Goal: Task Accomplishment & Management: Manage account settings

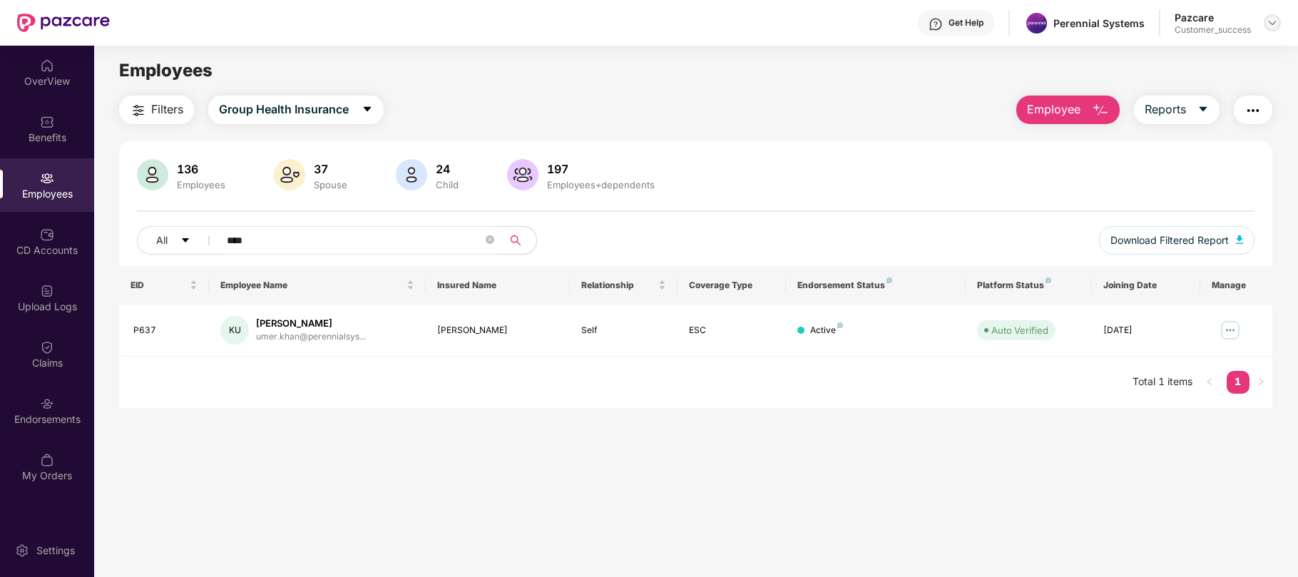
click at [1265, 23] on div at bounding box center [1272, 22] width 17 height 17
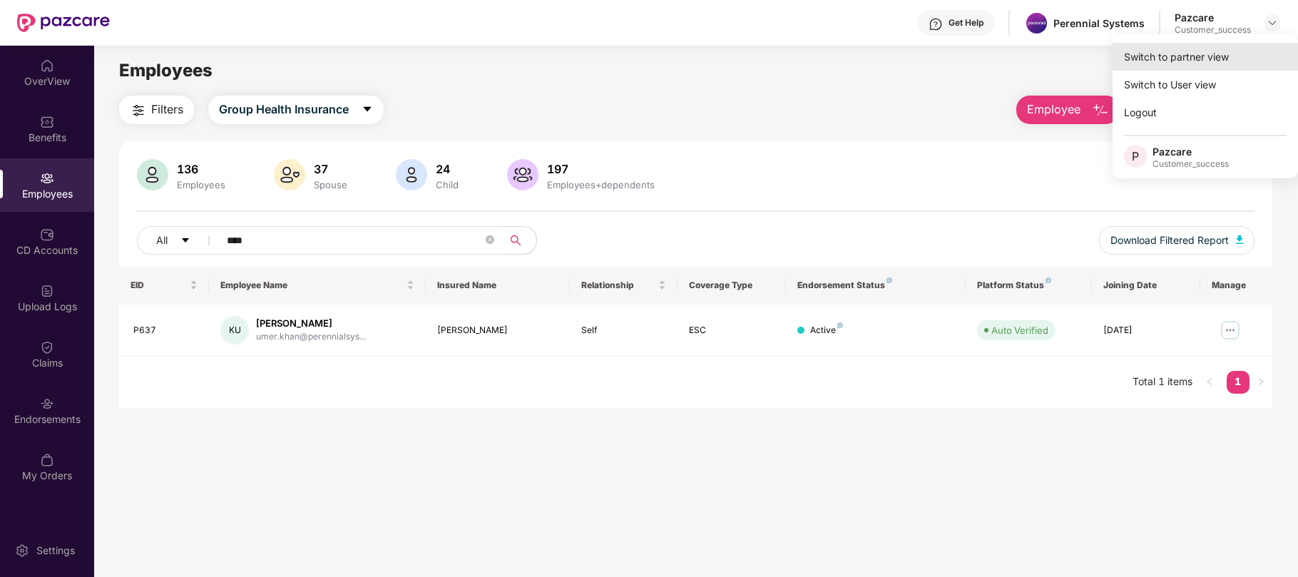
click at [1145, 55] on div "Switch to partner view" at bounding box center [1205, 57] width 185 height 28
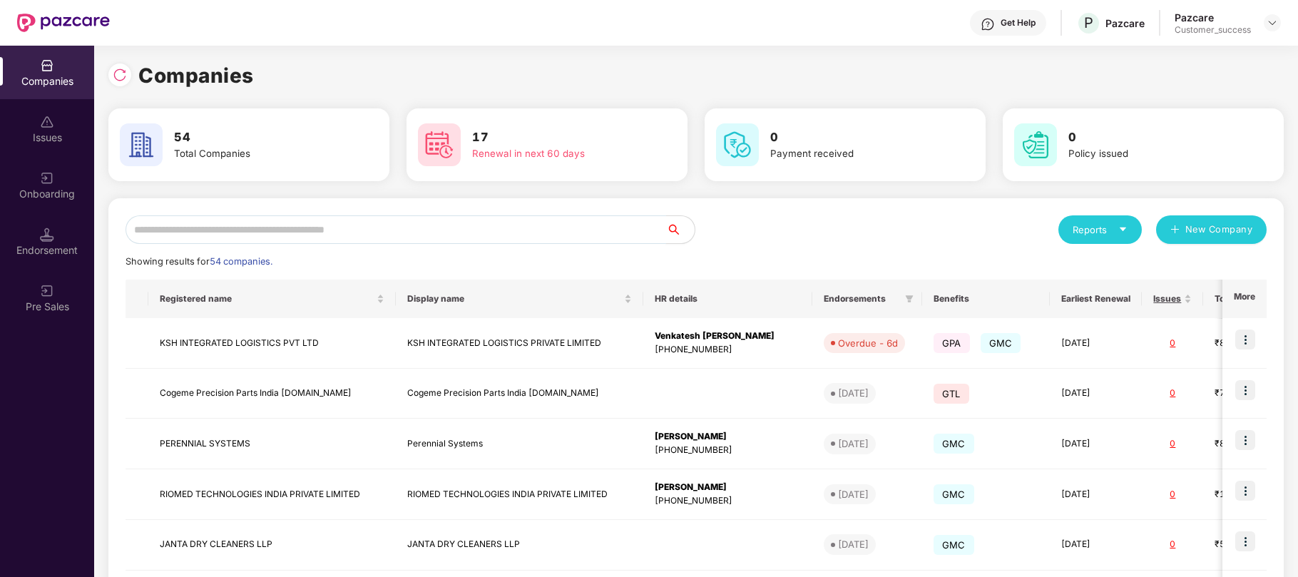
click at [414, 238] on input "text" at bounding box center [396, 229] width 541 height 29
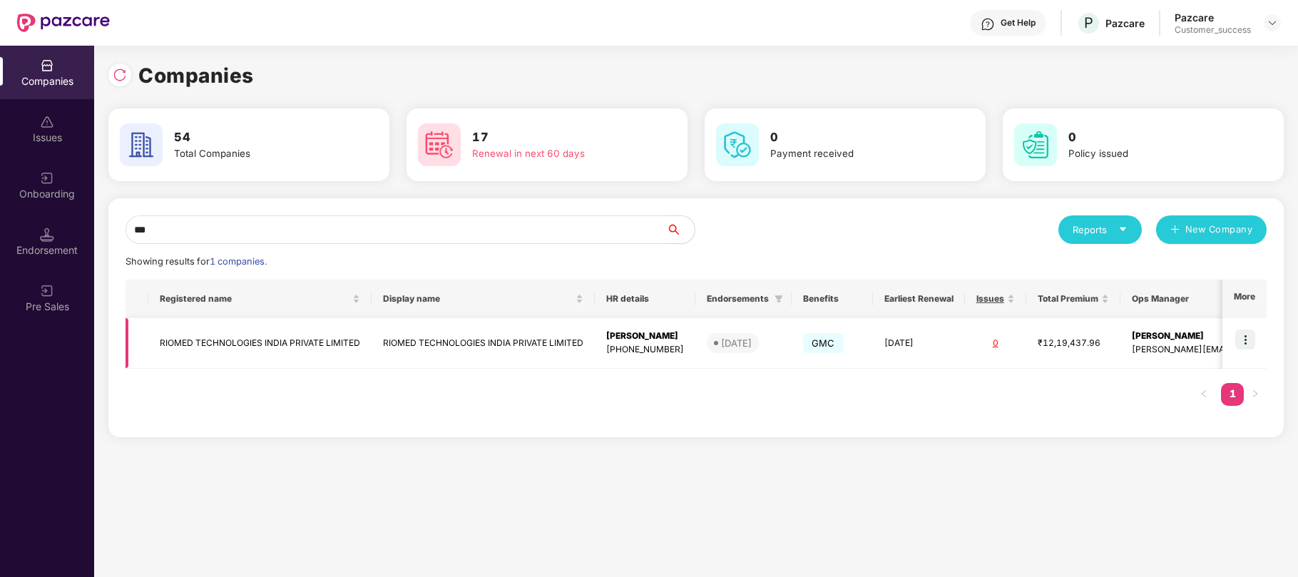
type input "***"
click at [913, 337] on td "02 Jan 2026" at bounding box center [919, 343] width 92 height 51
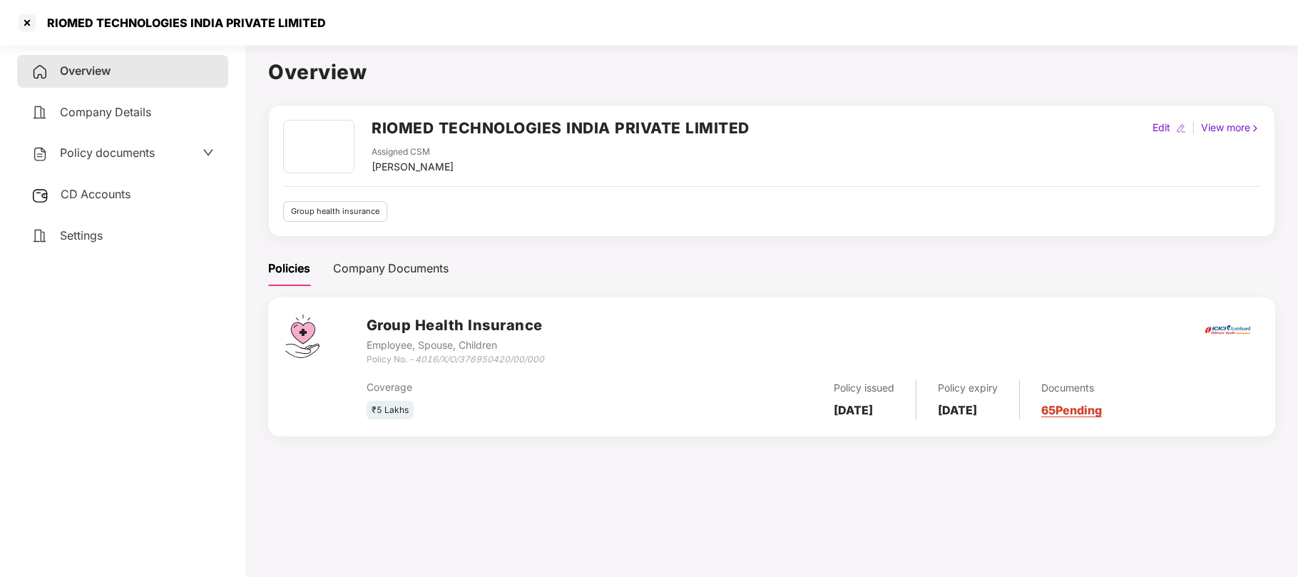
click at [148, 150] on span "Policy documents" at bounding box center [107, 153] width 95 height 14
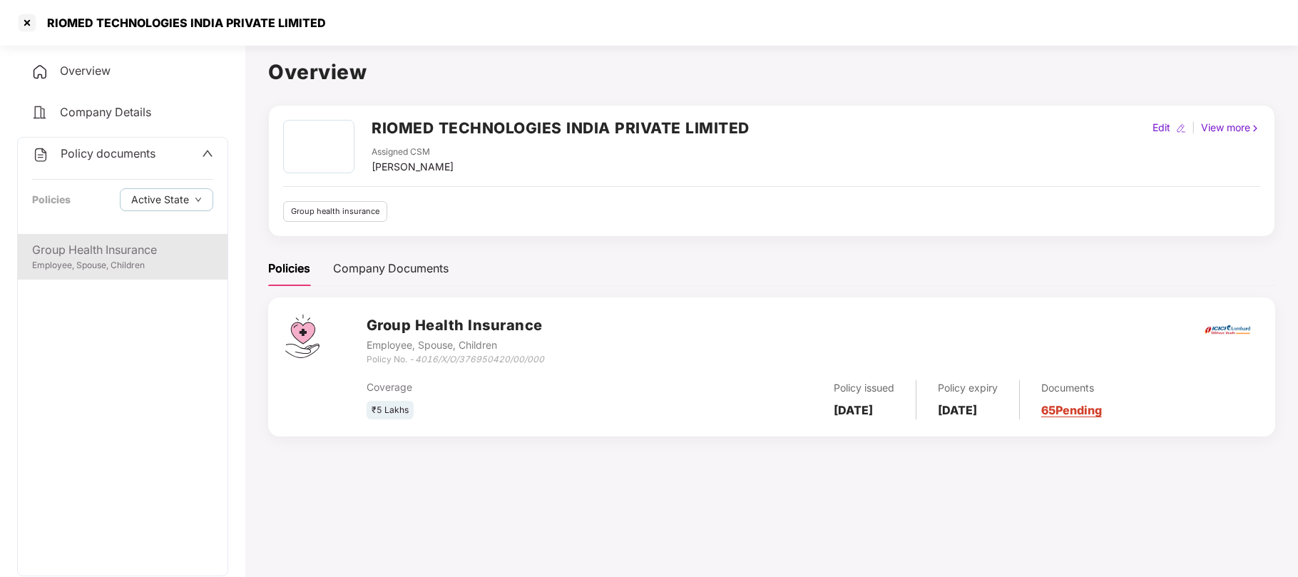
click at [91, 252] on div "Group Health Insurance" at bounding box center [122, 250] width 181 height 18
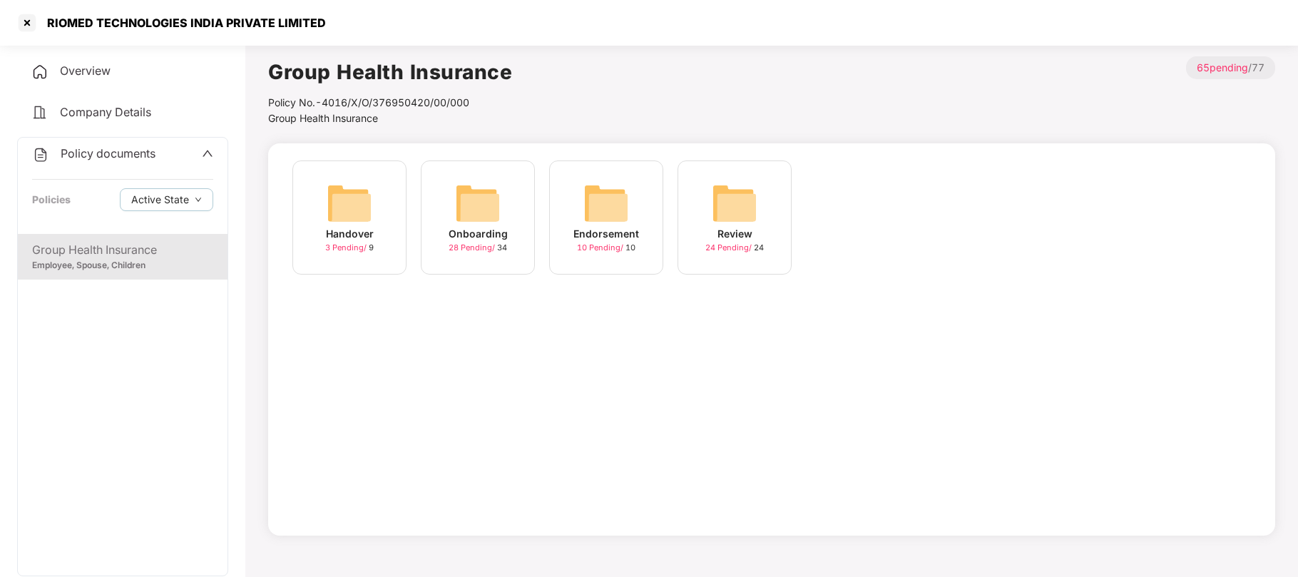
click at [474, 238] on div "Onboarding" at bounding box center [478, 234] width 59 height 16
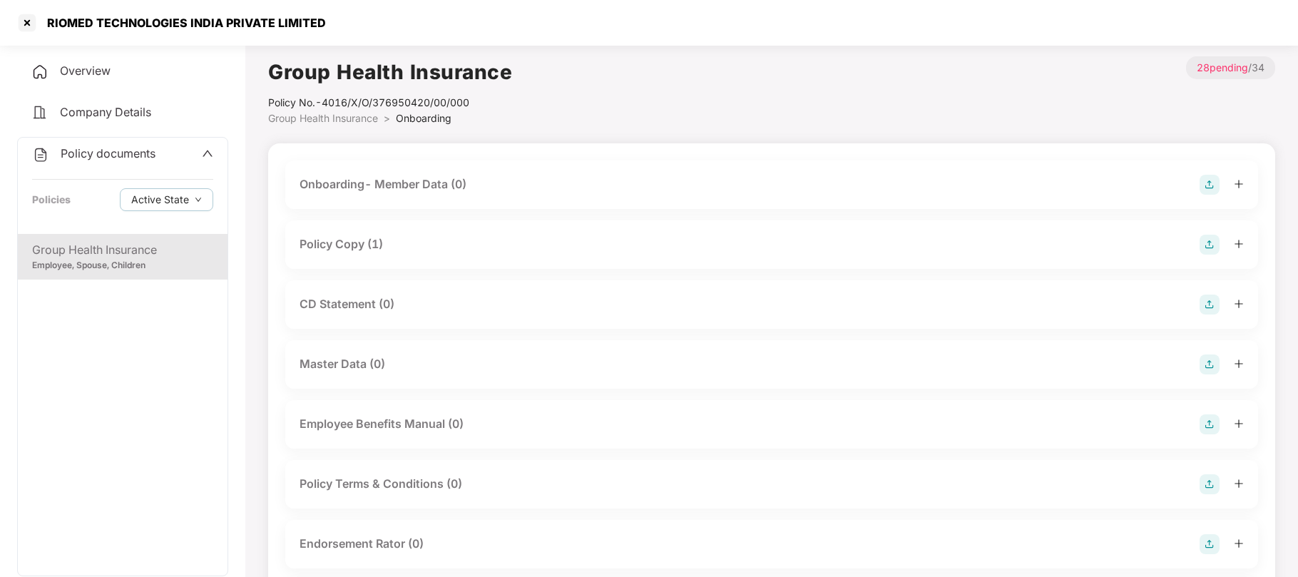
click at [121, 262] on div "Employee, Spouse, Children" at bounding box center [122, 266] width 181 height 14
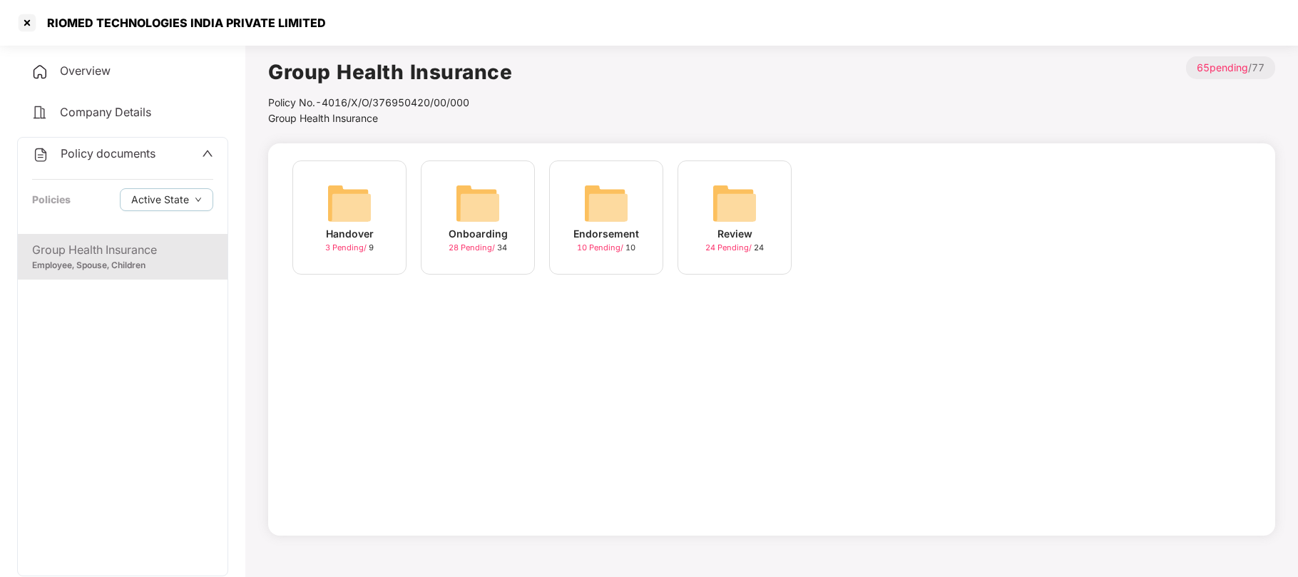
click at [363, 213] on img at bounding box center [350, 203] width 46 height 46
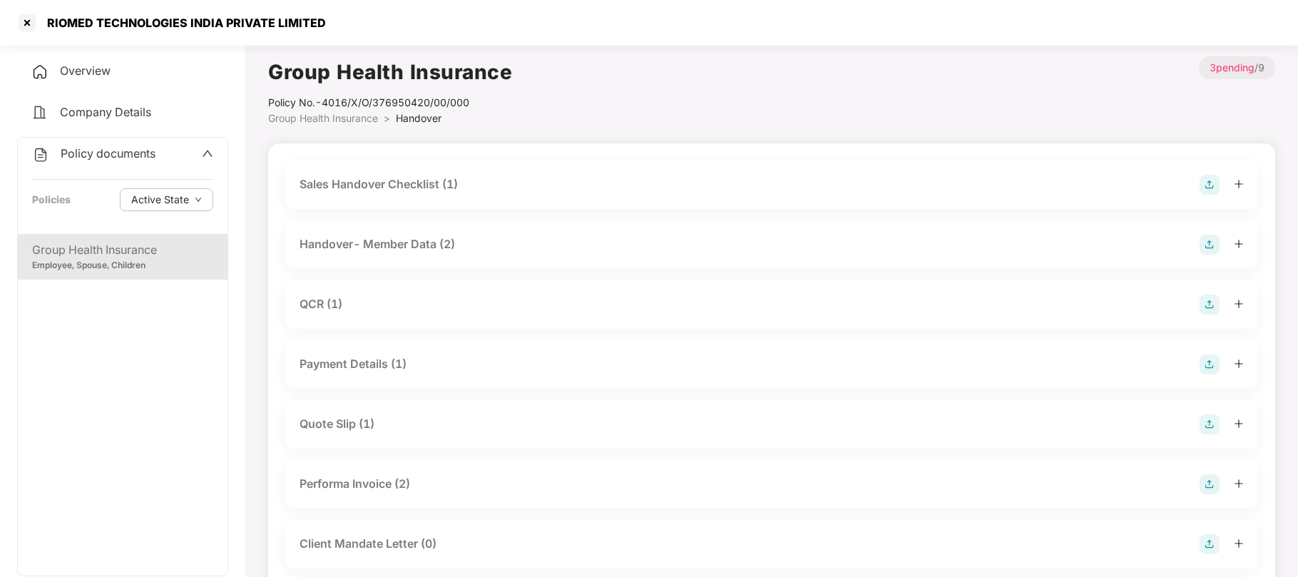
click at [107, 245] on div "Group Health Insurance" at bounding box center [122, 250] width 181 height 18
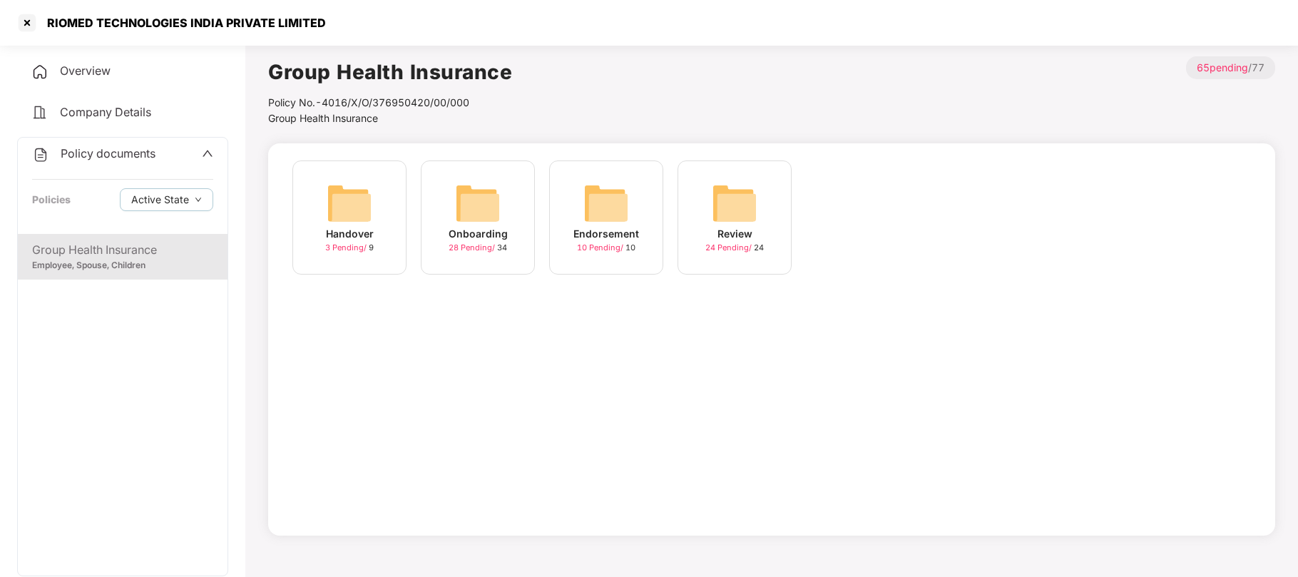
click at [462, 203] on img at bounding box center [478, 203] width 46 height 46
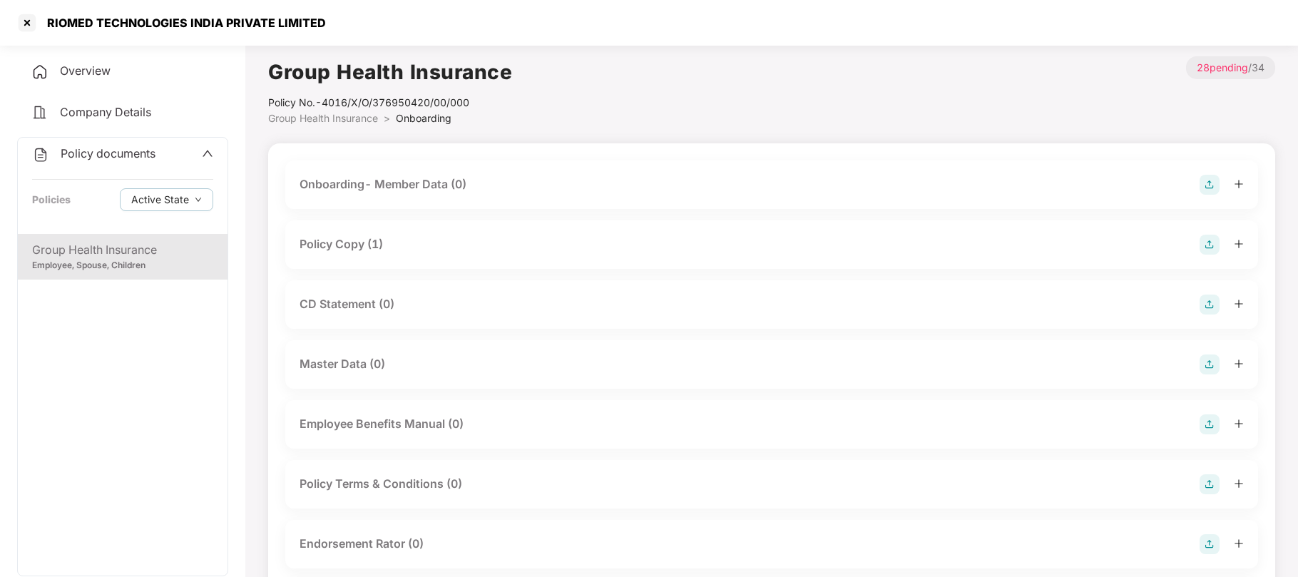
click at [349, 240] on div "Policy Copy (1)" at bounding box center [341, 244] width 83 height 18
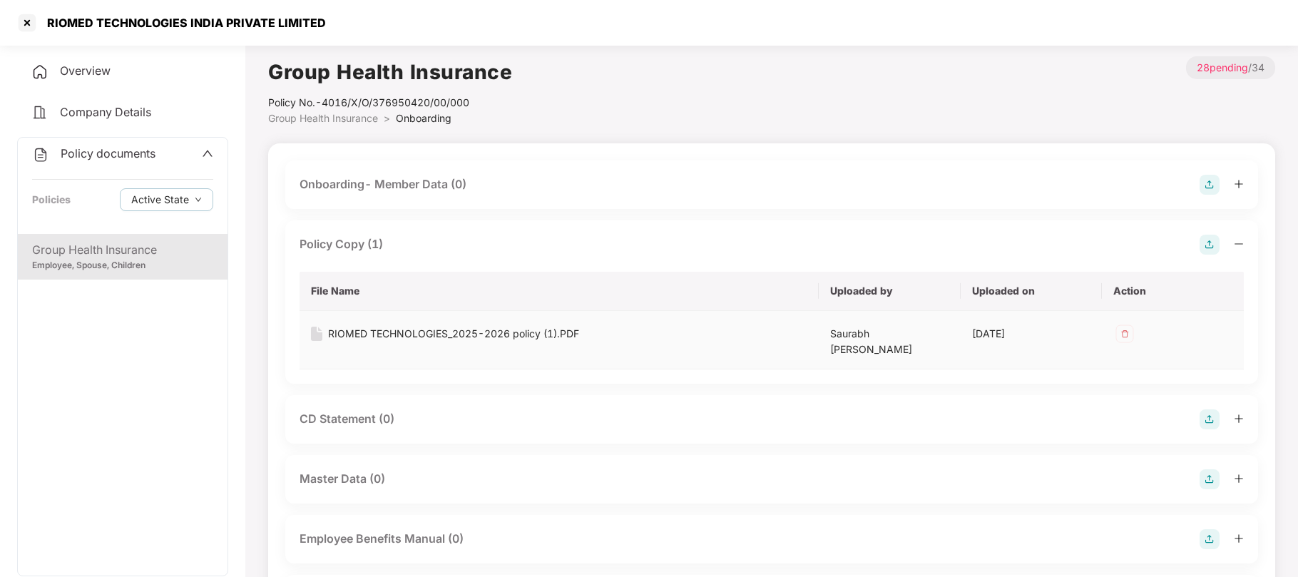
click at [441, 331] on div "RIOMED TECHNOLOGIES_2025-2026 policy (1).PDF" at bounding box center [453, 334] width 251 height 16
click at [24, 21] on div at bounding box center [27, 22] width 23 height 23
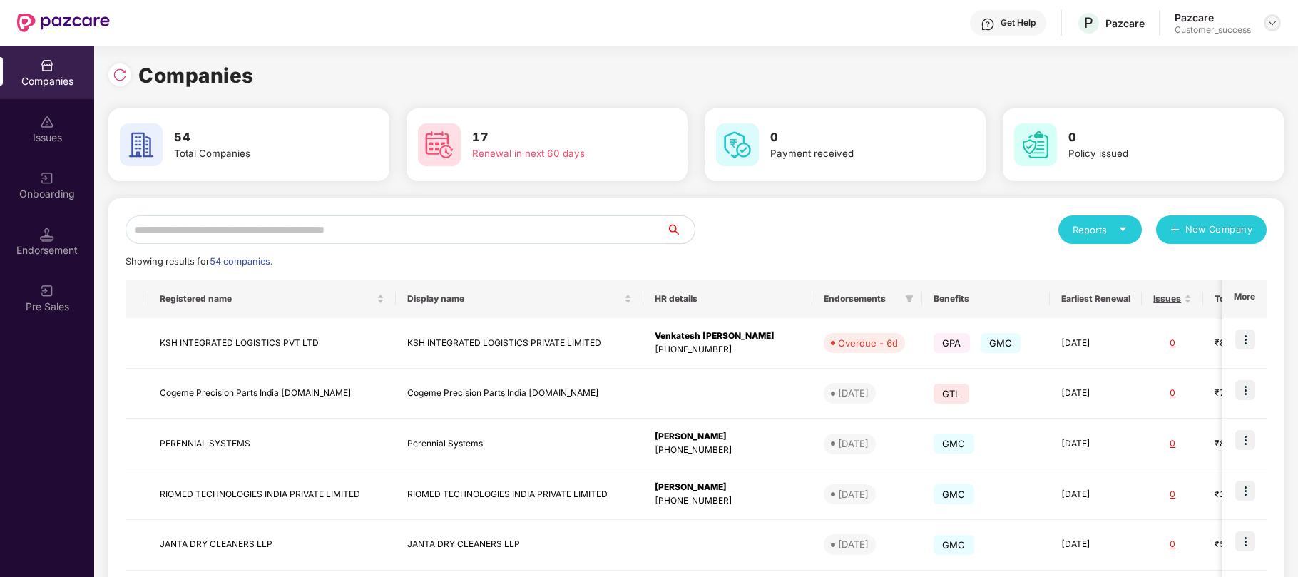
click at [1271, 24] on img at bounding box center [1272, 22] width 11 height 11
click at [660, 74] on div "Companies" at bounding box center [695, 75] width 1175 height 31
click at [240, 223] on input "text" at bounding box center [396, 229] width 541 height 29
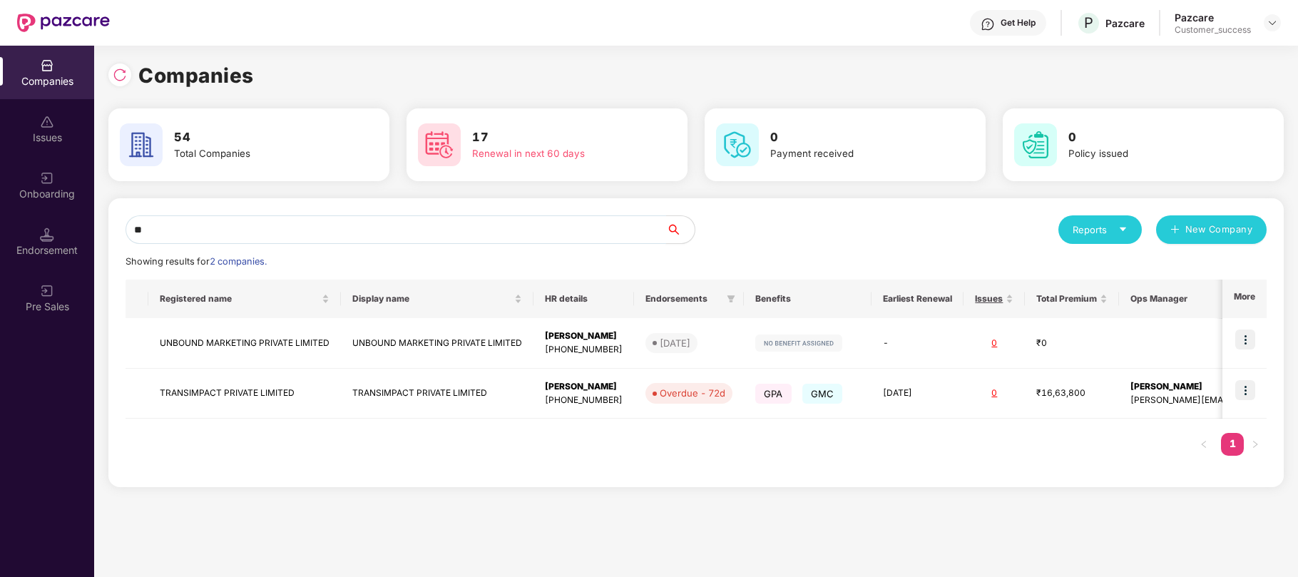
type input "*"
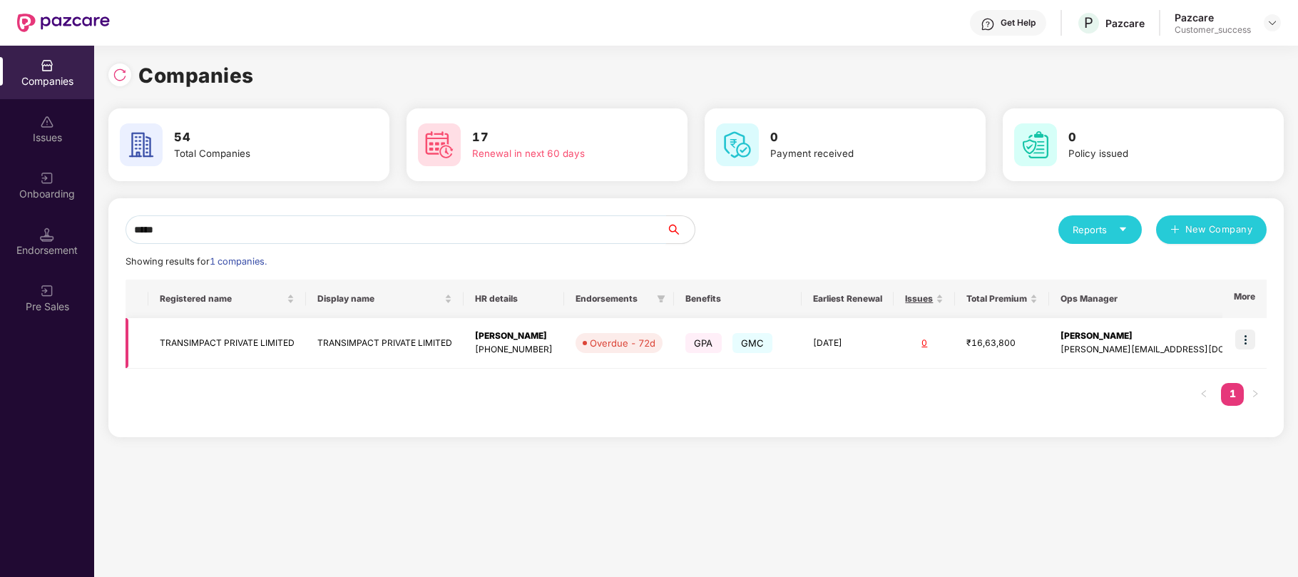
type input "*****"
click at [1250, 343] on img at bounding box center [1245, 340] width 20 height 20
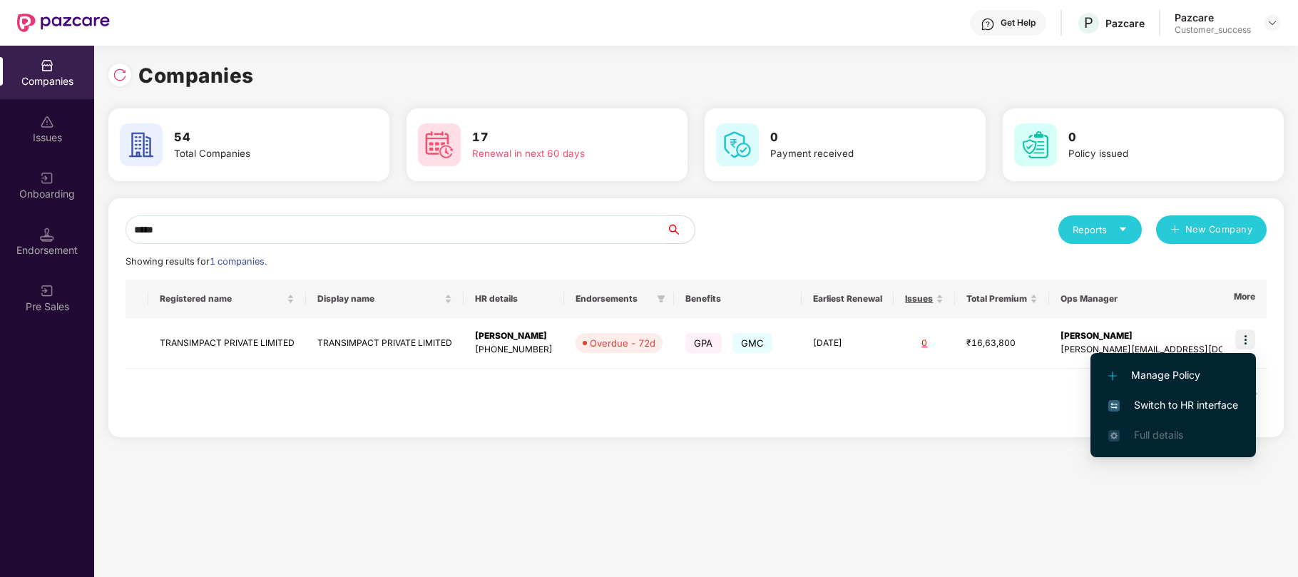
click at [1151, 402] on span "Switch to HR interface" at bounding box center [1173, 405] width 130 height 16
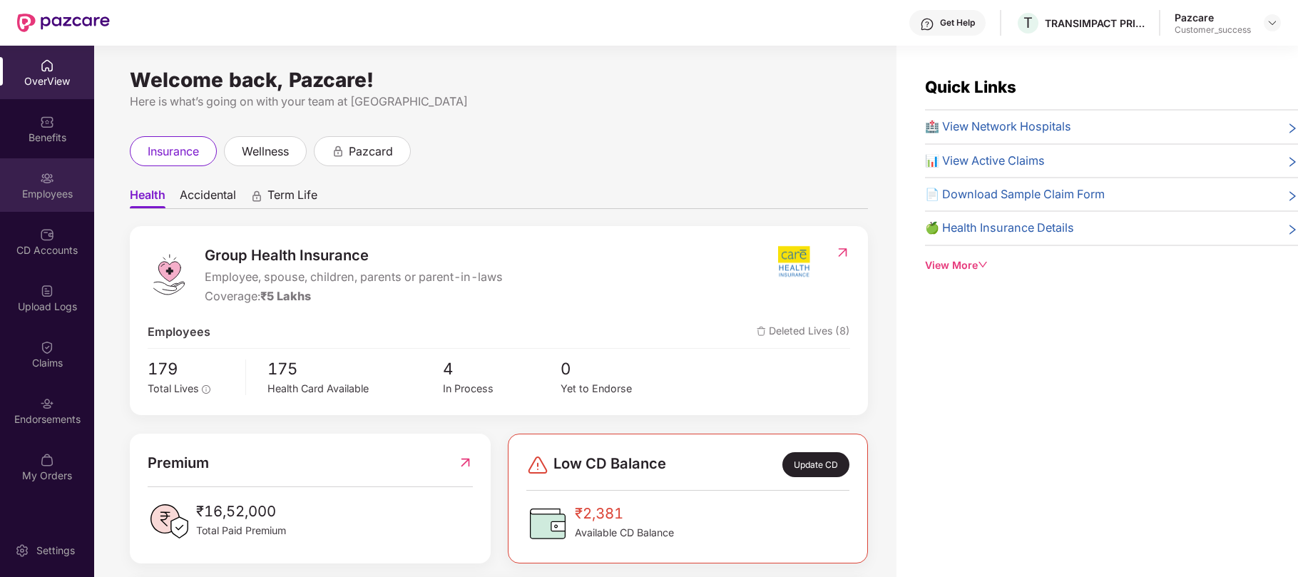
click at [61, 187] on div "Employees" at bounding box center [47, 194] width 94 height 14
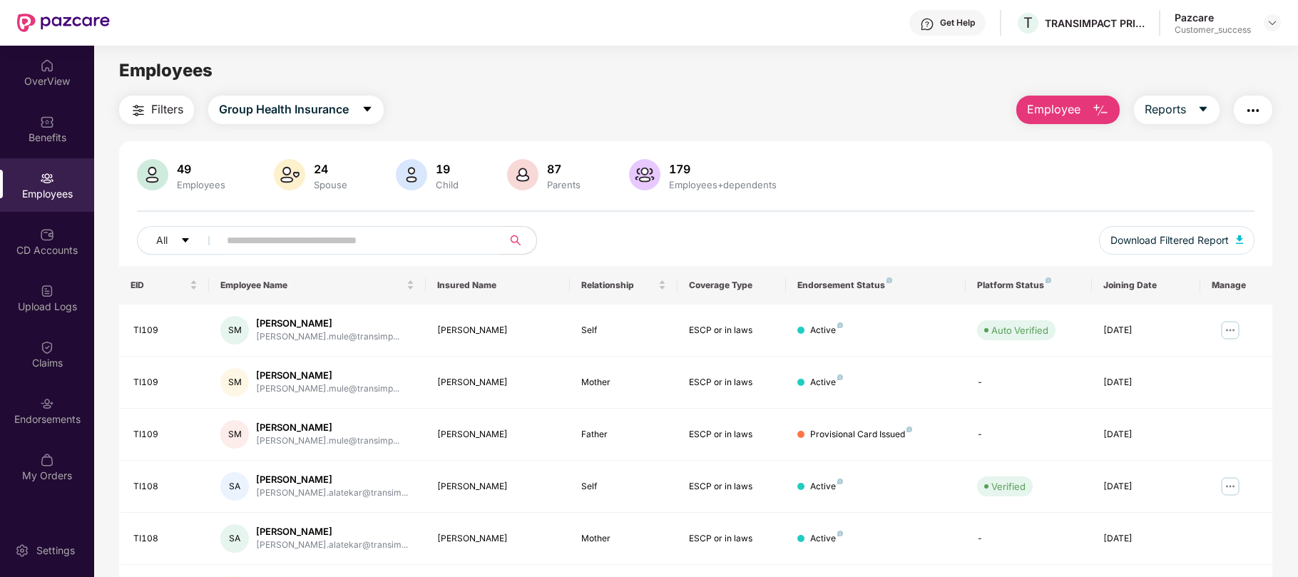
click at [1046, 108] on span "Employee" at bounding box center [1053, 110] width 53 height 18
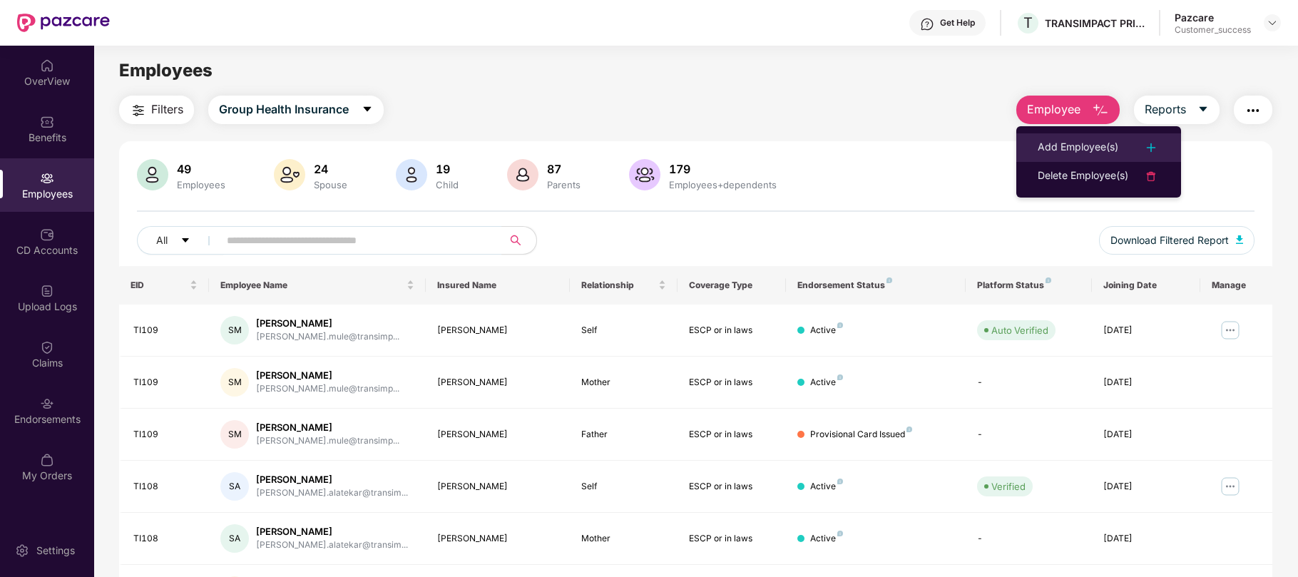
click at [1053, 148] on div "Add Employee(s)" at bounding box center [1078, 147] width 81 height 17
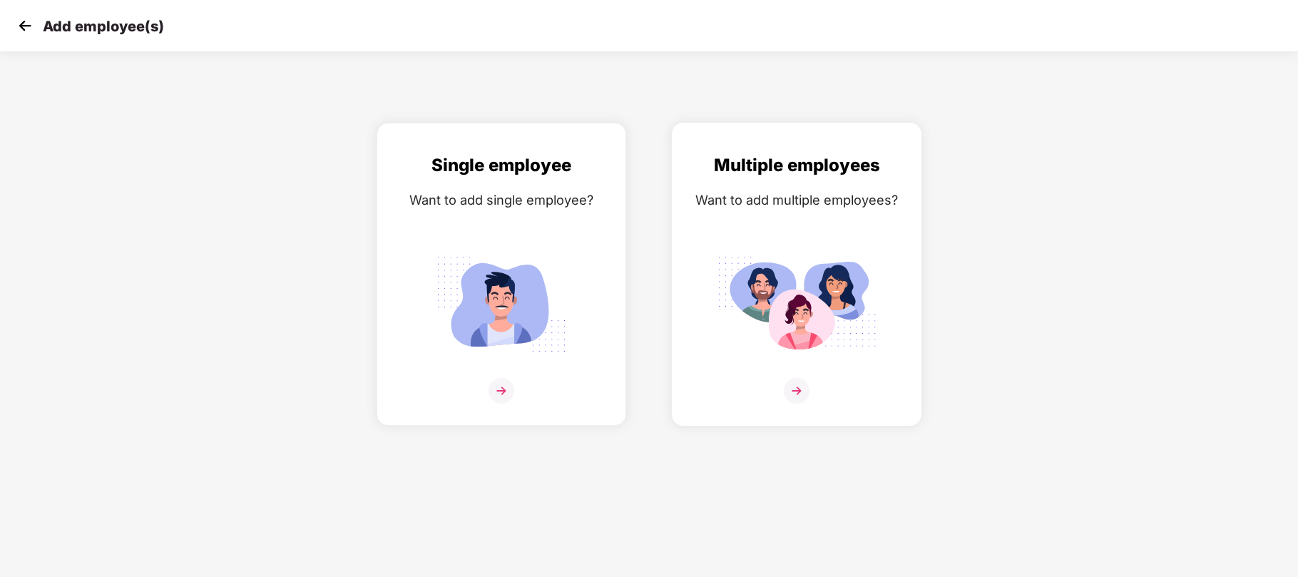
click at [789, 303] on img at bounding box center [797, 304] width 160 height 111
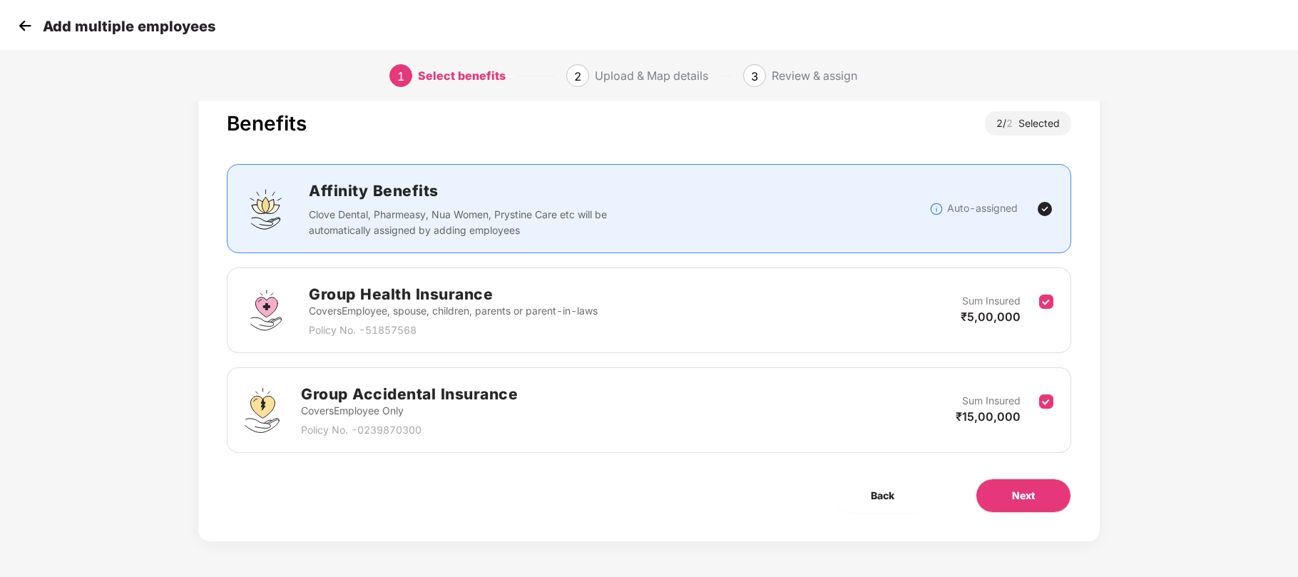
scroll to position [34, 0]
click at [1014, 509] on button "Next" at bounding box center [1024, 496] width 96 height 34
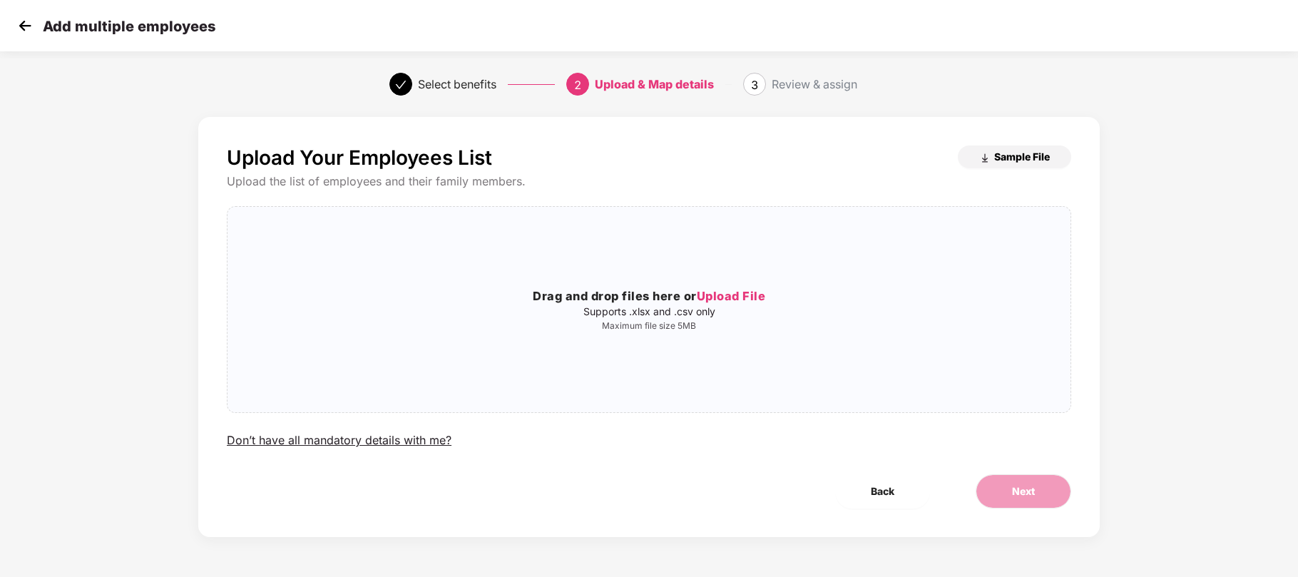
click at [1017, 155] on span "Sample File" at bounding box center [1022, 157] width 56 height 14
click at [719, 300] on span "Upload File" at bounding box center [731, 296] width 69 height 14
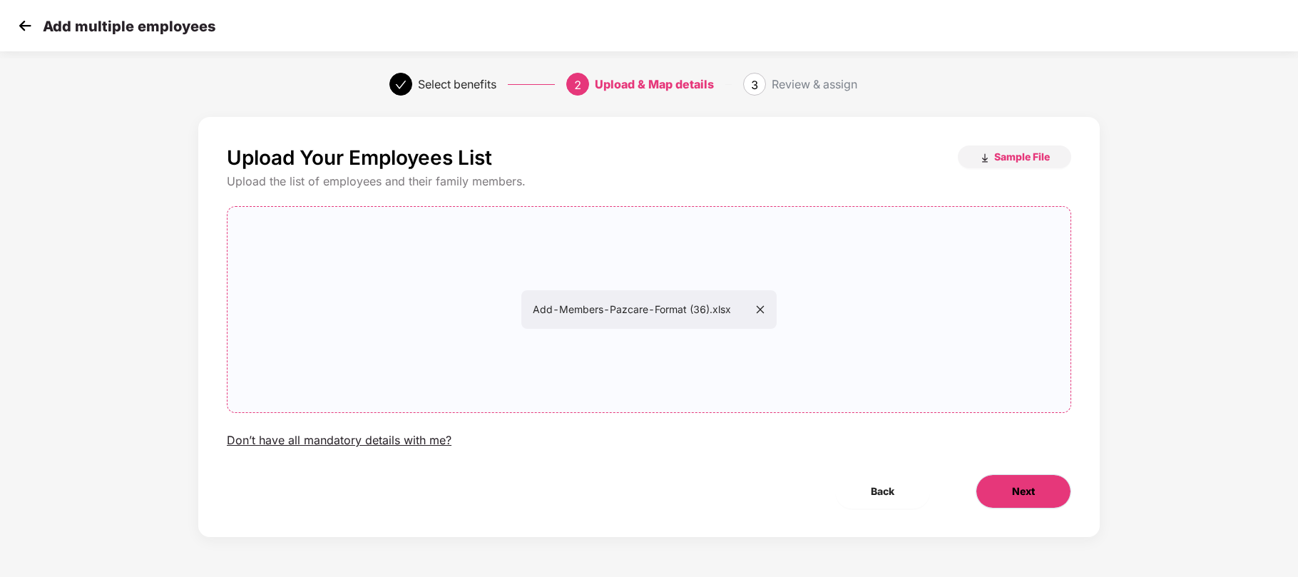
click at [1021, 494] on span "Next" at bounding box center [1023, 492] width 23 height 16
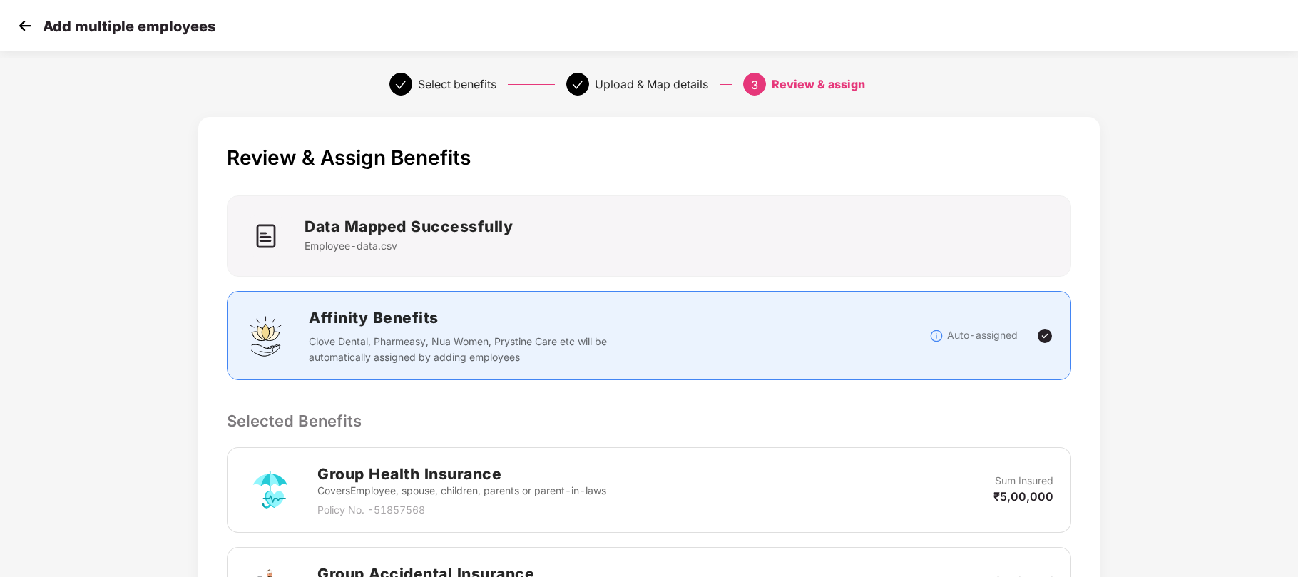
scroll to position [320, 0]
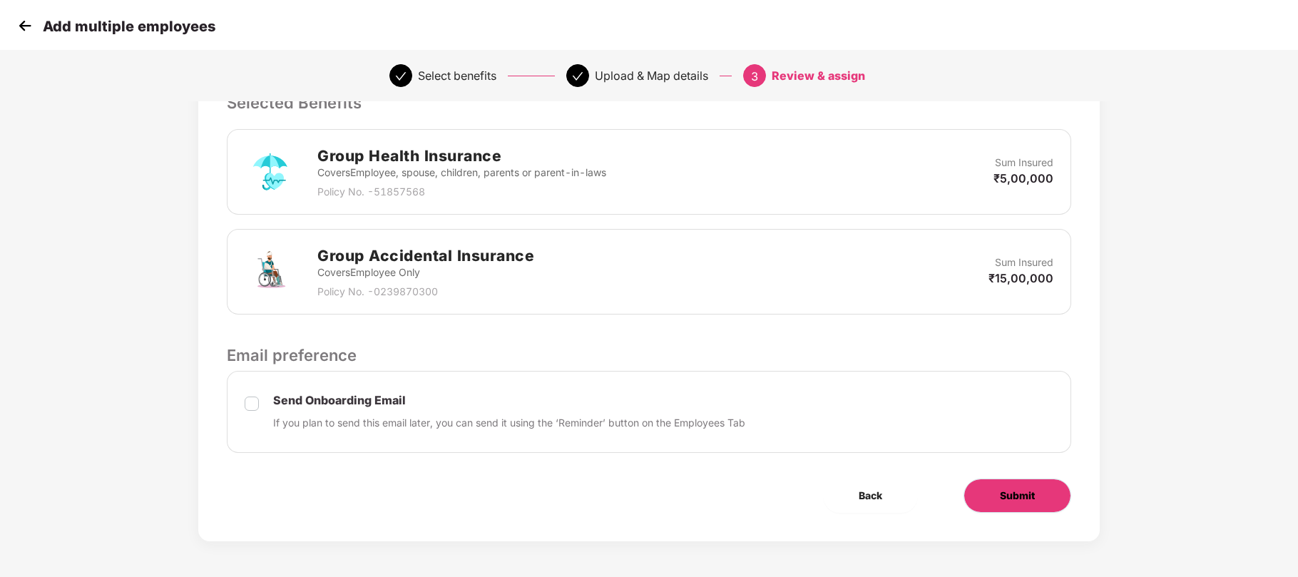
click at [1007, 503] on span "Submit" at bounding box center [1017, 496] width 35 height 16
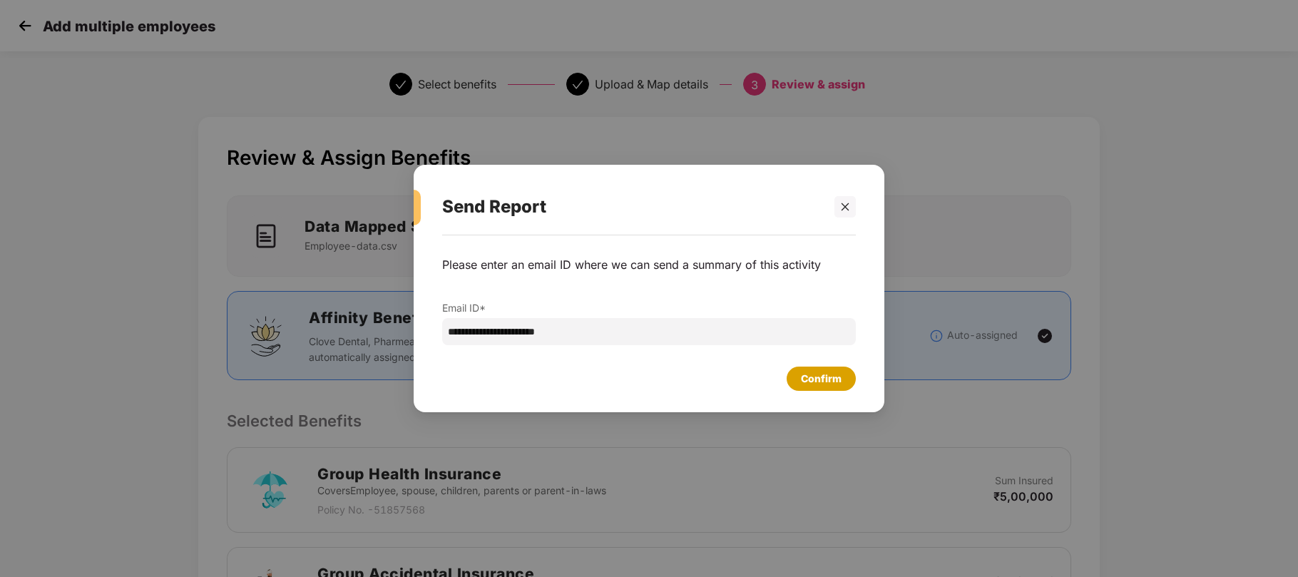
click at [846, 378] on div "Confirm" at bounding box center [821, 379] width 69 height 24
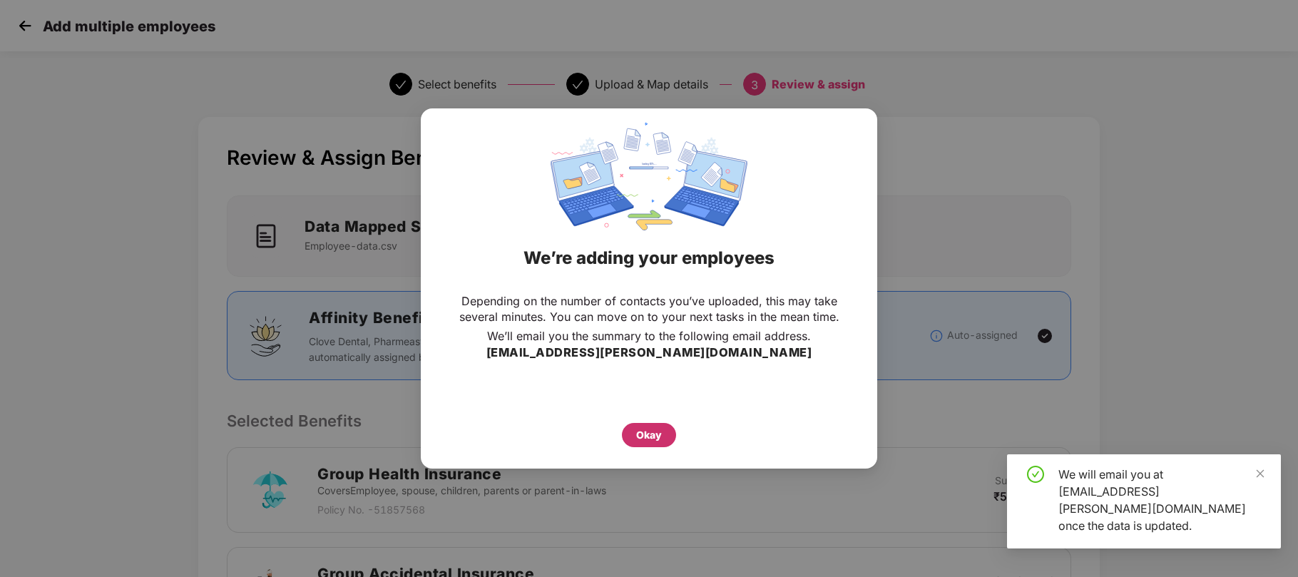
click at [634, 431] on div "Okay" at bounding box center [649, 435] width 54 height 24
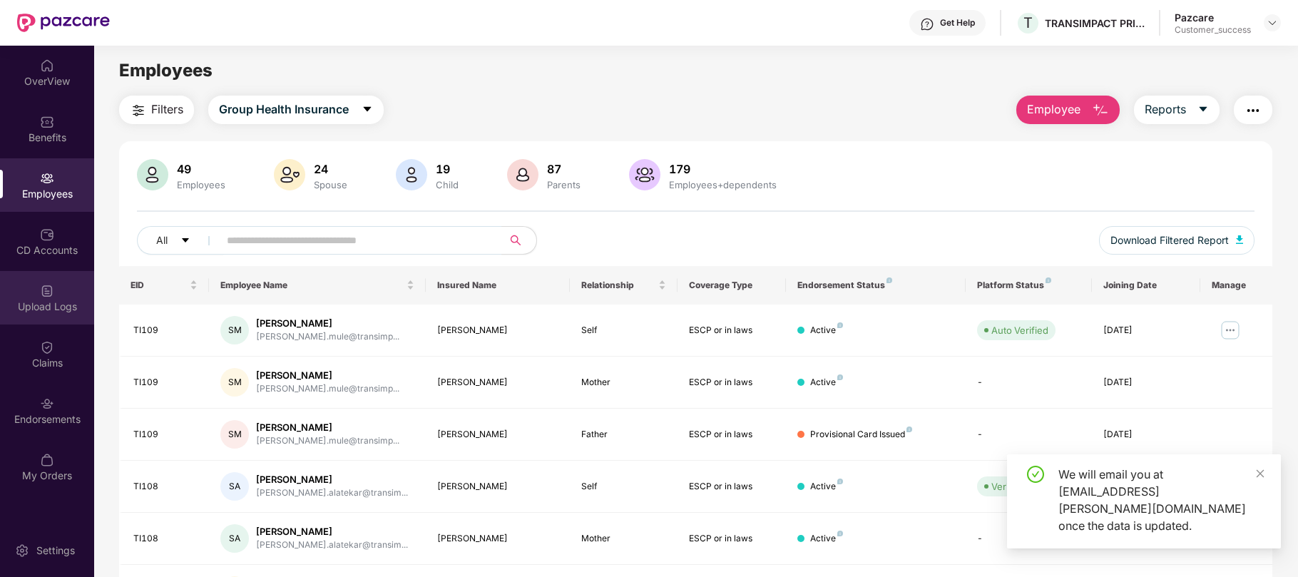
click at [44, 312] on div "Upload Logs" at bounding box center [47, 307] width 94 height 14
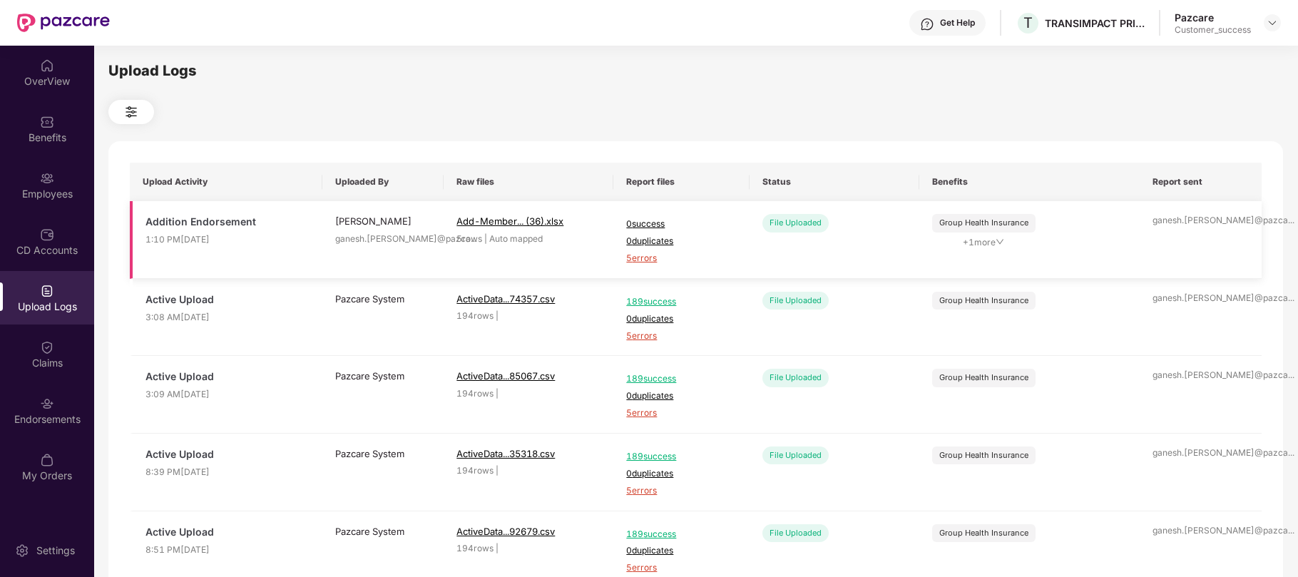
click at [646, 261] on span "5 errors" at bounding box center [681, 259] width 110 height 14
click at [41, 187] on div "Employees" at bounding box center [47, 194] width 94 height 14
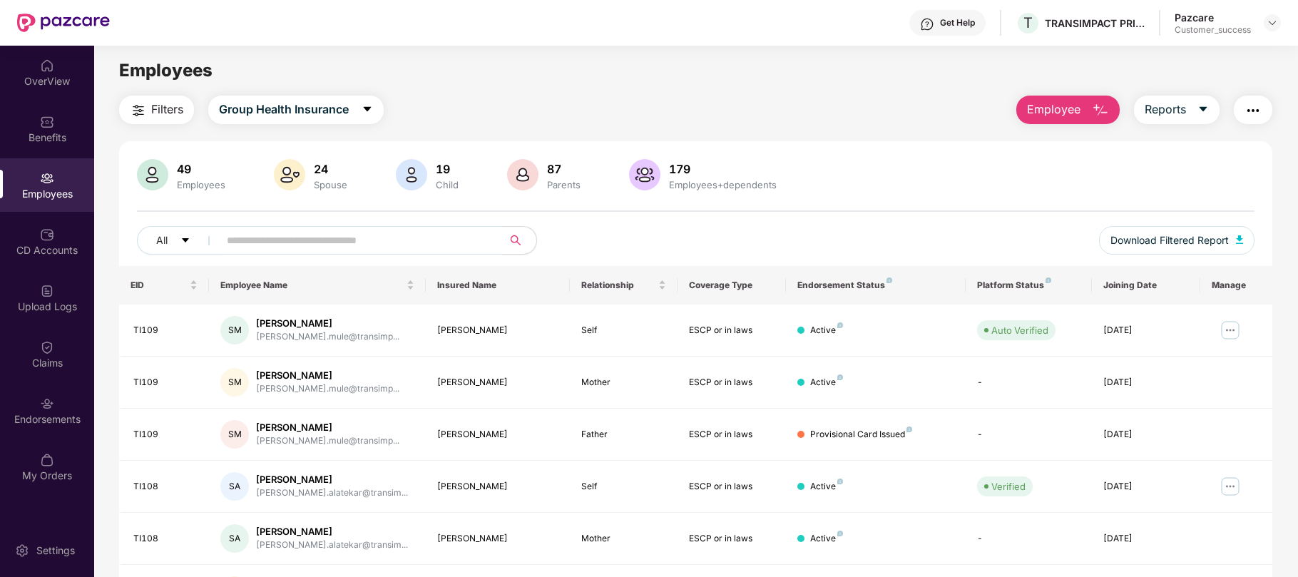
click at [280, 238] on input "text" at bounding box center [355, 240] width 256 height 21
paste input "*****"
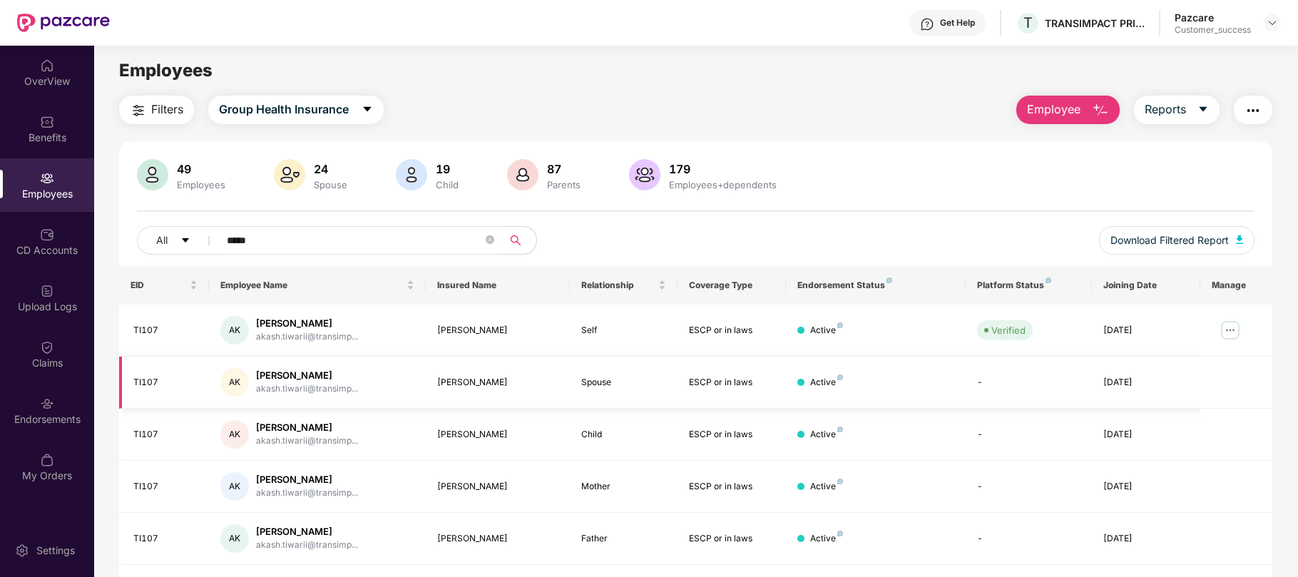
scroll to position [46, 0]
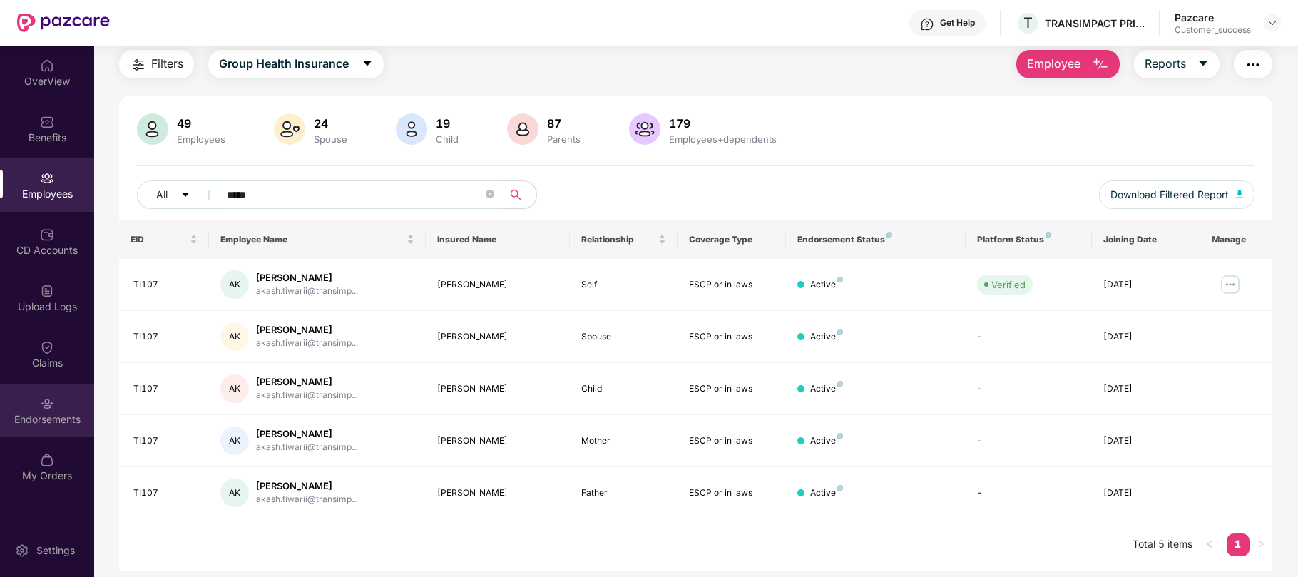
type input "*****"
click at [46, 412] on div "Endorsements" at bounding box center [47, 419] width 94 height 14
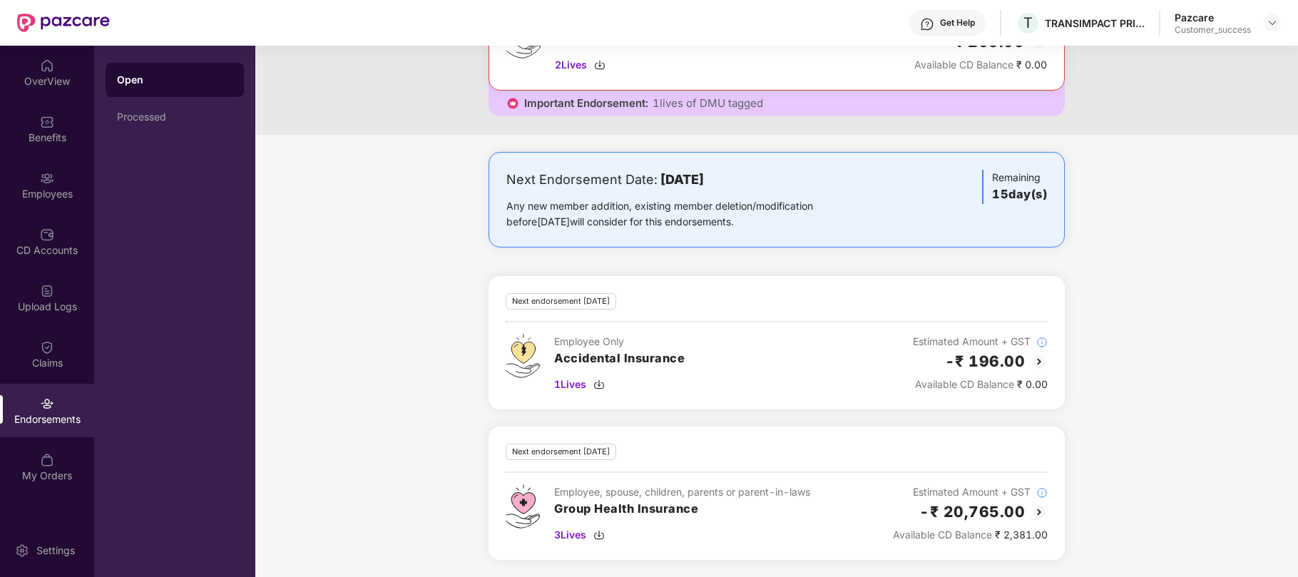
scroll to position [0, 0]
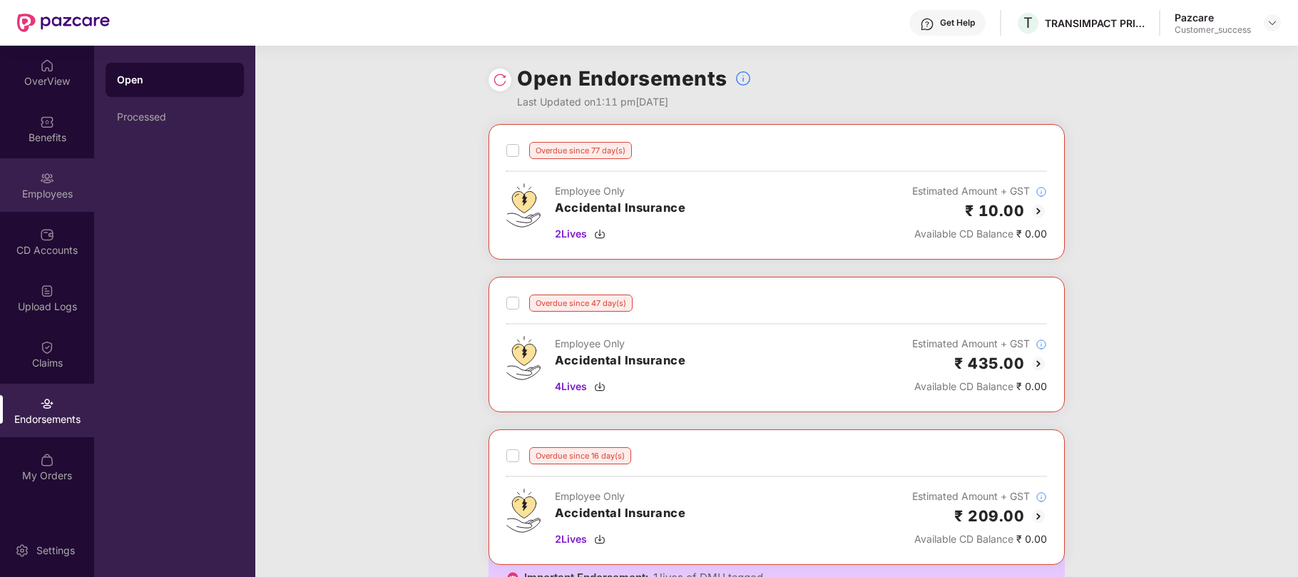
click at [46, 203] on div "Employees" at bounding box center [47, 184] width 94 height 53
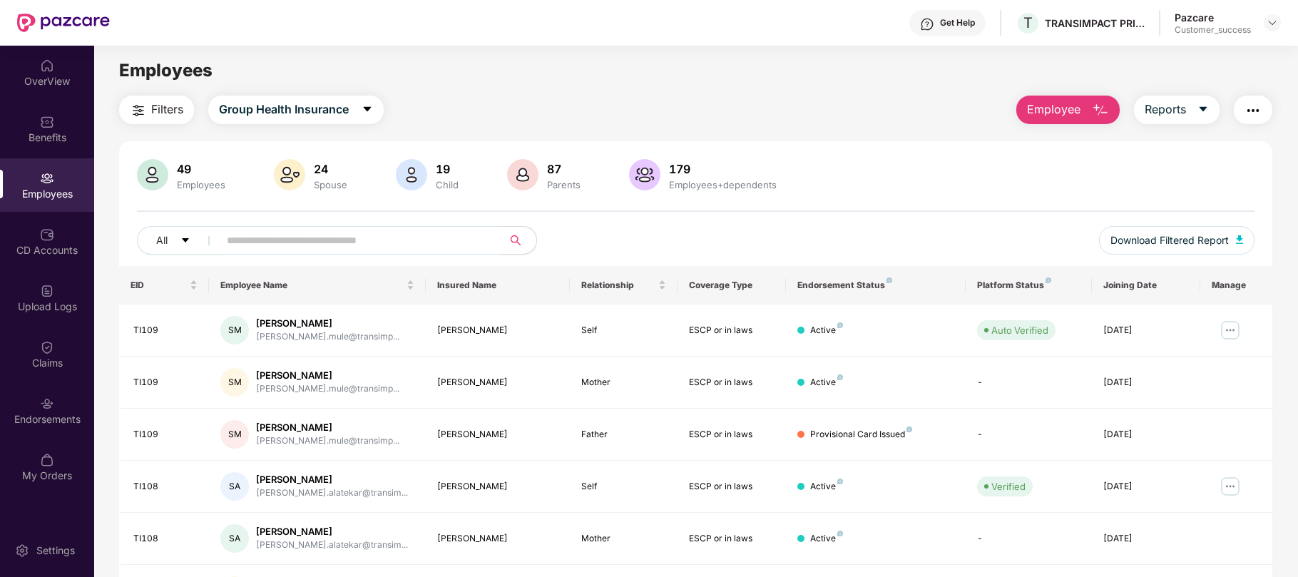
click at [354, 233] on input "text" at bounding box center [355, 240] width 256 height 21
paste input "*****"
drag, startPoint x: 266, startPoint y: 243, endPoint x: 144, endPoint y: 264, distance: 123.8
click at [144, 264] on div "All ***** Download Filtered Report" at bounding box center [696, 246] width 1118 height 40
paste input "text"
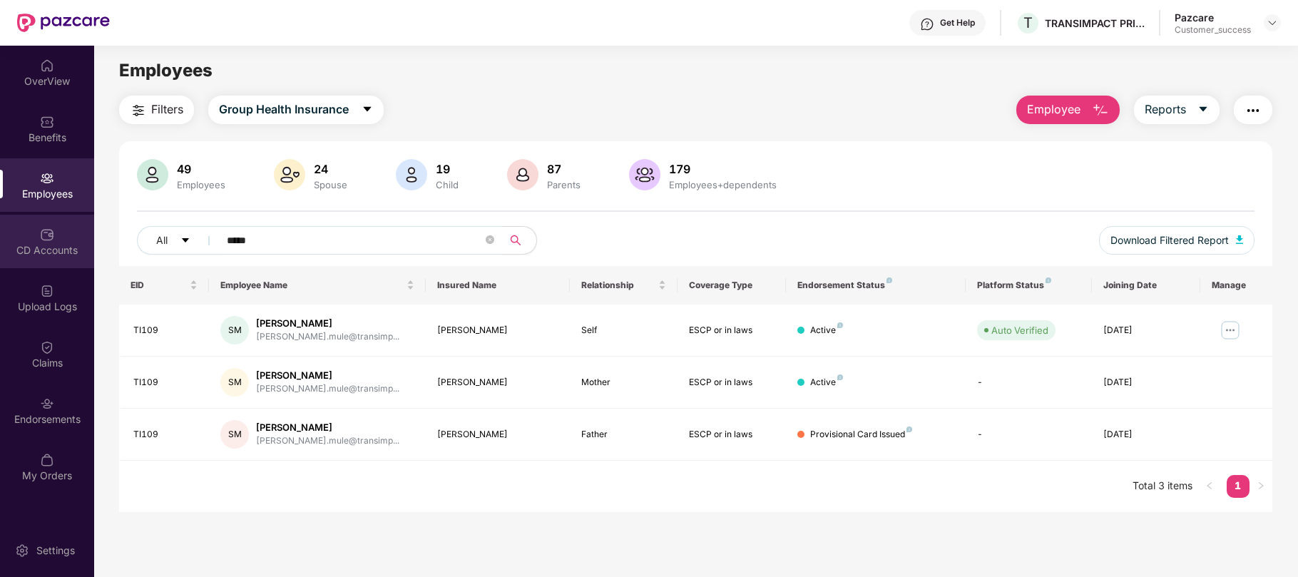
drag, startPoint x: 272, startPoint y: 235, endPoint x: 86, endPoint y: 234, distance: 186.2
click at [86, 234] on div "OverView Benefits Employees CD Accounts Upload Logs Claims Endorsements My Orde…" at bounding box center [649, 311] width 1298 height 531
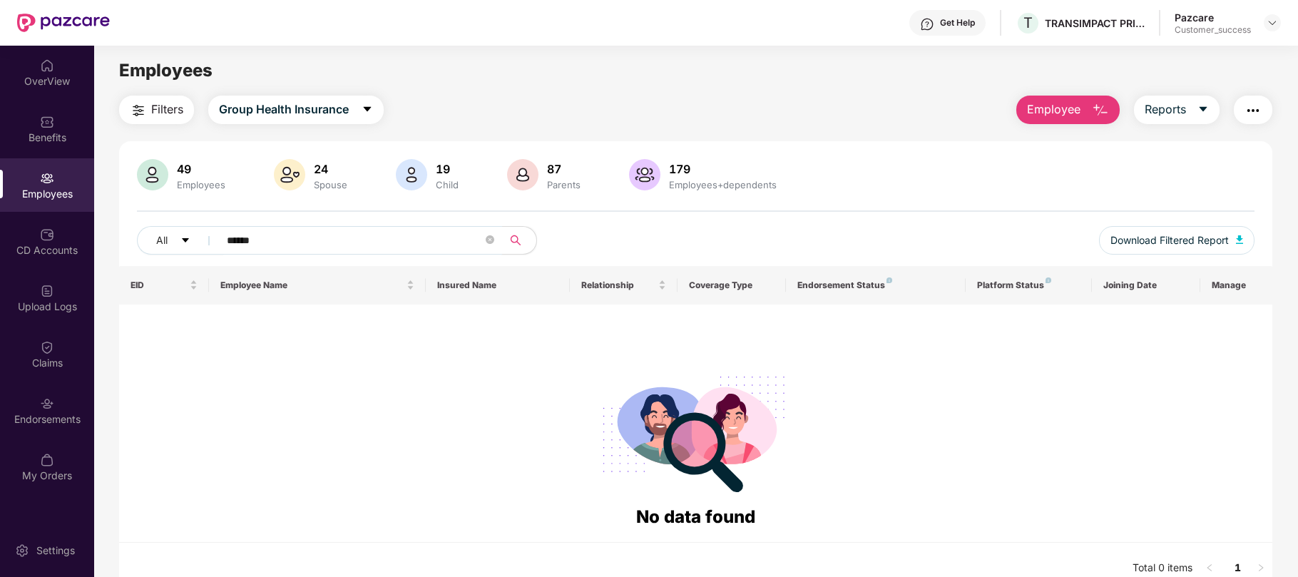
click at [267, 238] on input "******" at bounding box center [355, 240] width 256 height 21
paste input "**********"
click at [57, 183] on div "Employees" at bounding box center [47, 184] width 94 height 53
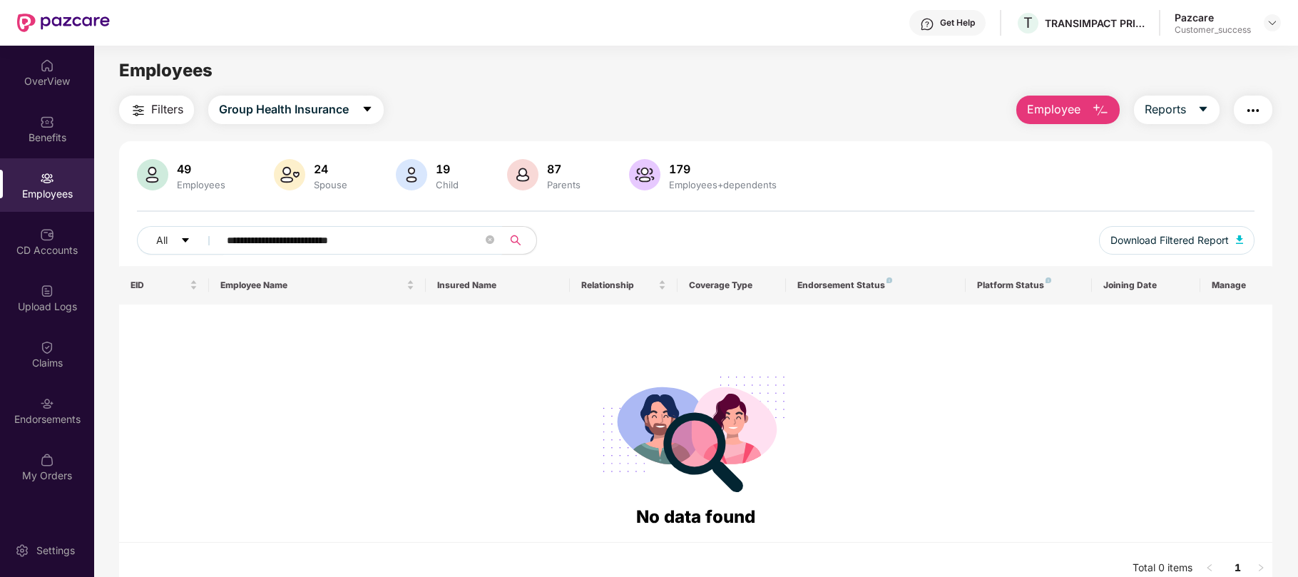
click at [277, 232] on input "**********" at bounding box center [355, 240] width 256 height 21
paste input "text"
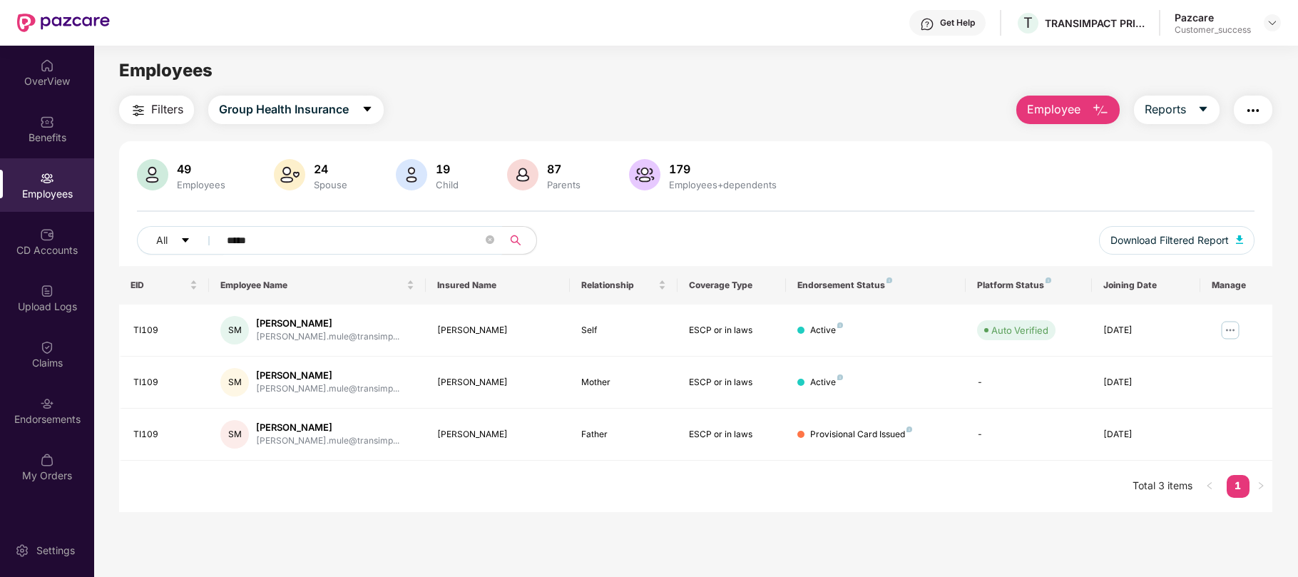
type input "*****"
click at [654, 230] on div "All *****" at bounding box center [463, 240] width 652 height 29
drag, startPoint x: 328, startPoint y: 322, endPoint x: 255, endPoint y: 325, distance: 72.8
click at [256, 325] on div "Shreyash Mule" at bounding box center [327, 324] width 143 height 14
copy div "Shreyash Mule"
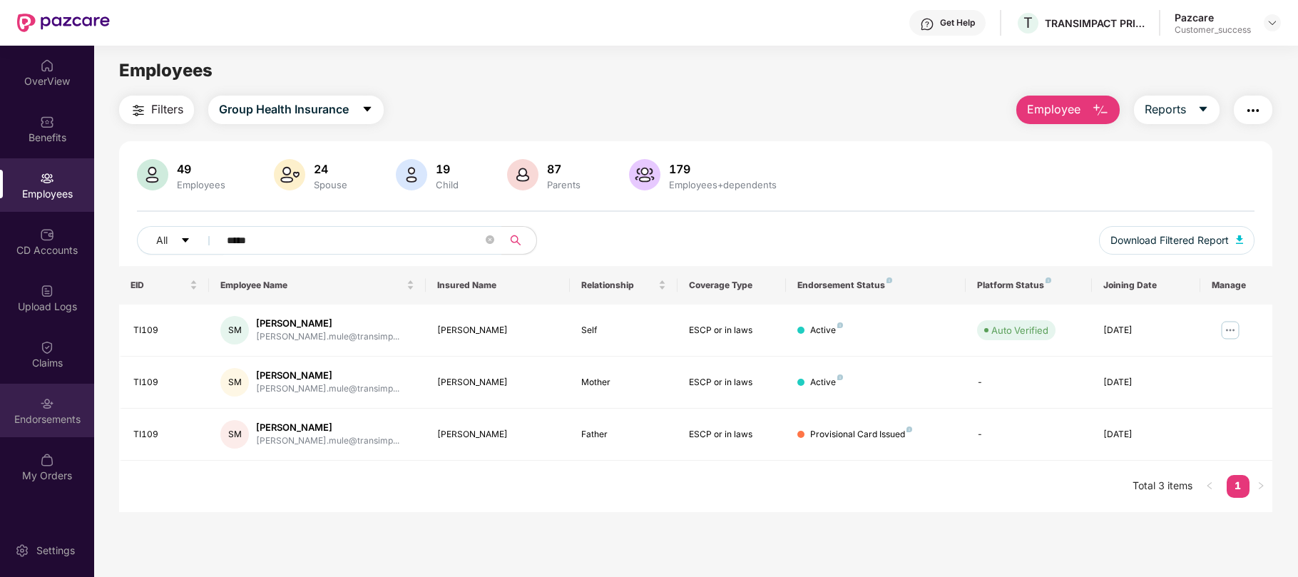
click at [50, 422] on div "Endorsements" at bounding box center [47, 419] width 94 height 14
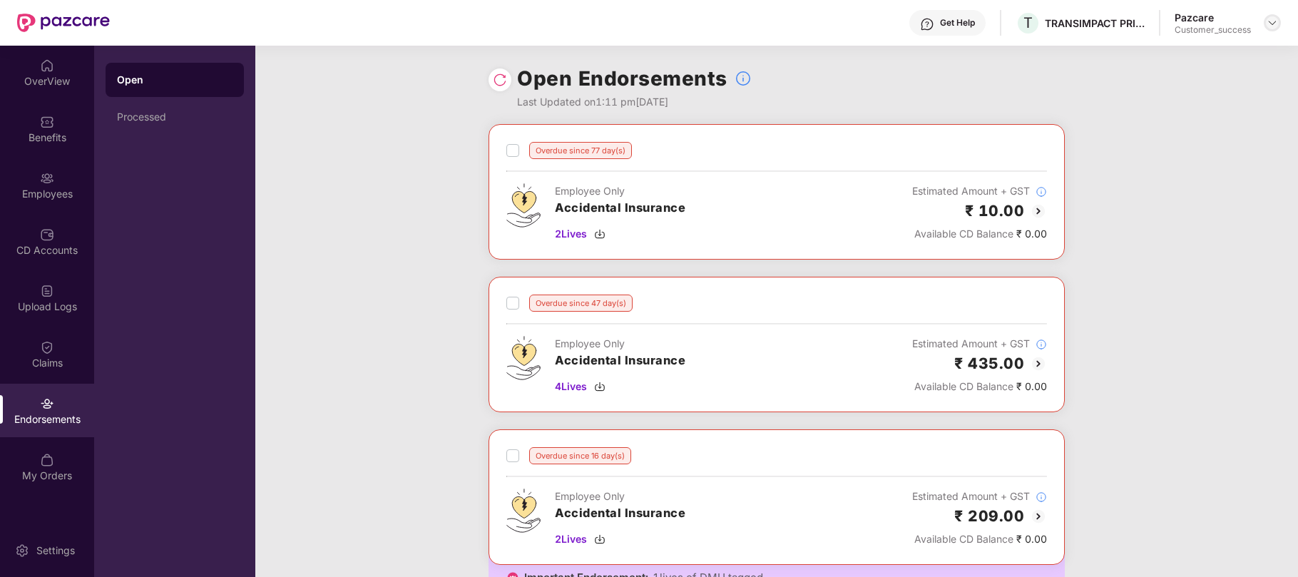
click at [1274, 23] on img at bounding box center [1272, 22] width 11 height 11
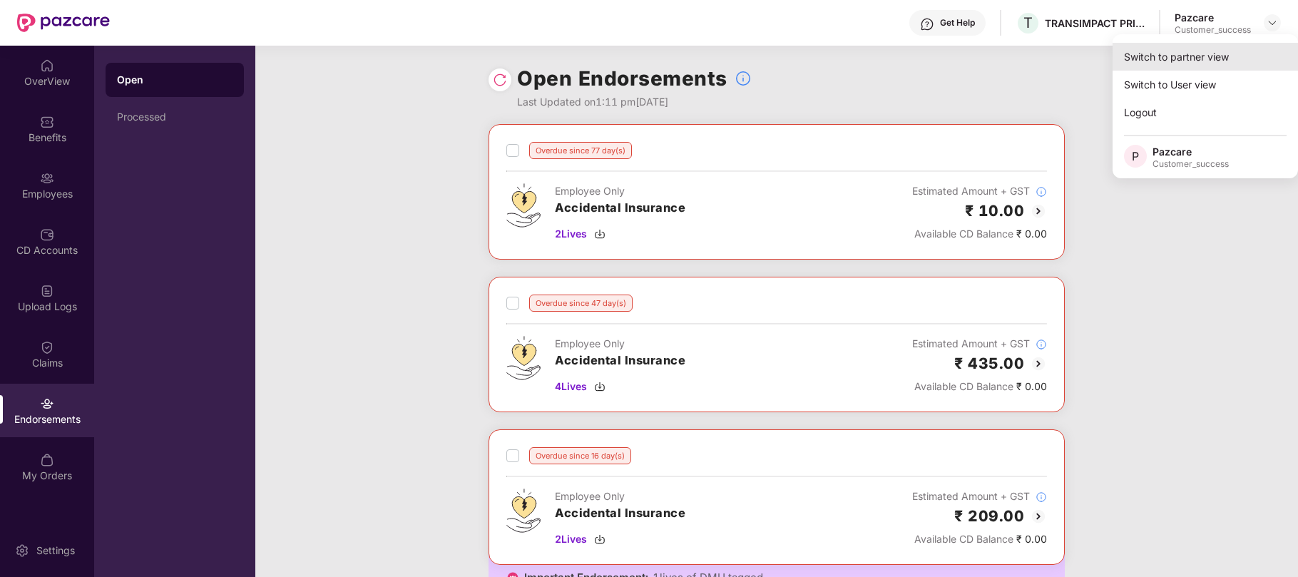
click at [1188, 61] on div "Switch to partner view" at bounding box center [1205, 57] width 185 height 28
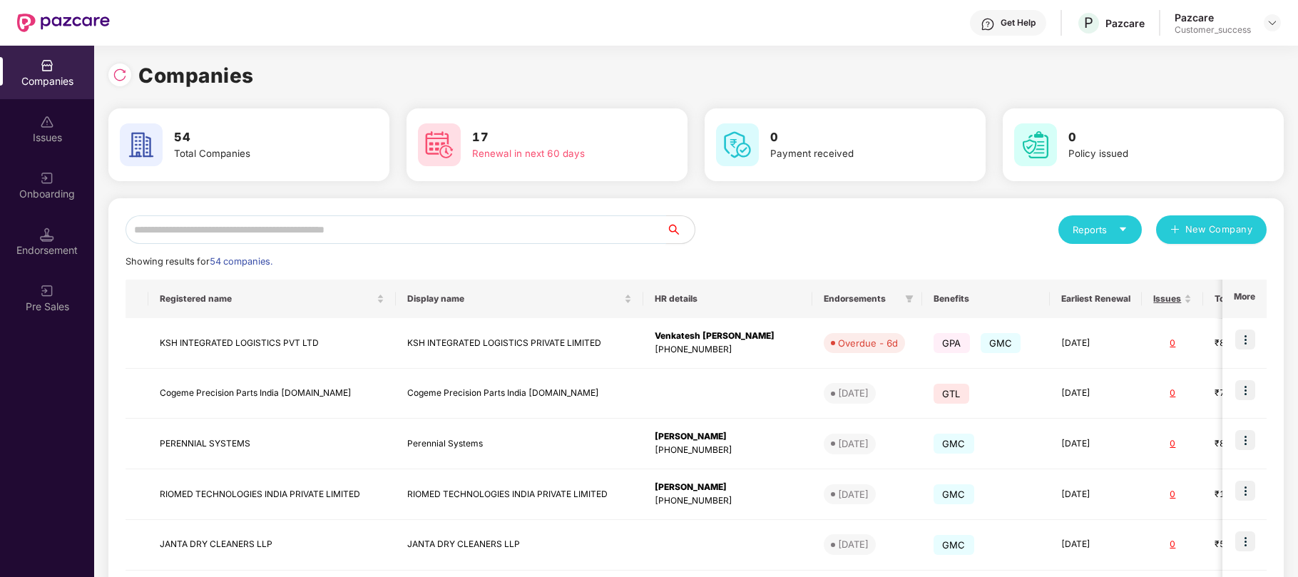
click at [352, 221] on input "text" at bounding box center [396, 229] width 541 height 29
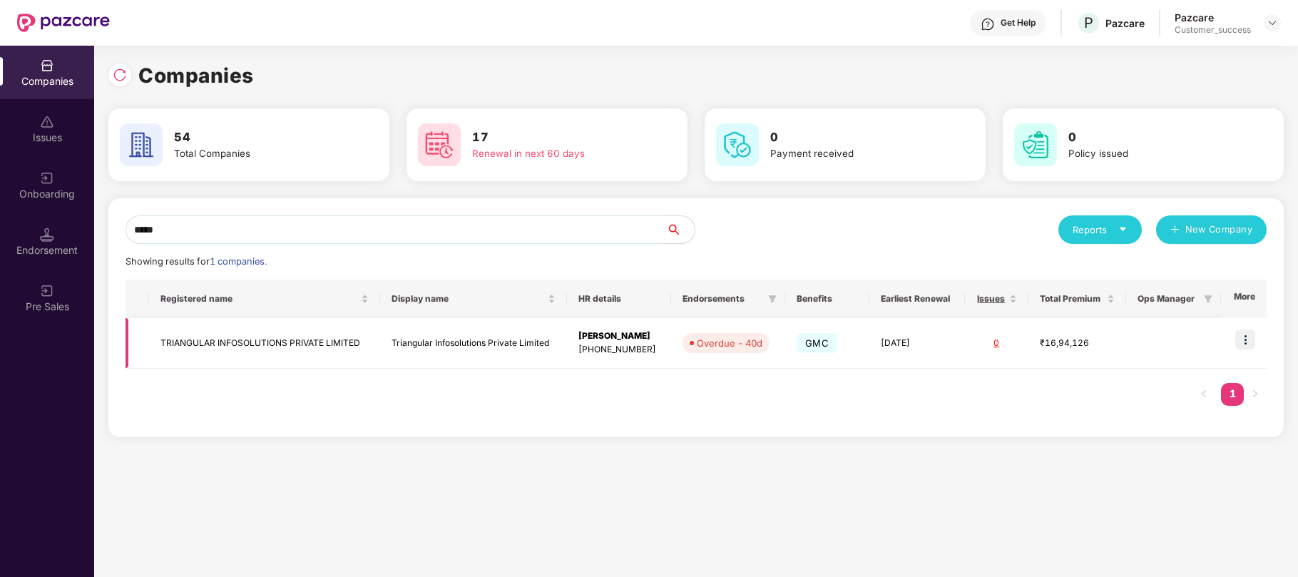
type input "*****"
click at [1245, 340] on img at bounding box center [1245, 340] width 20 height 20
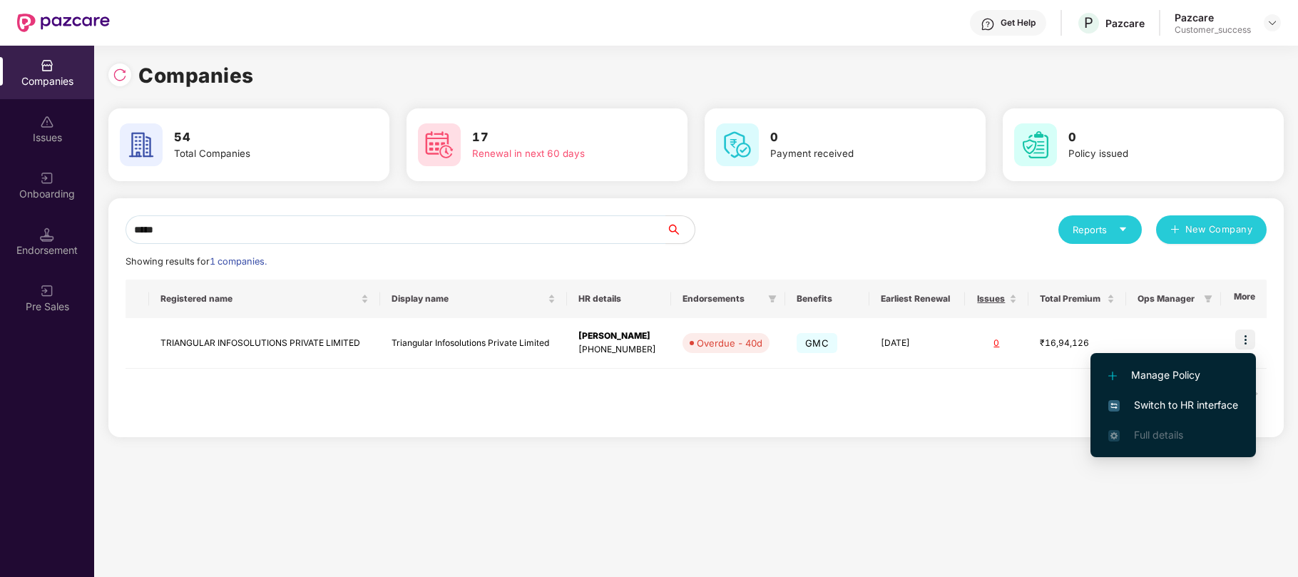
click at [1181, 411] on span "Switch to HR interface" at bounding box center [1173, 405] width 130 height 16
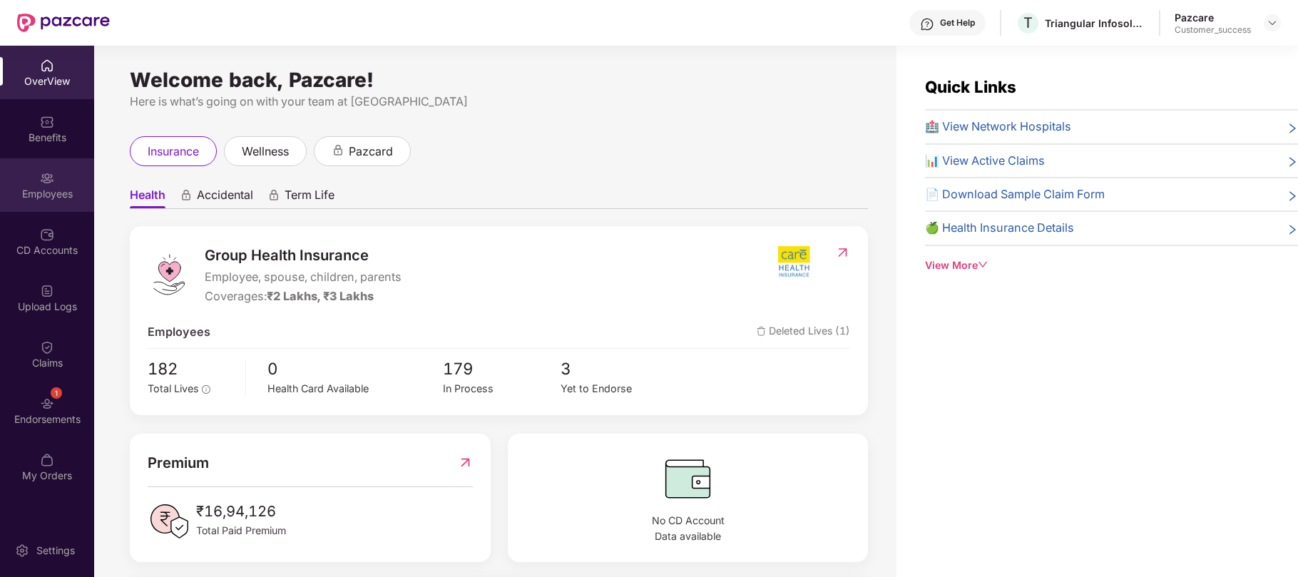
click at [38, 183] on div "Employees" at bounding box center [47, 184] width 94 height 53
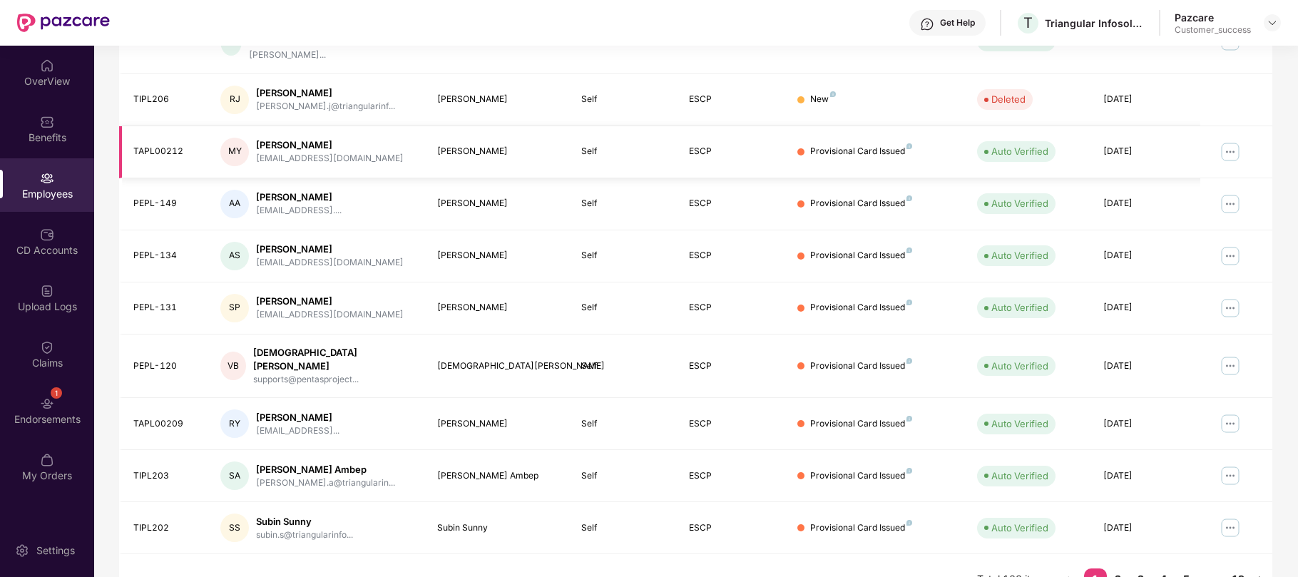
scroll to position [302, 0]
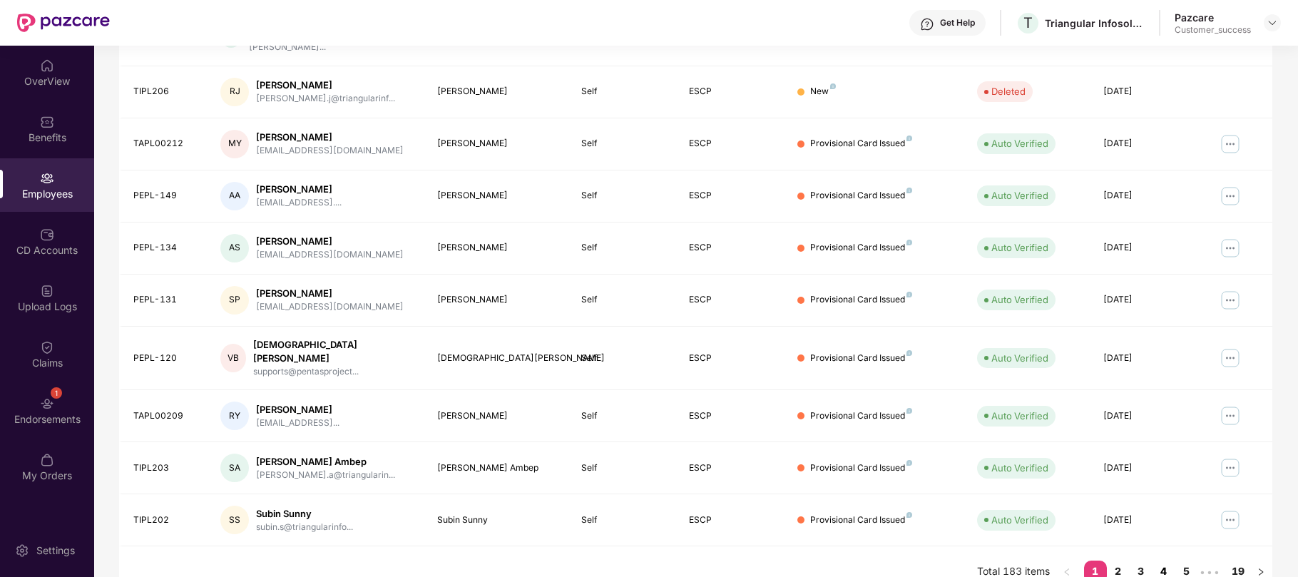
click at [1163, 561] on link "4" at bounding box center [1164, 571] width 23 height 21
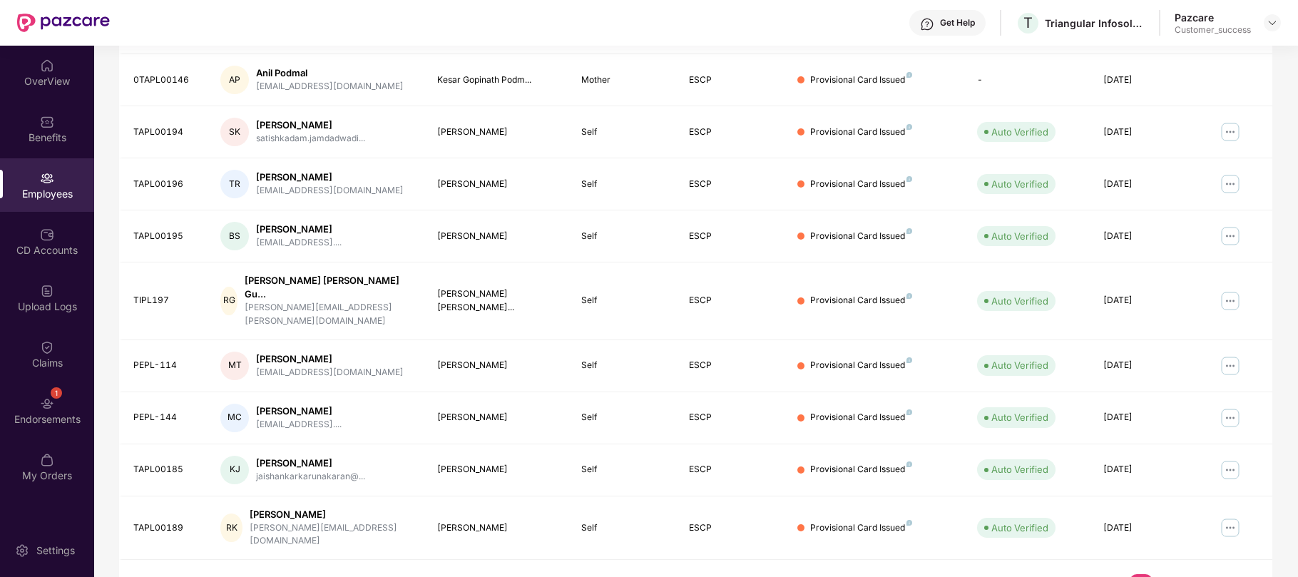
click at [1180, 574] on link "6" at bounding box center [1186, 584] width 23 height 21
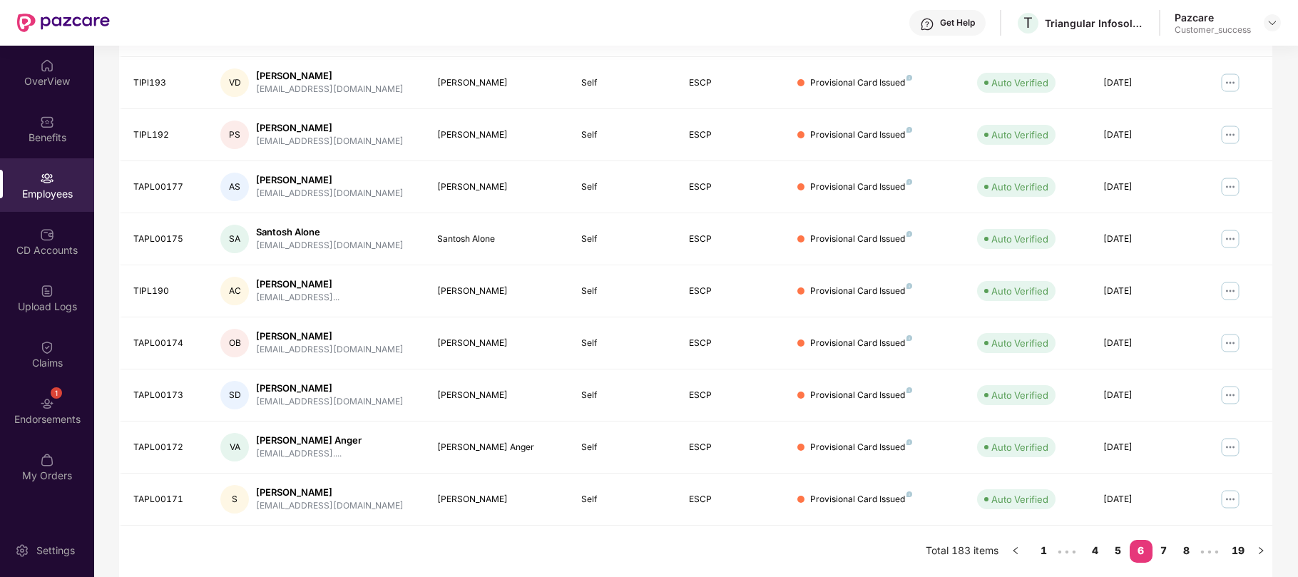
scroll to position [0, 0]
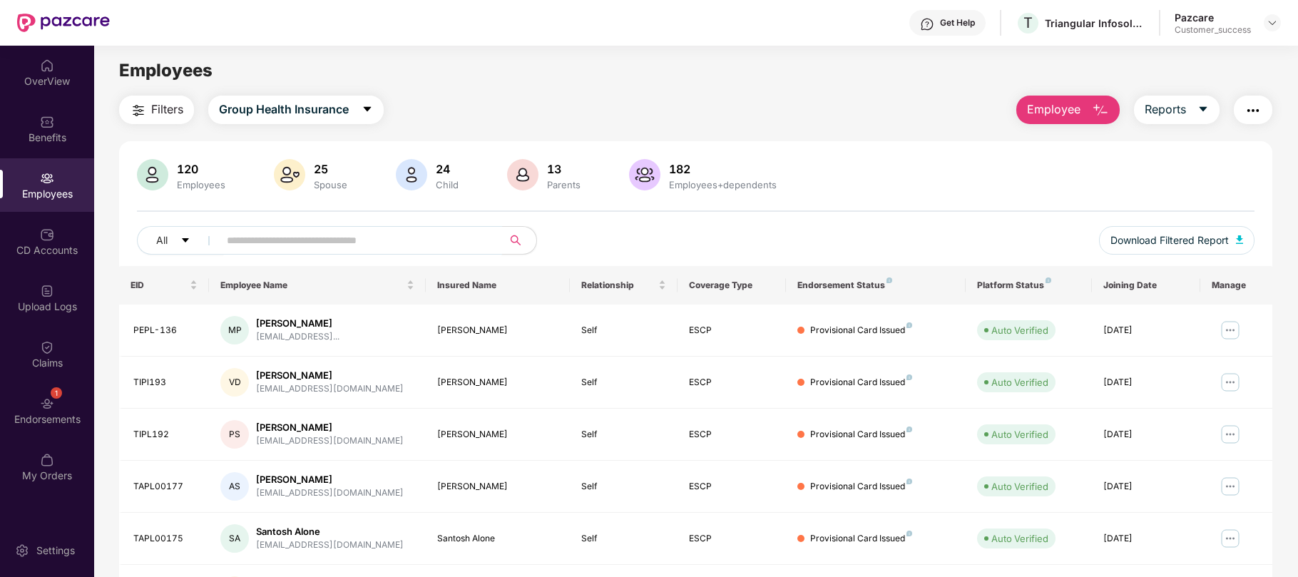
click at [377, 245] on input "text" at bounding box center [355, 240] width 256 height 21
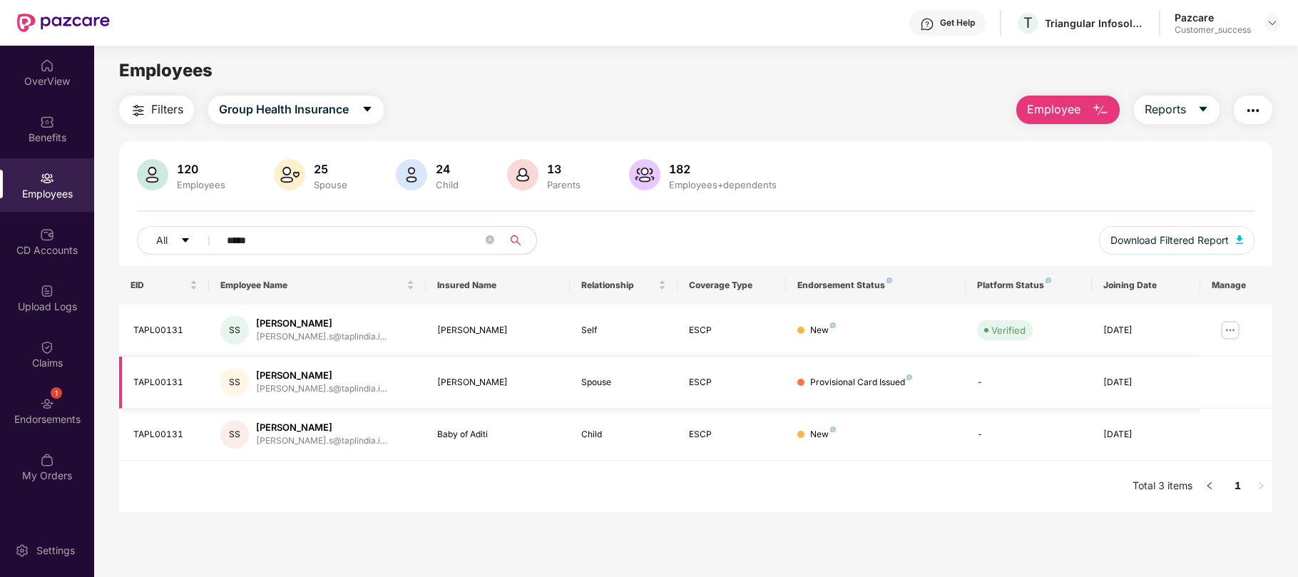
type input "*****"
click at [1267, 18] on img at bounding box center [1272, 22] width 11 height 11
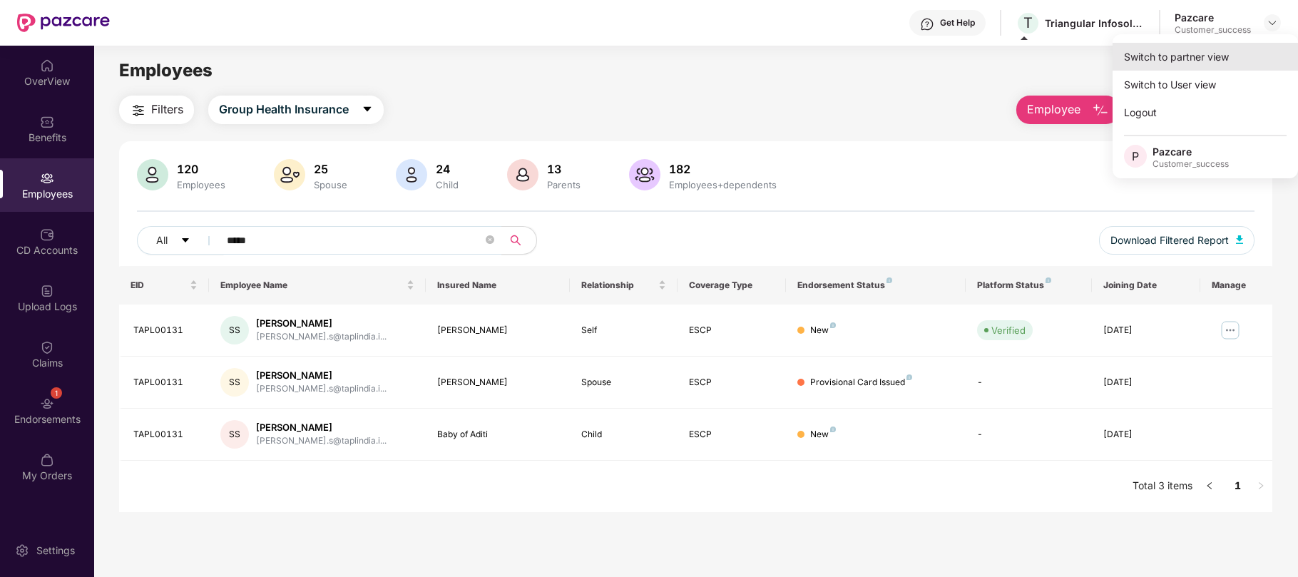
click at [1200, 66] on div "Switch to partner view" at bounding box center [1205, 57] width 185 height 28
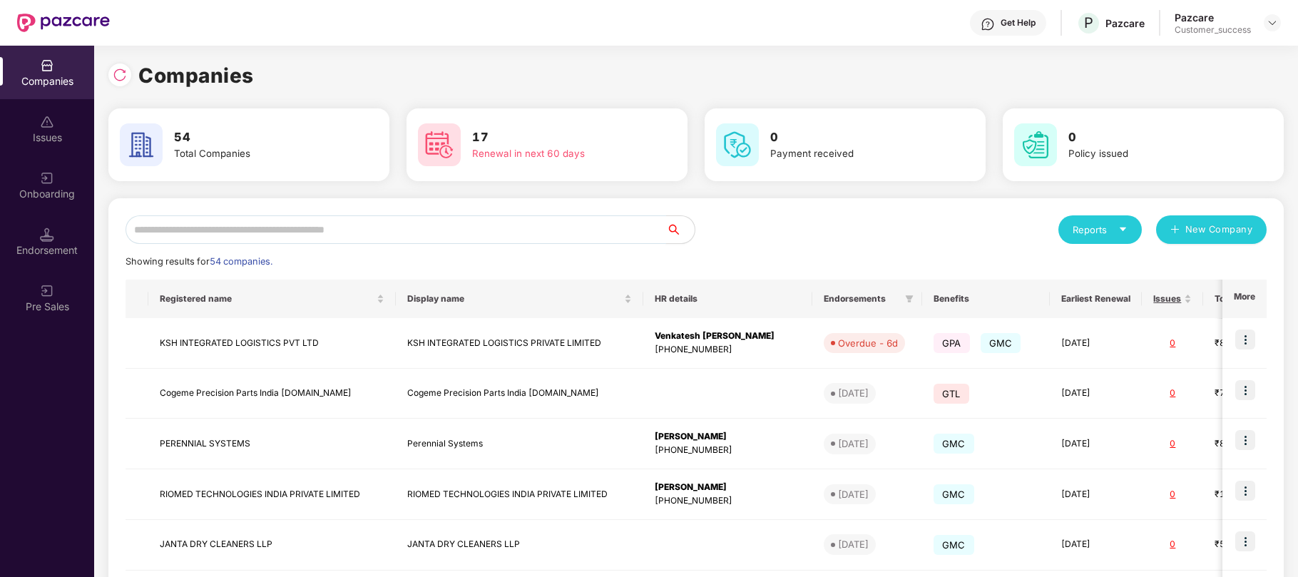
click at [362, 229] on input "text" at bounding box center [396, 229] width 541 height 29
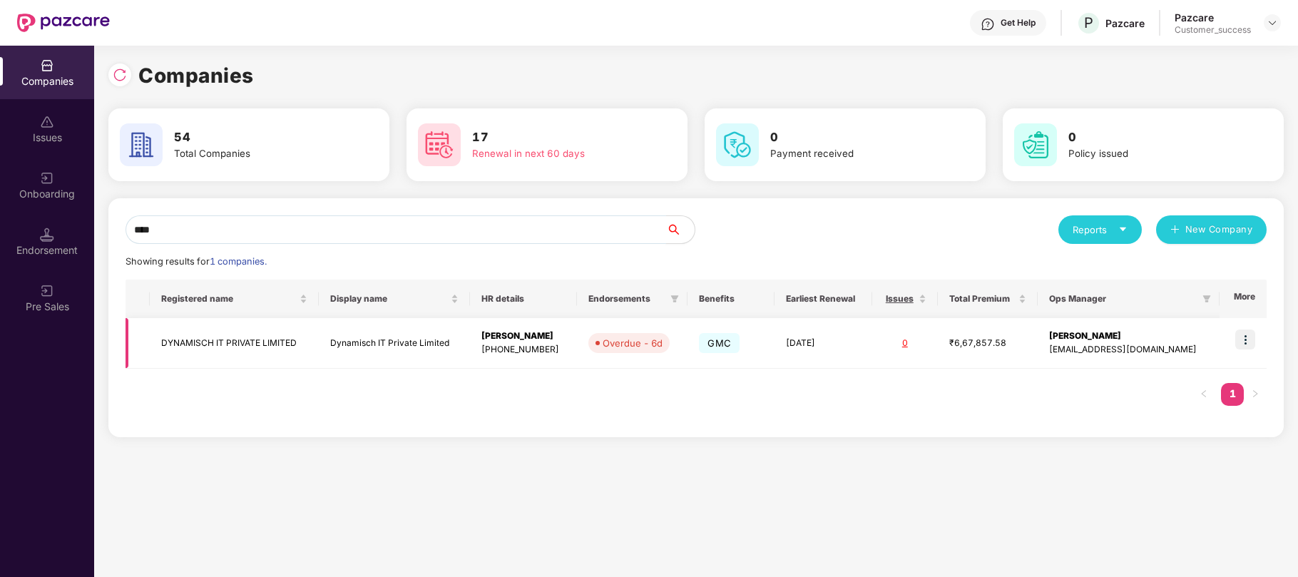
type input "****"
click at [1245, 337] on img at bounding box center [1245, 340] width 20 height 20
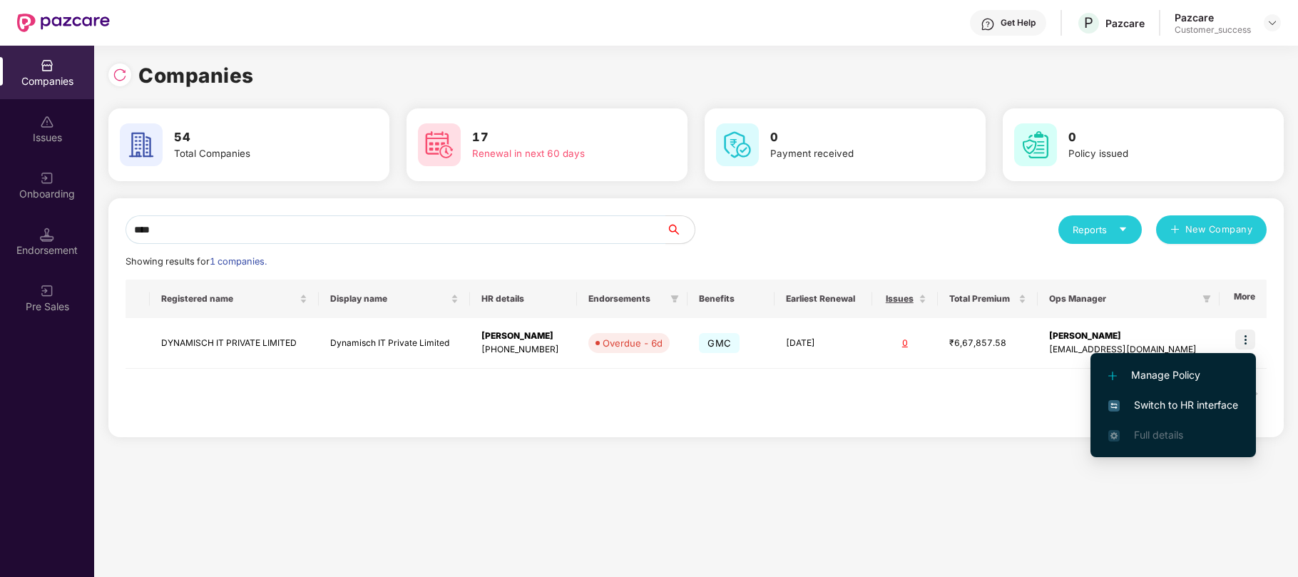
click at [1136, 408] on span "Switch to HR interface" at bounding box center [1173, 405] width 130 height 16
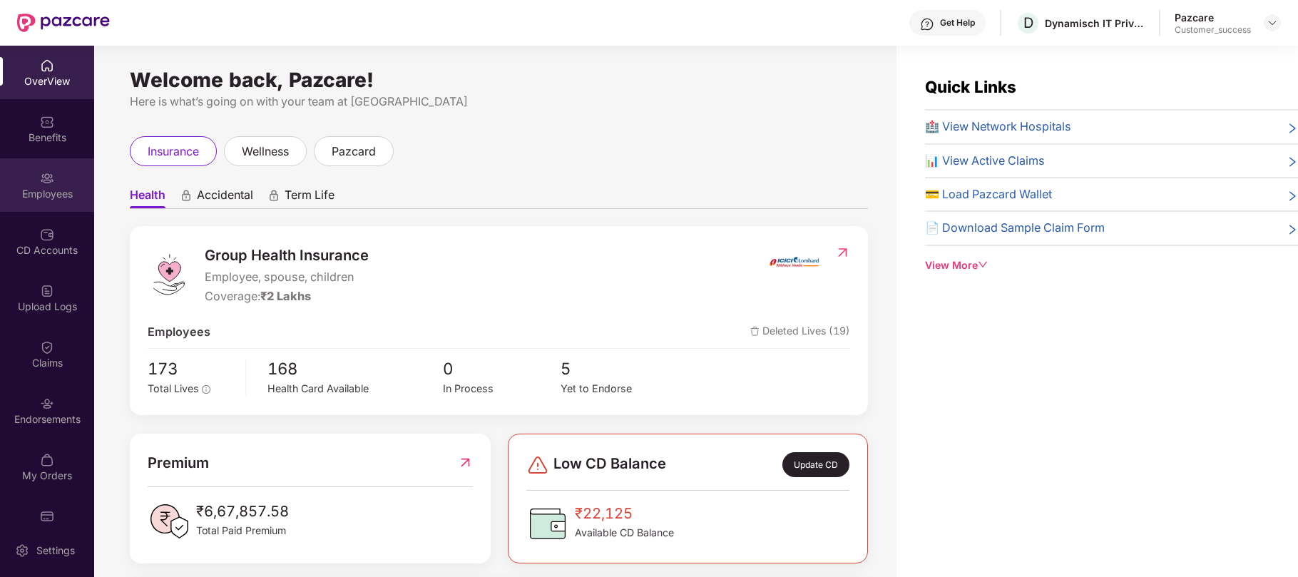
click at [27, 187] on div "Employees" at bounding box center [47, 194] width 94 height 14
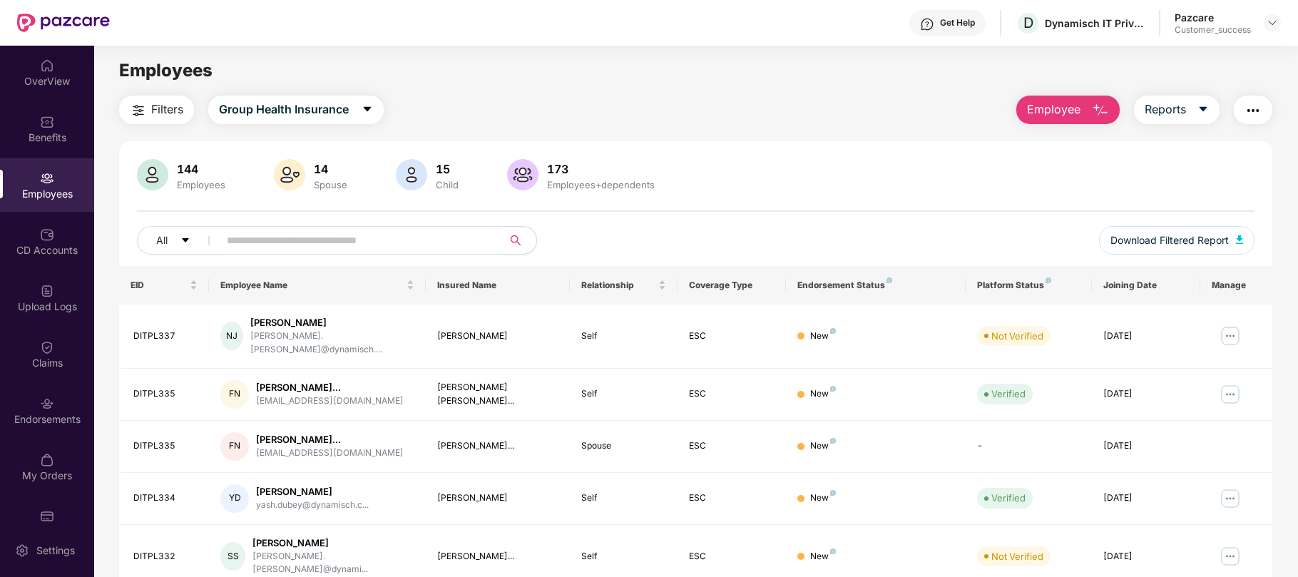
click at [322, 247] on input "text" at bounding box center [355, 240] width 256 height 21
paste input "********"
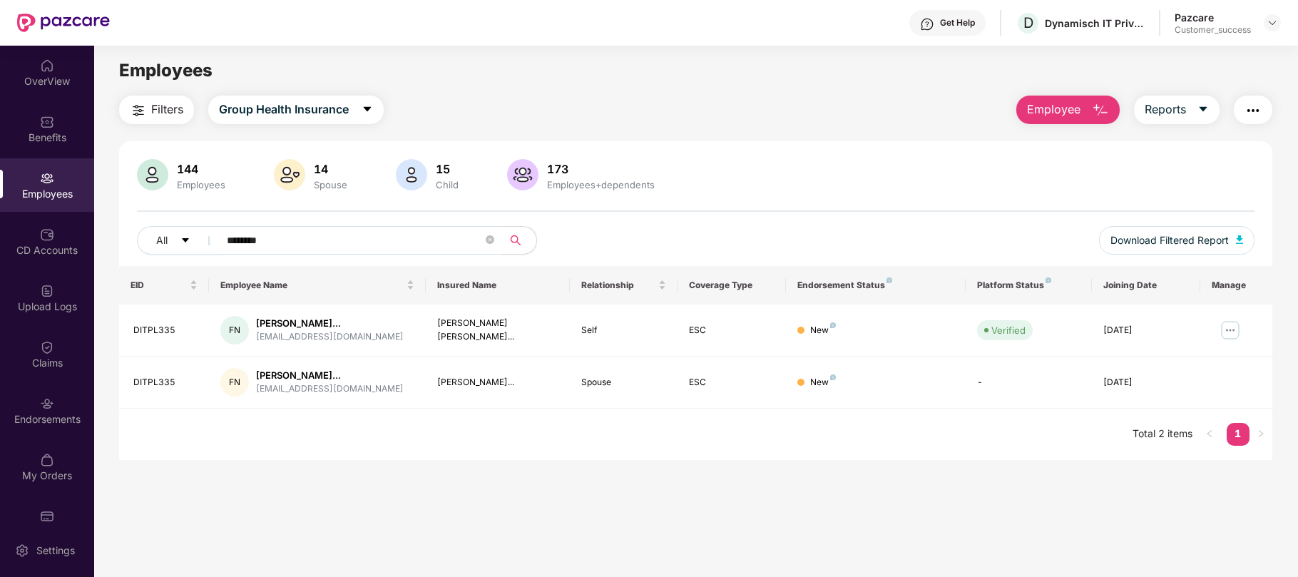
type input "********"
click at [1233, 335] on img at bounding box center [1230, 330] width 23 height 23
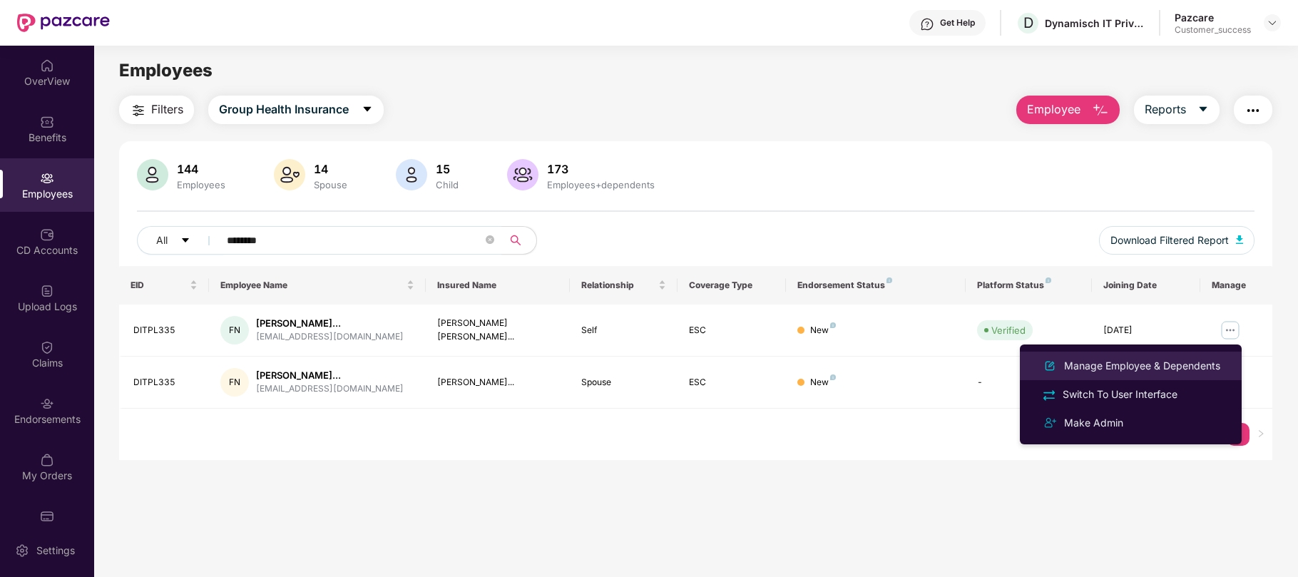
click at [1139, 372] on div "Manage Employee & Dependents" at bounding box center [1142, 366] width 162 height 16
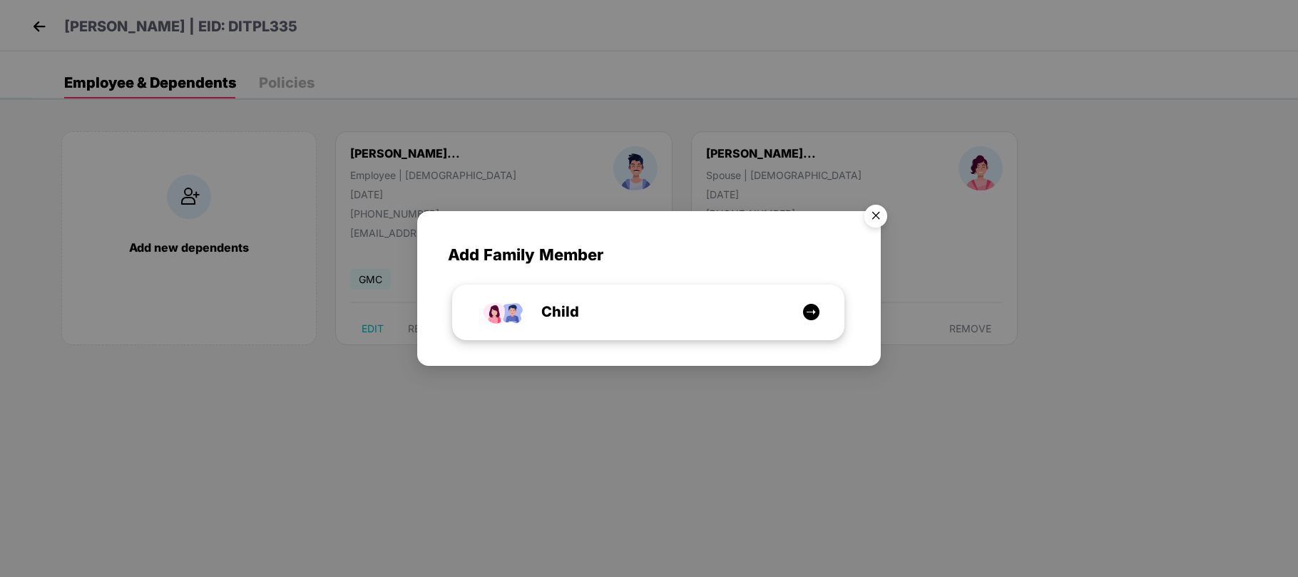
click at [542, 301] on span "Child" at bounding box center [544, 312] width 70 height 22
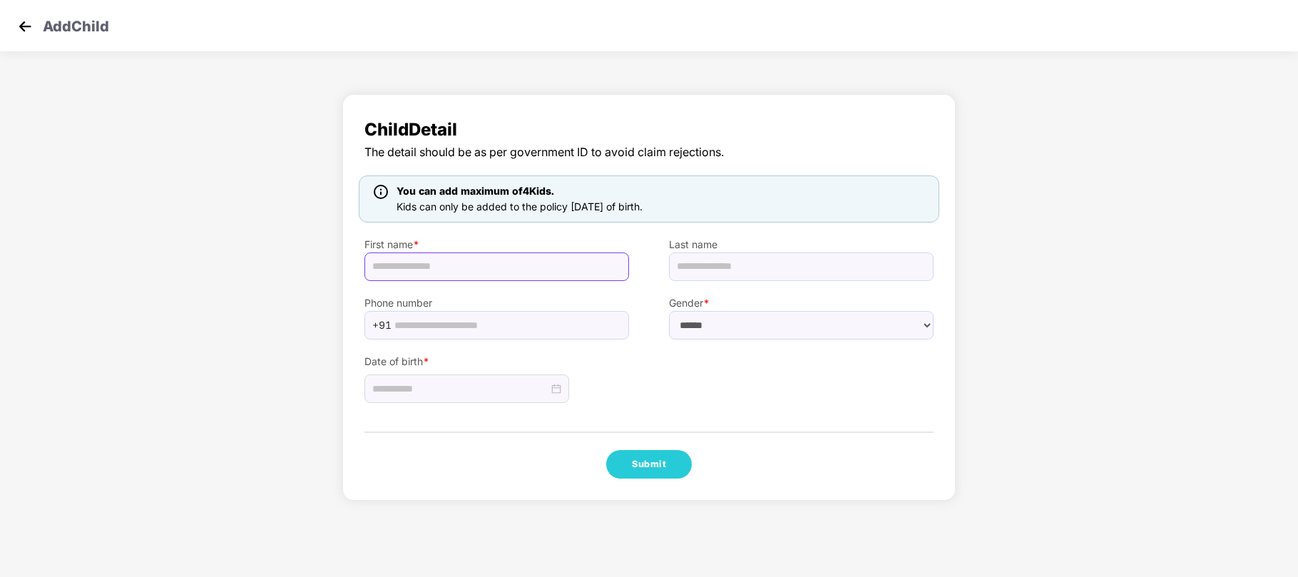
paste input "**********"
click at [506, 257] on input "**********" at bounding box center [496, 266] width 265 height 29
type input "**********"
click at [813, 317] on select "****** **** ******" at bounding box center [801, 325] width 265 height 29
select select "****"
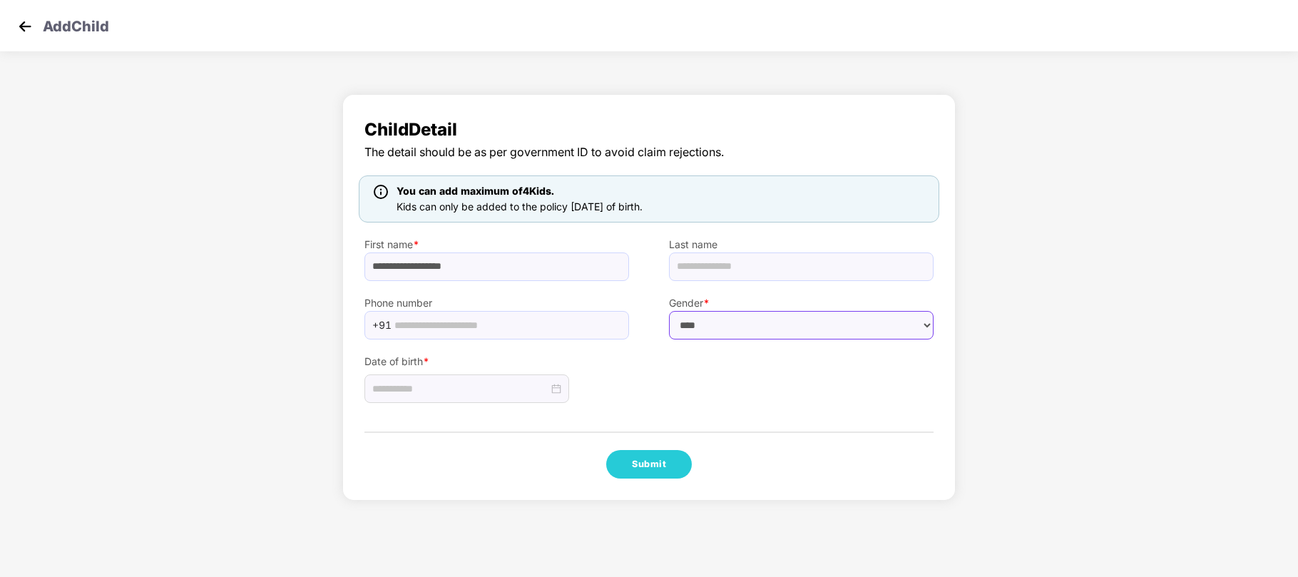
click at [669, 311] on select "****** **** ******" at bounding box center [801, 325] width 265 height 29
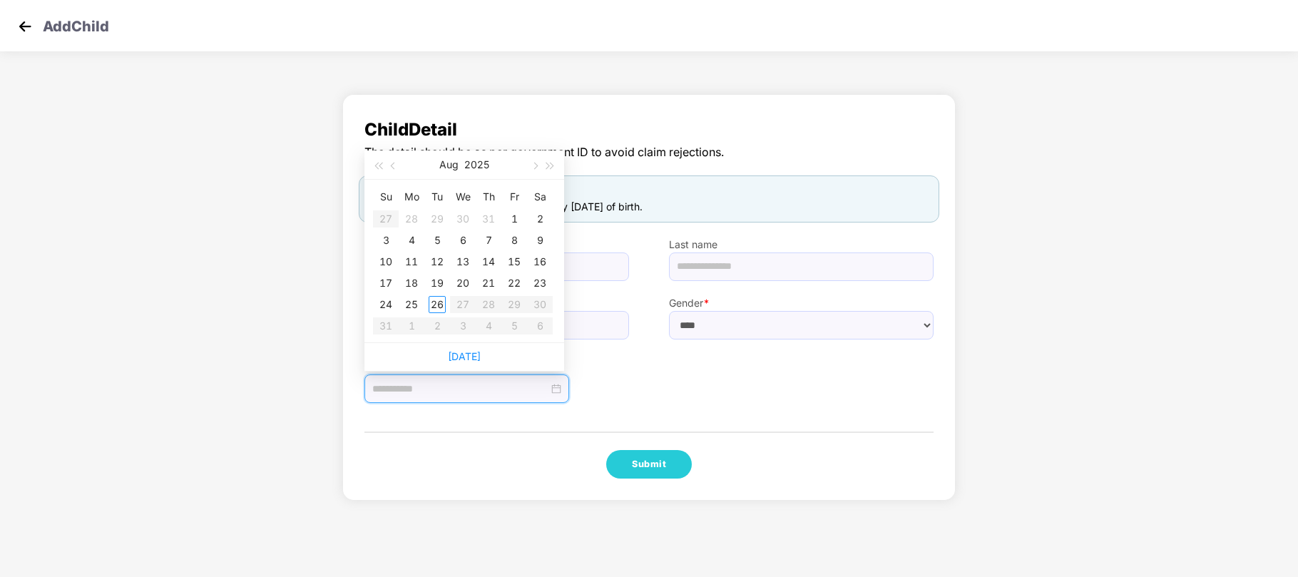
click at [420, 394] on input at bounding box center [460, 389] width 176 height 16
type input "**********"
click at [479, 165] on button "2025" at bounding box center [476, 164] width 25 height 29
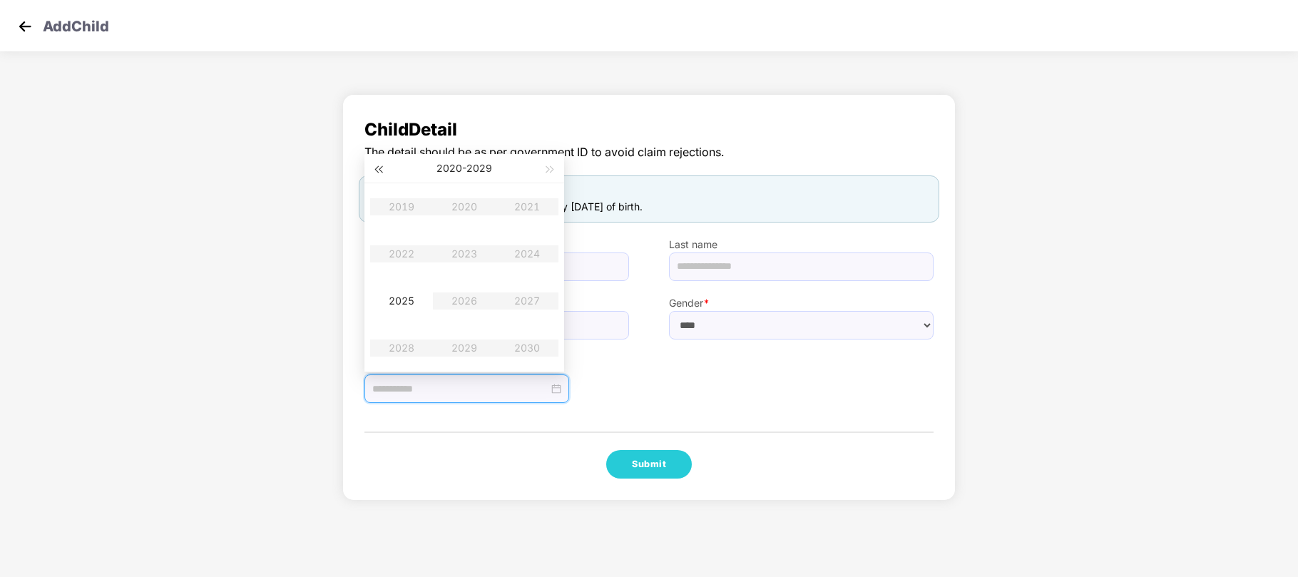
click at [383, 172] on button "button" at bounding box center [378, 168] width 16 height 29
click at [480, 165] on button "2010 - 2019" at bounding box center [464, 168] width 51 height 29
type input "**********"
click at [765, 111] on div "**********" at bounding box center [648, 297] width 613 height 407
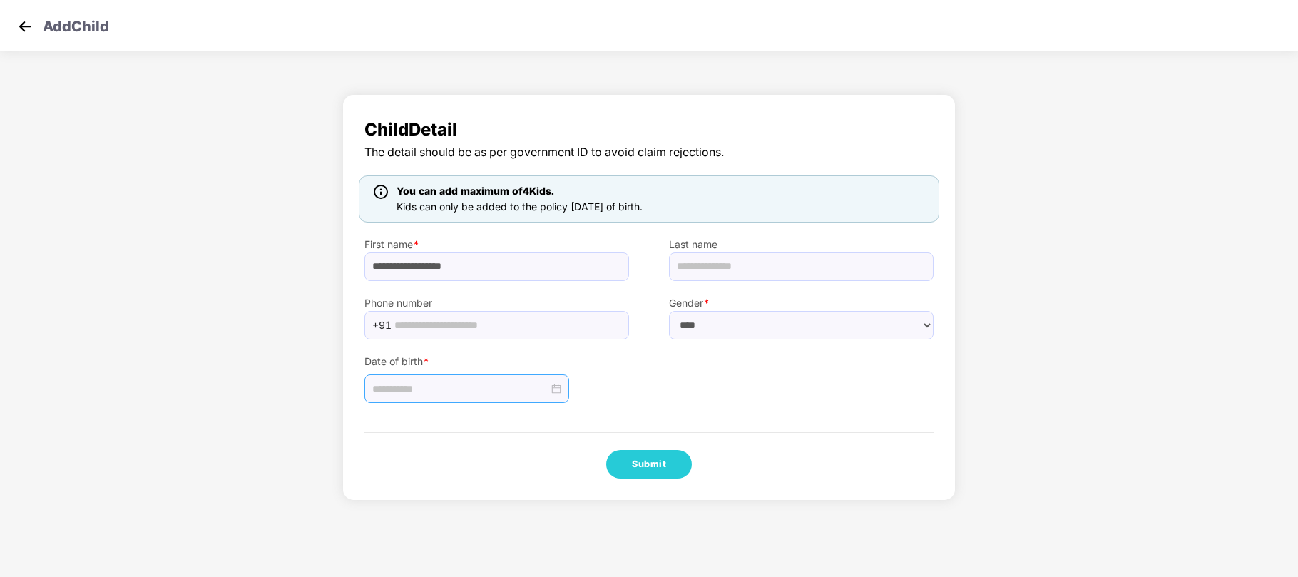
click at [480, 385] on input at bounding box center [460, 389] width 176 height 16
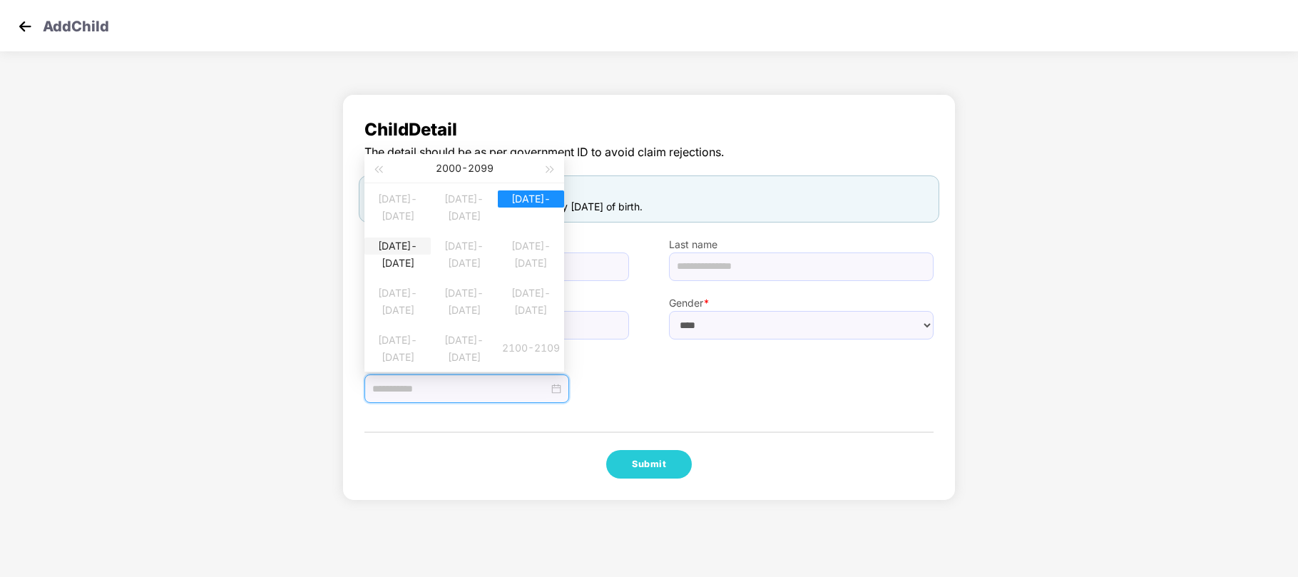
type input "**********"
click at [384, 251] on div "2020-2029" at bounding box center [397, 246] width 66 height 17
type input "**********"
click at [404, 300] on div "2025" at bounding box center [401, 300] width 43 height 17
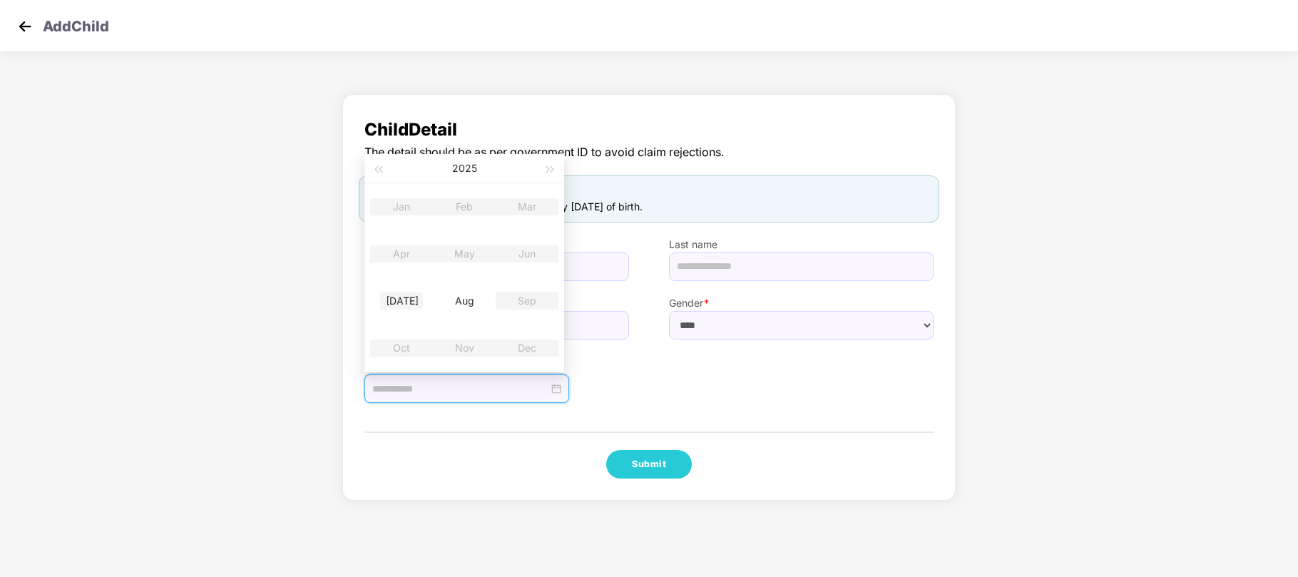
type input "**********"
click at [400, 304] on div "Jul" at bounding box center [401, 300] width 43 height 17
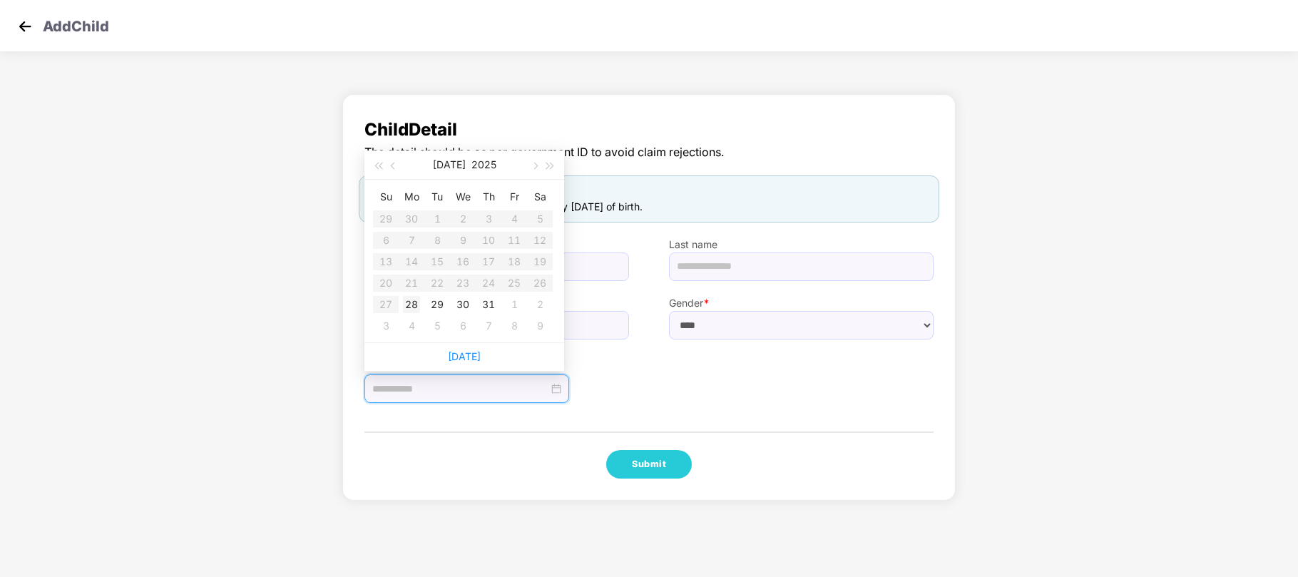
type input "**********"
click at [412, 306] on div "28" at bounding box center [411, 304] width 17 height 17
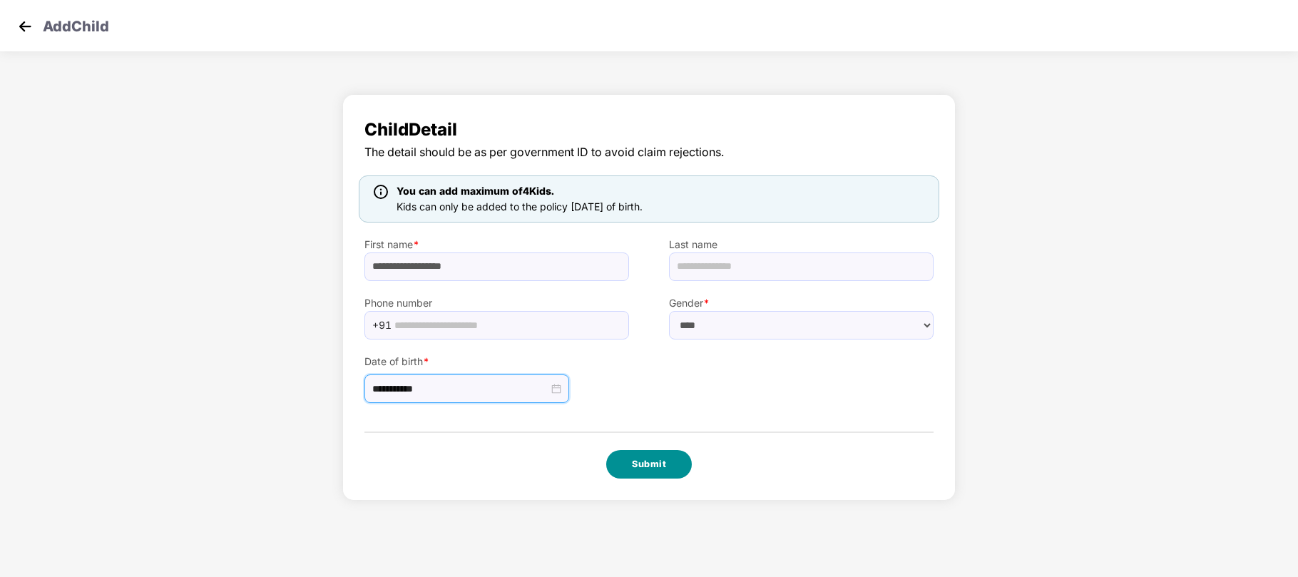
click at [645, 464] on button "Submit" at bounding box center [649, 464] width 86 height 29
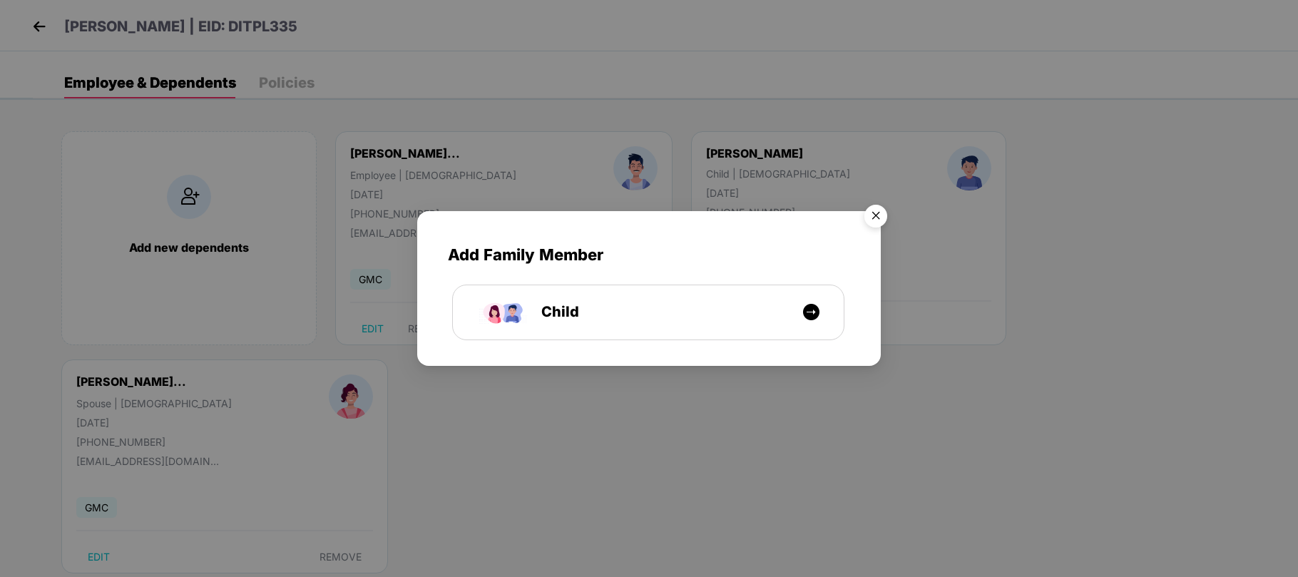
click at [866, 215] on img "Close" at bounding box center [876, 218] width 40 height 40
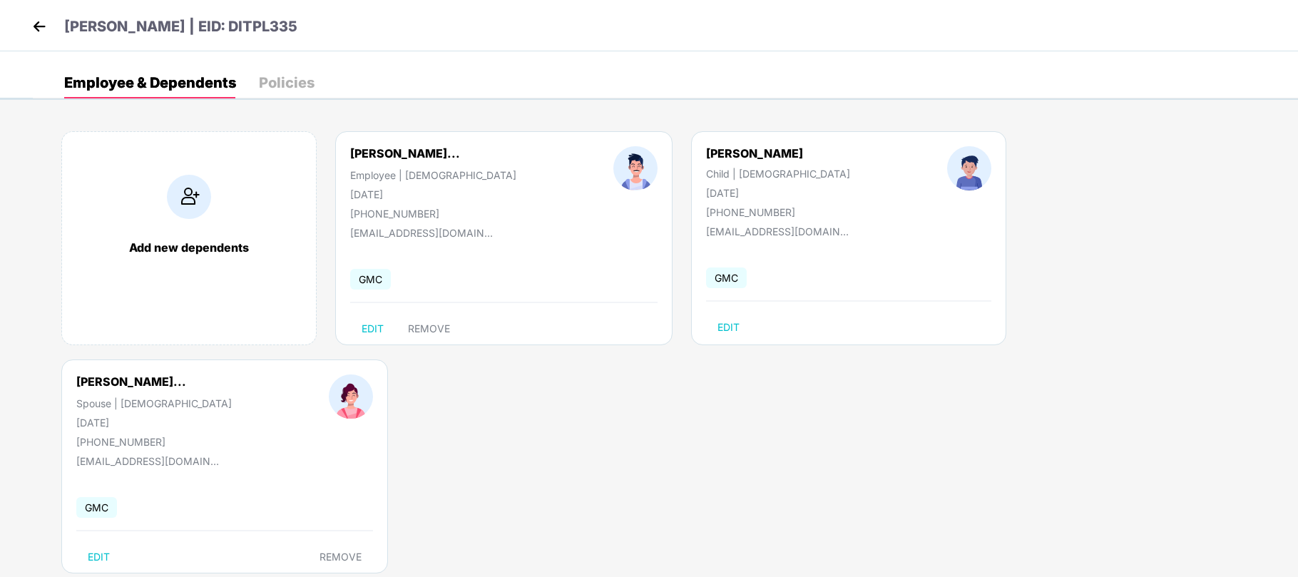
click at [41, 26] on img at bounding box center [39, 26] width 21 height 21
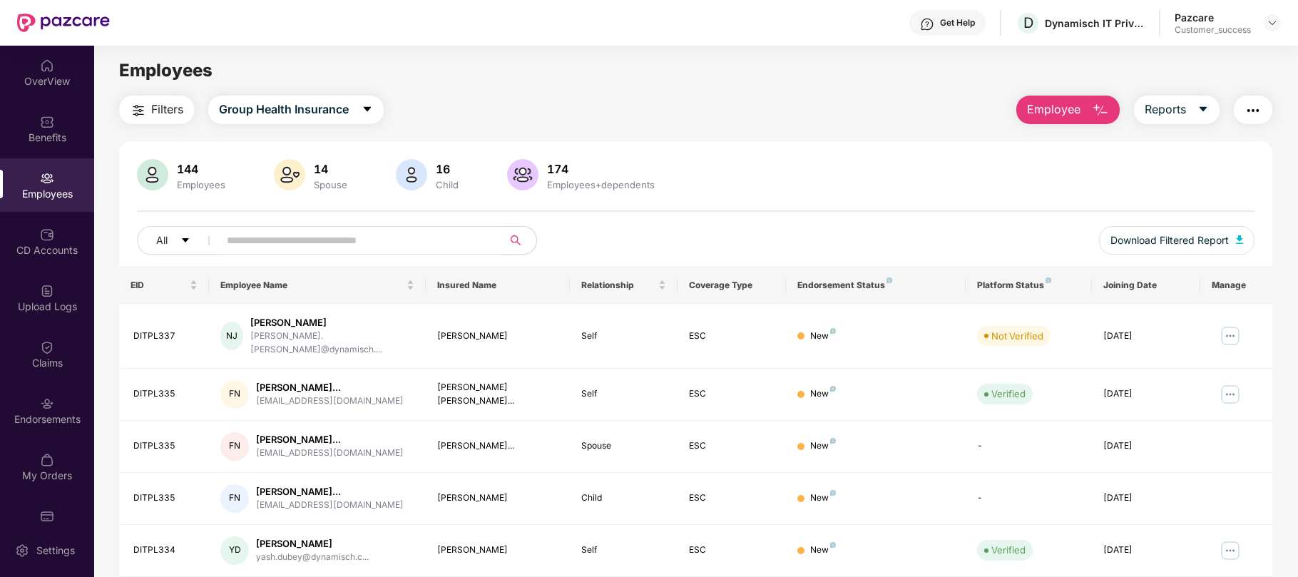
click at [365, 238] on input "text" at bounding box center [355, 240] width 256 height 21
paste input "********"
click at [404, 237] on input "text" at bounding box center [355, 240] width 256 height 21
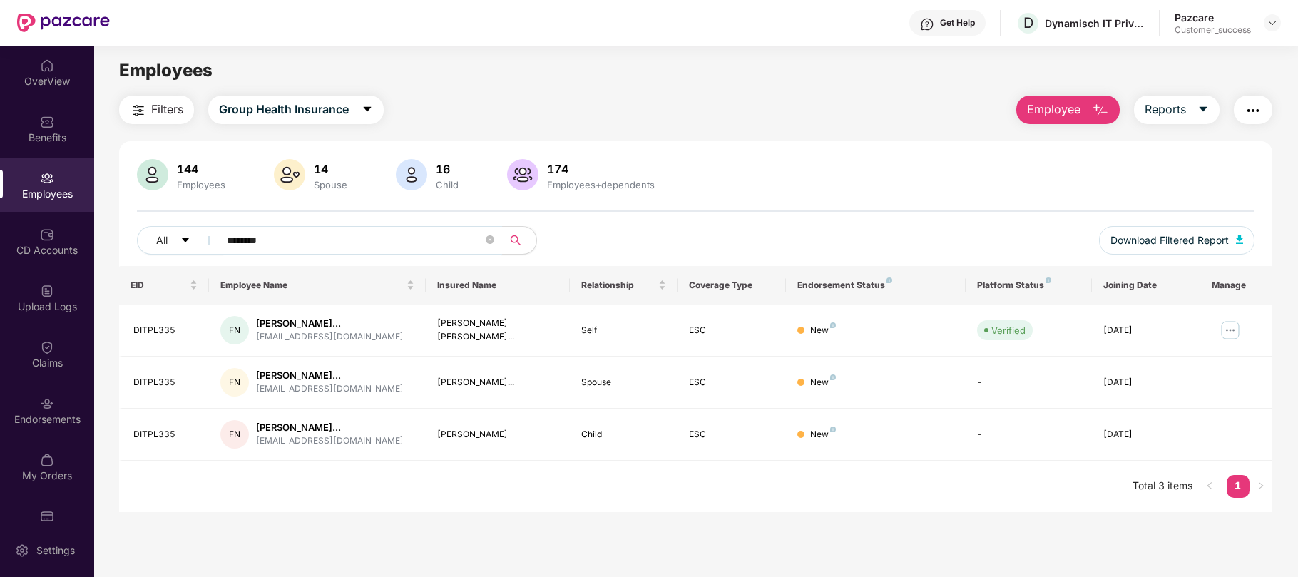
type input "********"
click at [1086, 18] on div "Dynamisch IT Private Limited" at bounding box center [1095, 23] width 100 height 14
click at [1080, 27] on div "Dynamisch IT Private Limited" at bounding box center [1095, 23] width 100 height 14
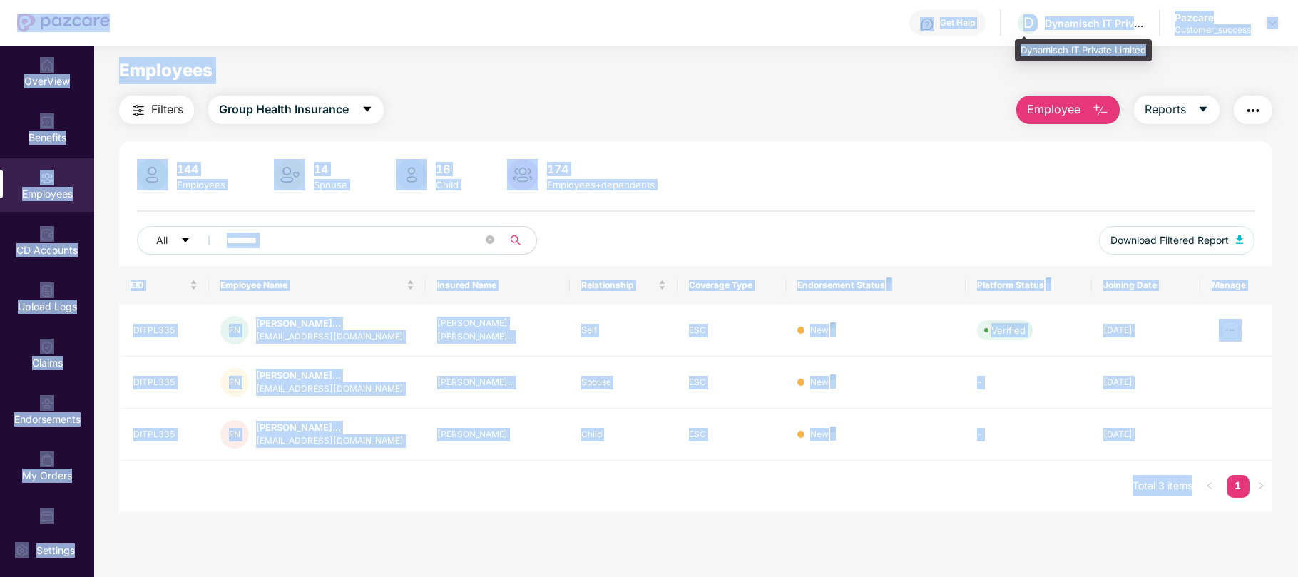
click at [1080, 27] on div "Dynamisch IT Private Limited" at bounding box center [1095, 23] width 100 height 14
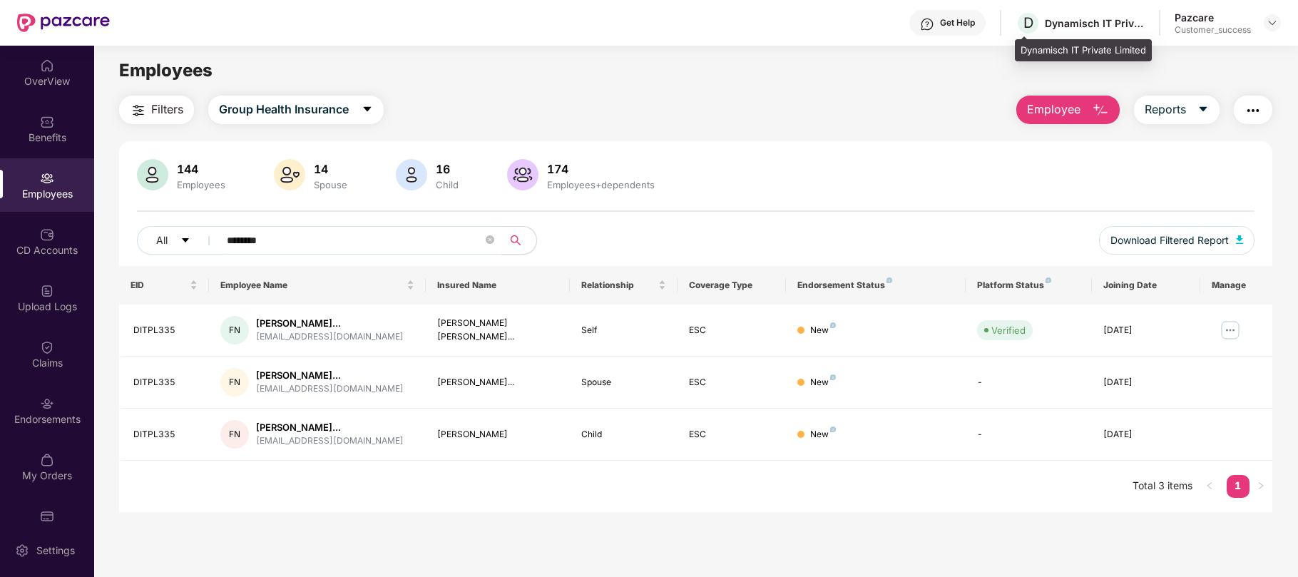
click at [1080, 27] on div "Dynamisch IT Private Limited" at bounding box center [1095, 23] width 100 height 14
copy div "Dynamisch IT Private Limited"
drag, startPoint x: 187, startPoint y: 437, endPoint x: 135, endPoint y: 442, distance: 52.3
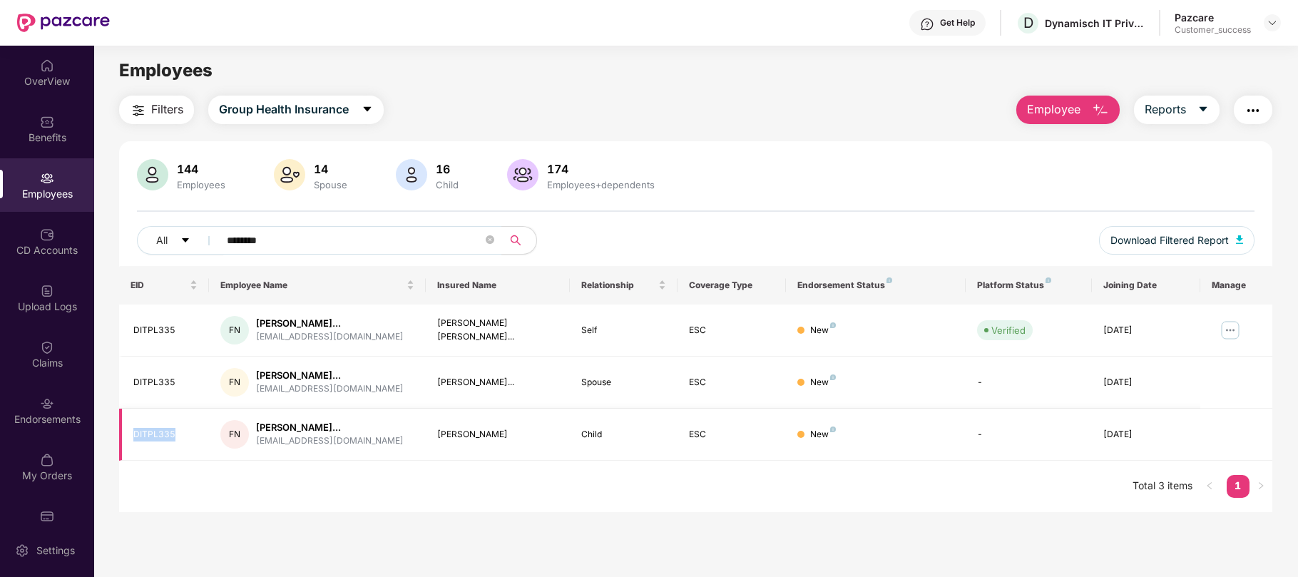
click at [135, 442] on td "DITPL335" at bounding box center [164, 435] width 90 height 52
copy div "DITPL335"
click at [295, 442] on div "Farash Sultan Nasimulgani" at bounding box center [281, 455] width 93 height 34
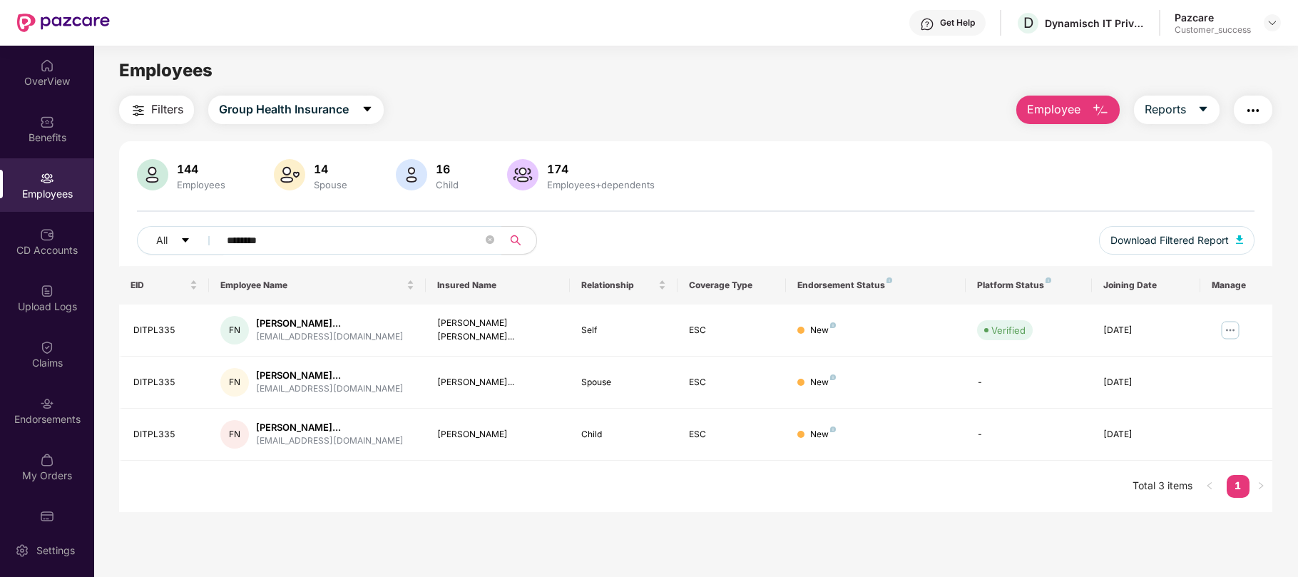
click at [451, 469] on div "EID Employee Name Insured Name Relationship Coverage Type Endorsement Status Pl…" at bounding box center [695, 389] width 1153 height 246
drag, startPoint x: 347, startPoint y: 340, endPoint x: 254, endPoint y: 335, distance: 92.8
click at [254, 335] on div "FN Farash Sultan Nasimulg... sultan@dynamisch.co" at bounding box center [316, 330] width 193 height 29
copy div "sultan@dynamisch.co"
click at [1270, 27] on img at bounding box center [1272, 22] width 11 height 11
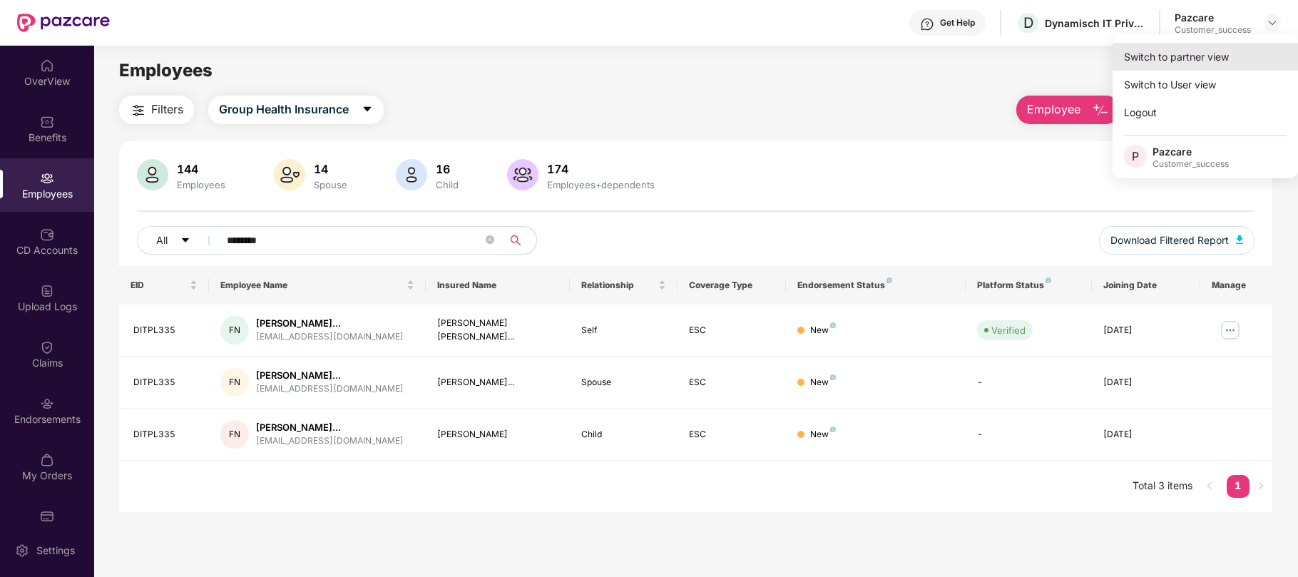
click at [1198, 52] on div "Switch to partner view" at bounding box center [1205, 57] width 185 height 28
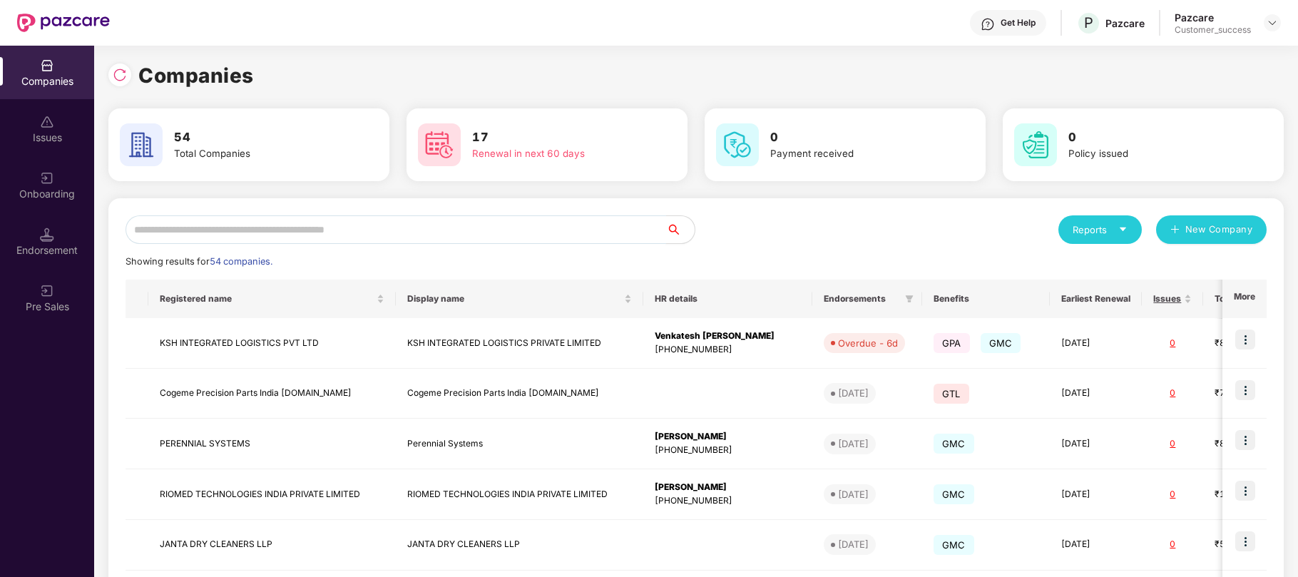
click at [494, 227] on input "text" at bounding box center [396, 229] width 541 height 29
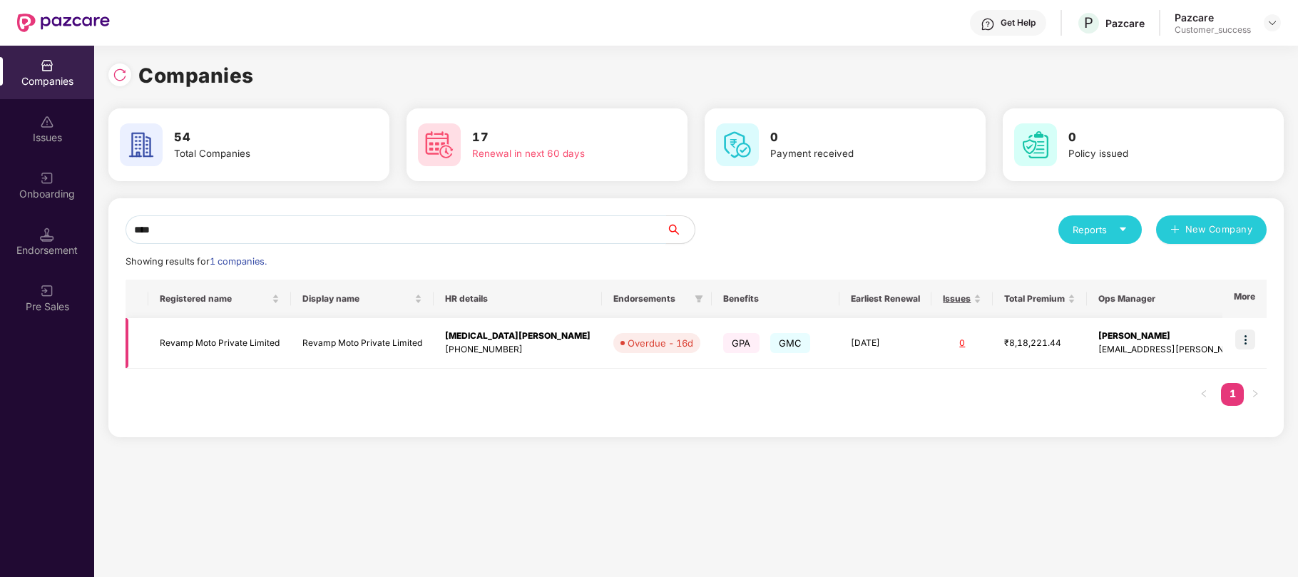
type input "****"
click at [1252, 335] on img at bounding box center [1245, 340] width 20 height 20
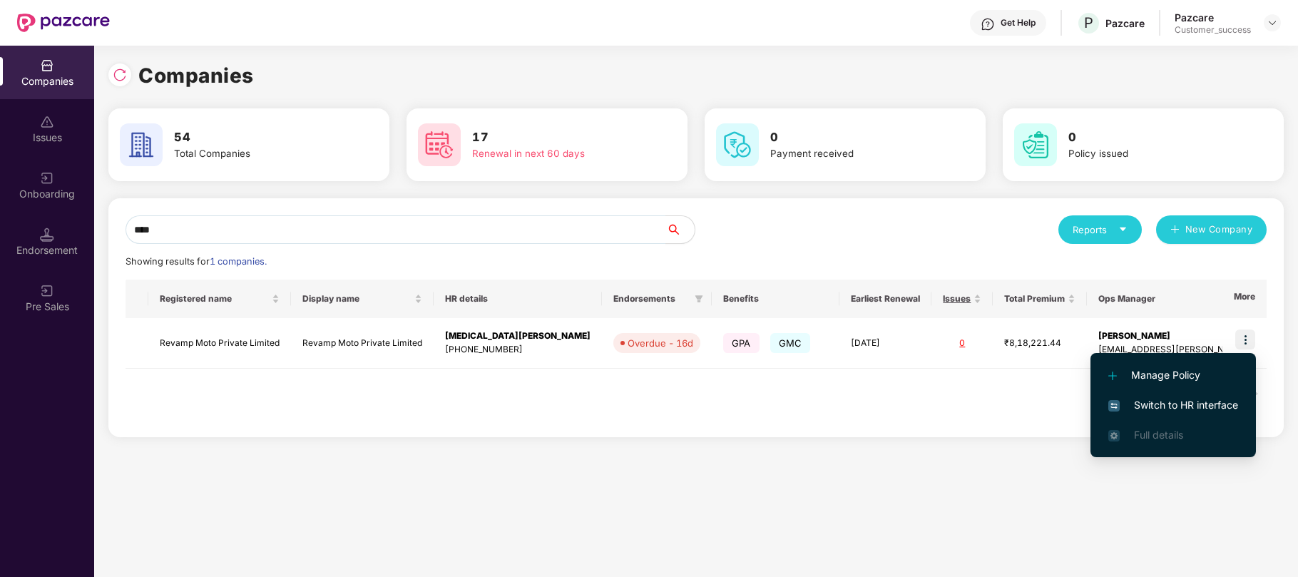
click at [1165, 402] on span "Switch to HR interface" at bounding box center [1173, 405] width 130 height 16
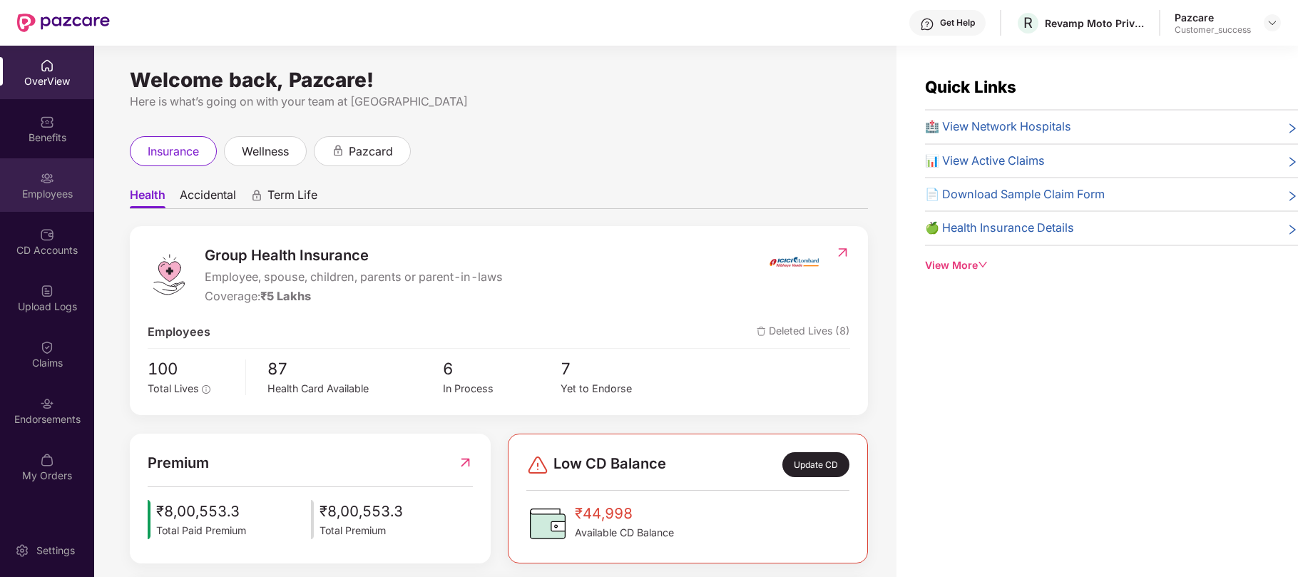
click at [61, 187] on div "Employees" at bounding box center [47, 194] width 94 height 14
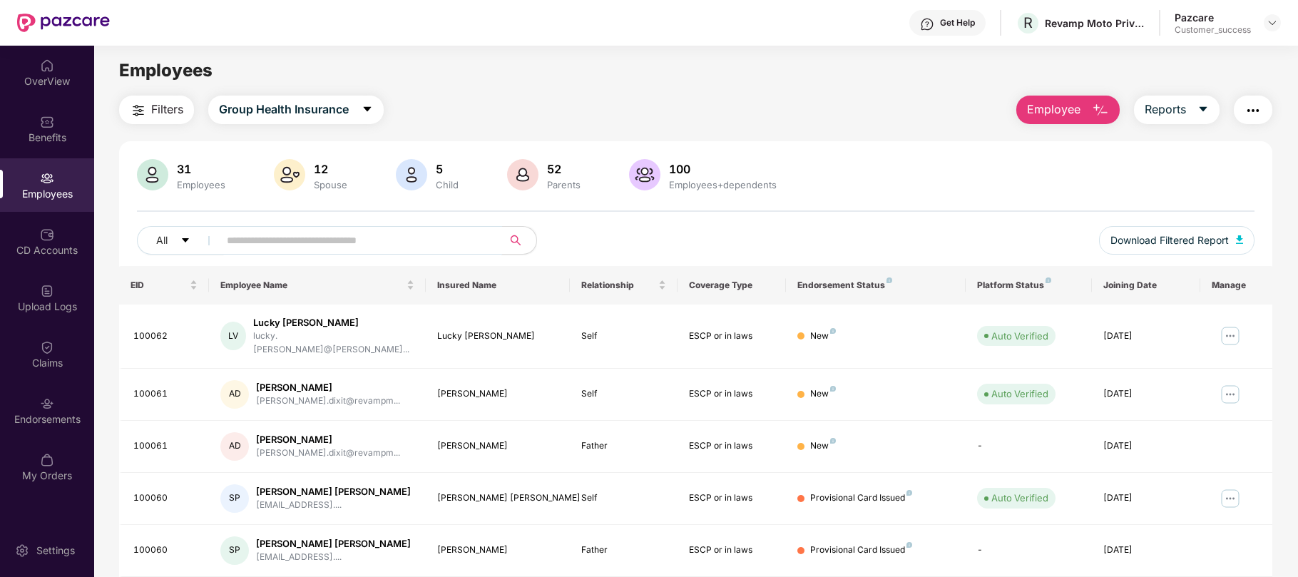
click at [384, 241] on input "text" at bounding box center [355, 240] width 256 height 21
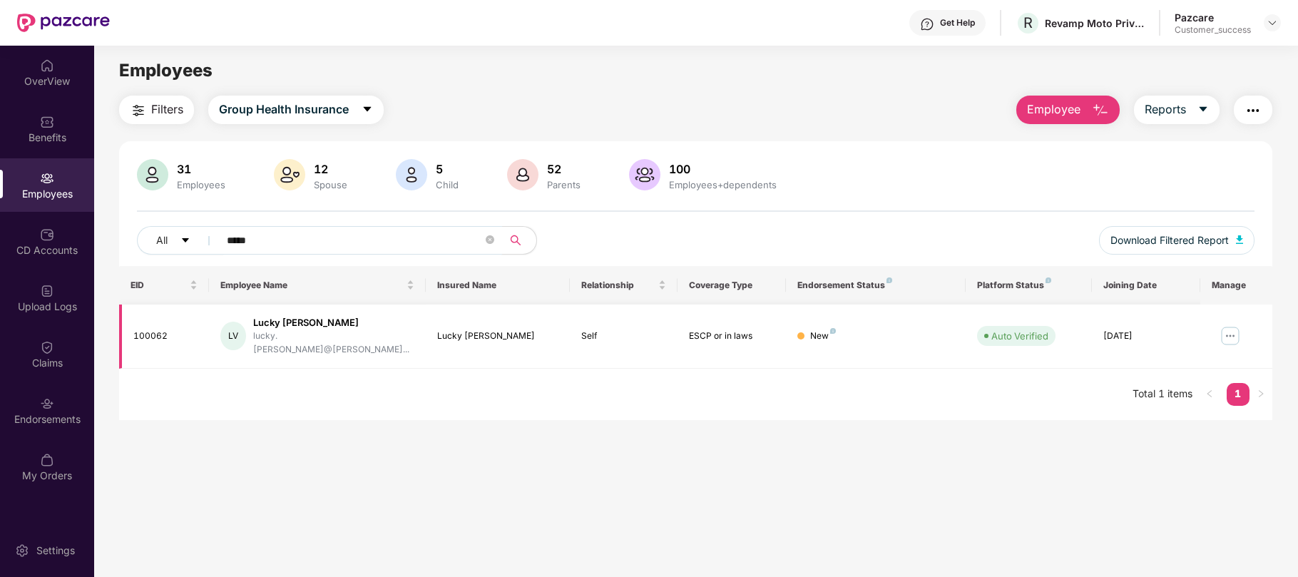
type input "*****"
click at [1236, 330] on img at bounding box center [1230, 336] width 23 height 23
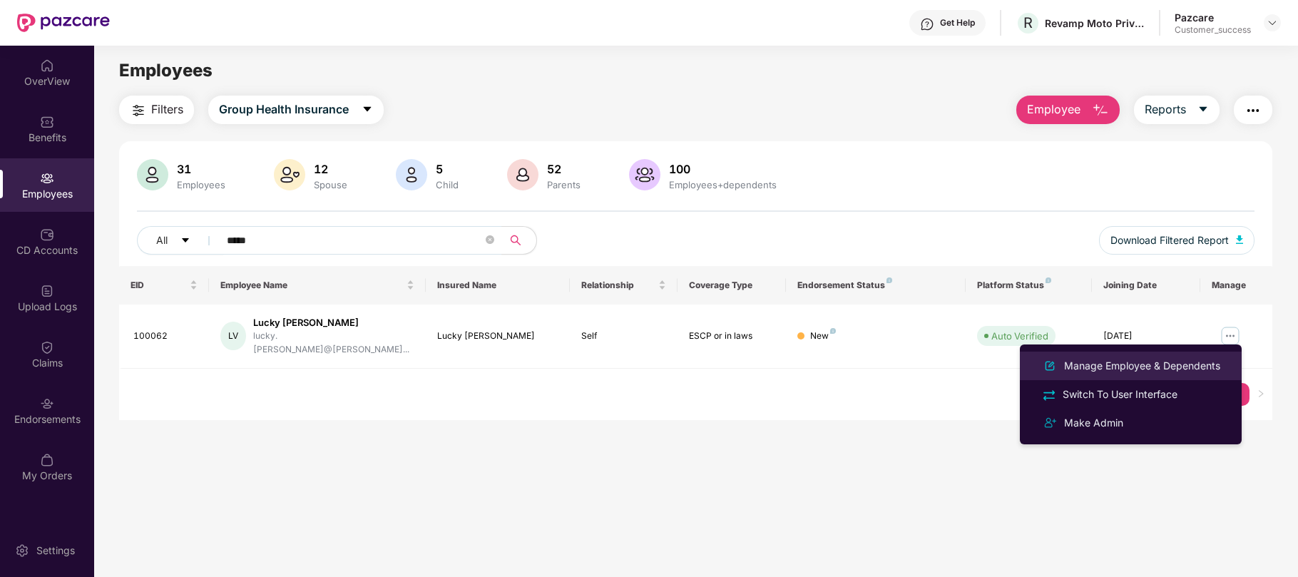
click at [1159, 367] on div "Manage Employee & Dependents" at bounding box center [1142, 366] width 162 height 16
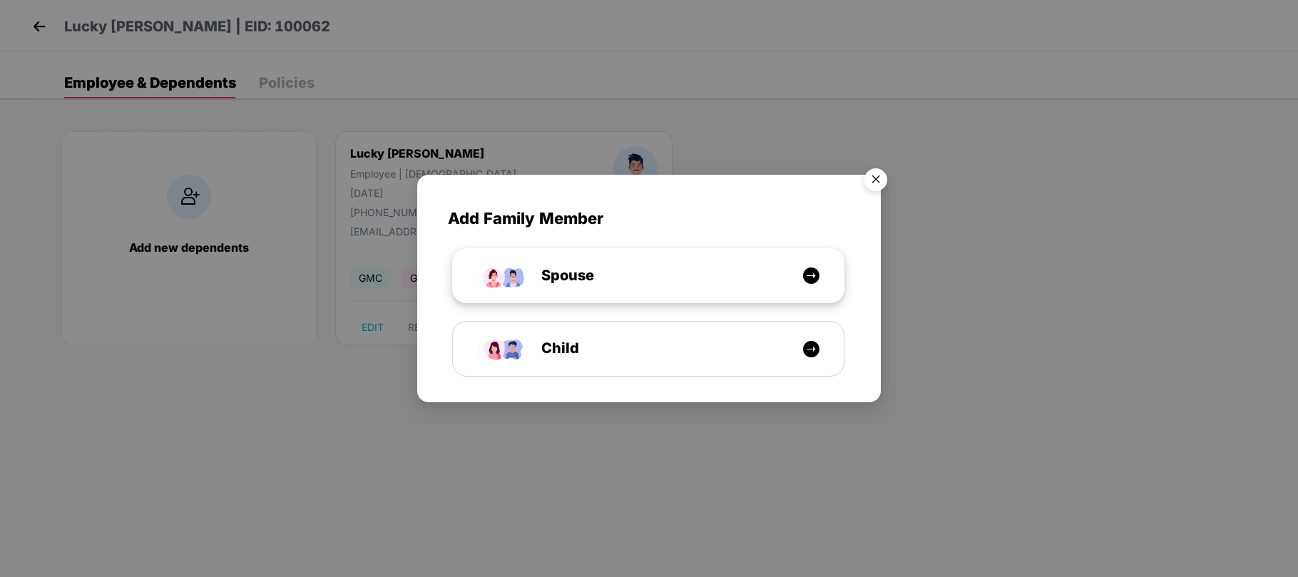
click at [534, 280] on span "Spouse" at bounding box center [551, 276] width 85 height 22
select select "****"
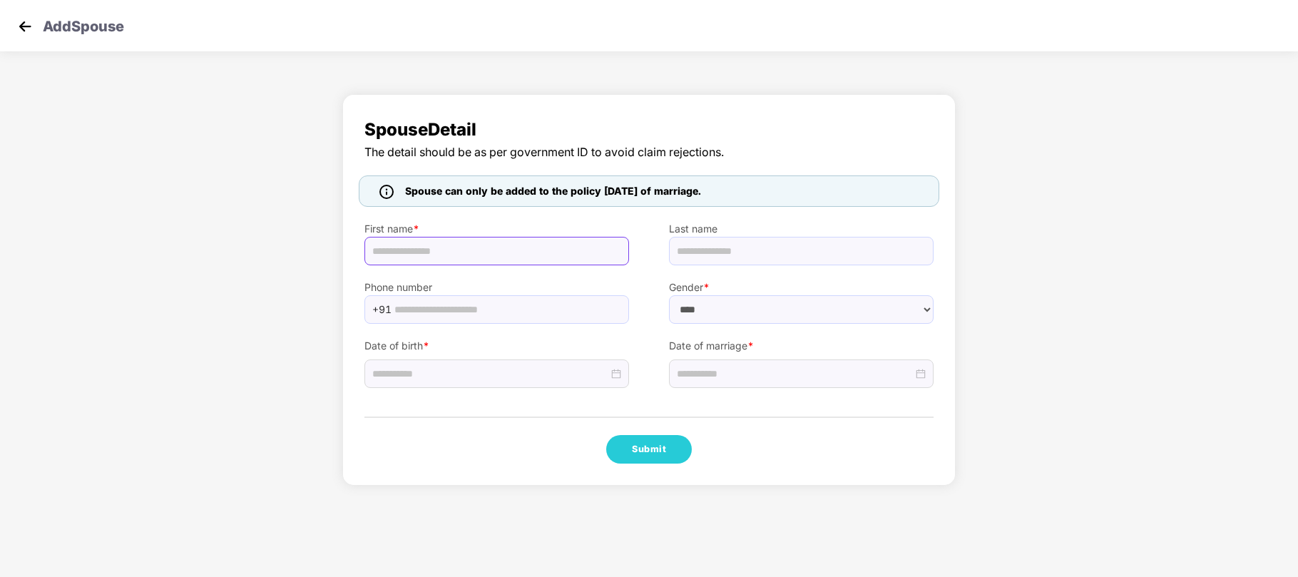
click at [479, 249] on input "text" at bounding box center [496, 251] width 265 height 29
paste input "**********"
type input "**********"
click at [24, 27] on img at bounding box center [24, 26] width 21 height 21
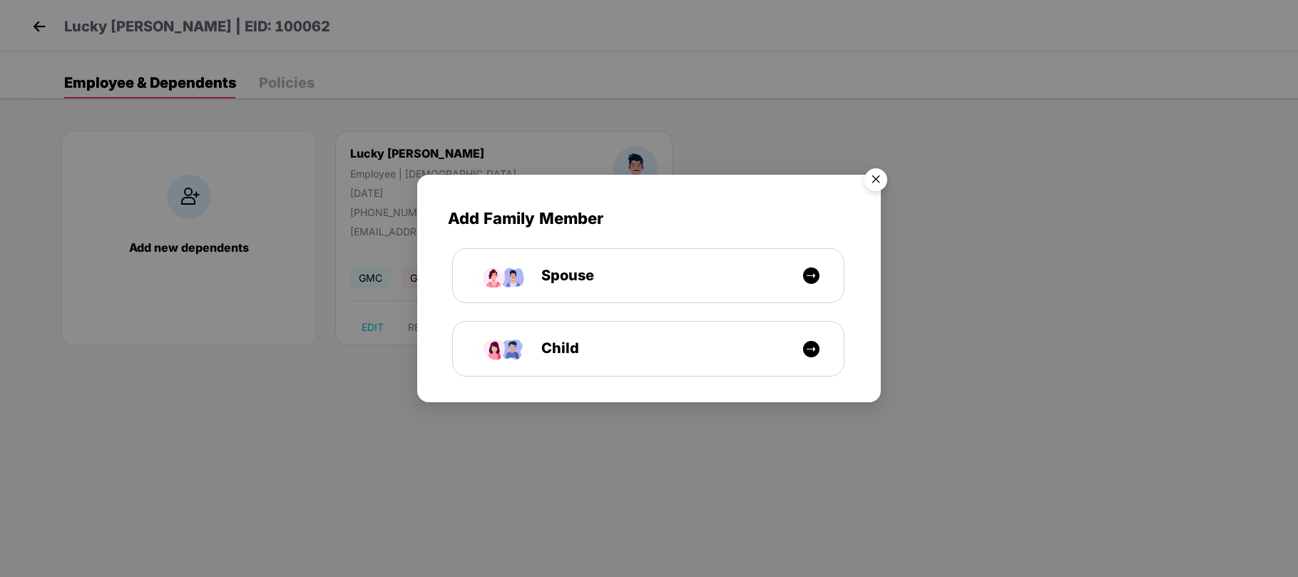
click at [872, 181] on img "Close" at bounding box center [876, 182] width 40 height 40
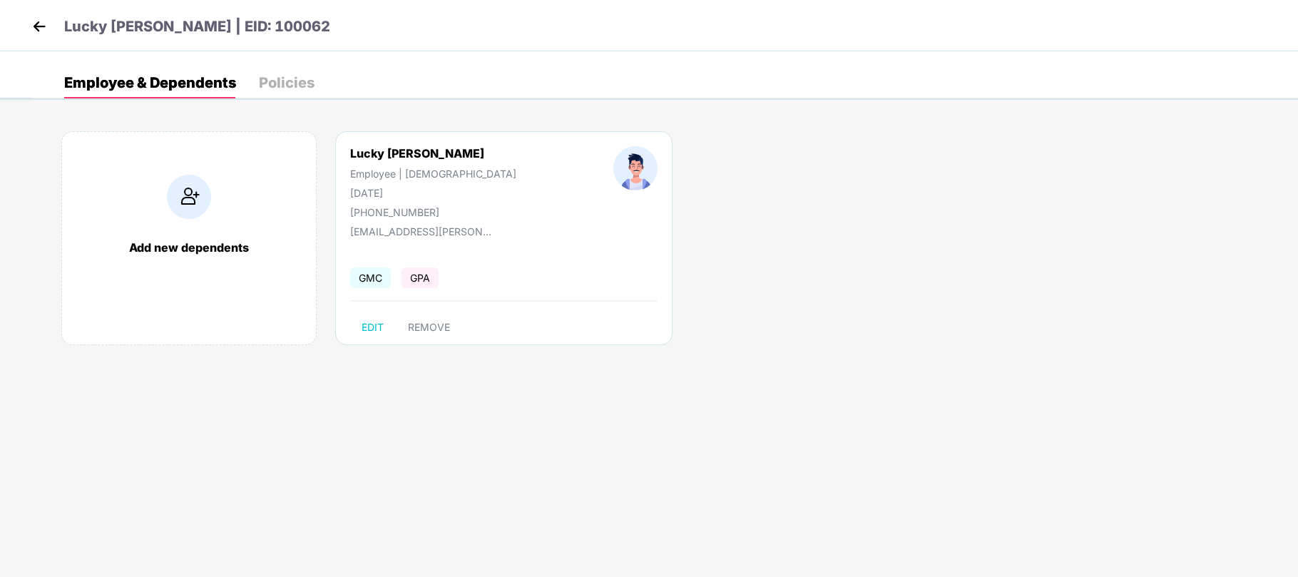
click at [35, 26] on img at bounding box center [39, 26] width 21 height 21
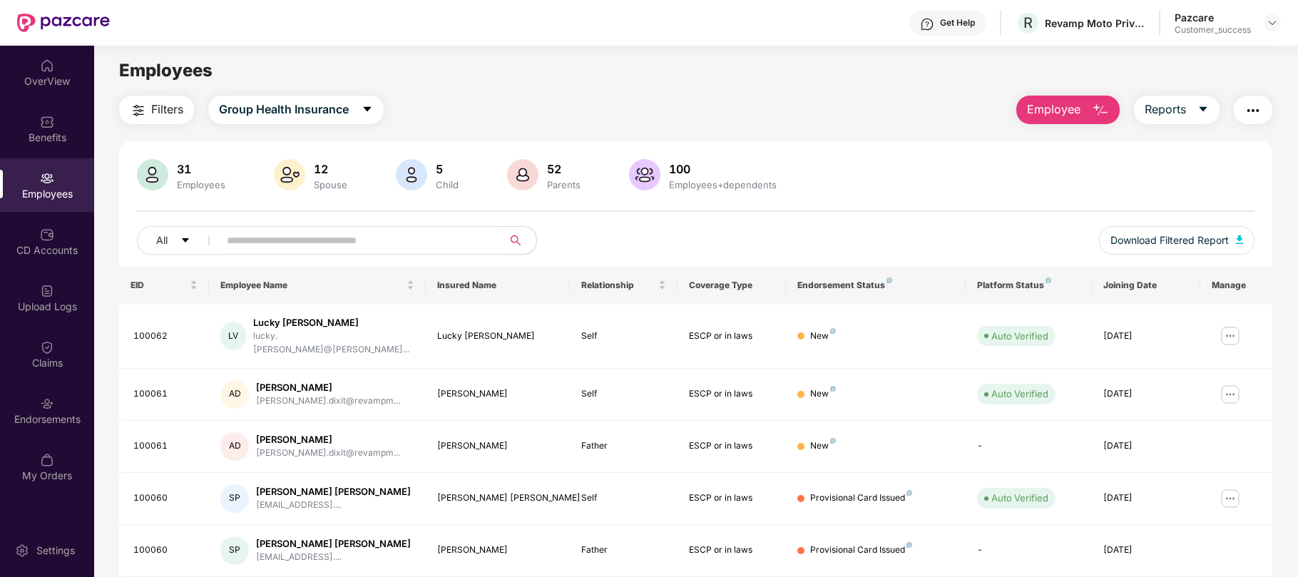
click at [1279, 29] on div at bounding box center [1272, 22] width 17 height 17
click at [1273, 21] on img at bounding box center [1272, 22] width 11 height 11
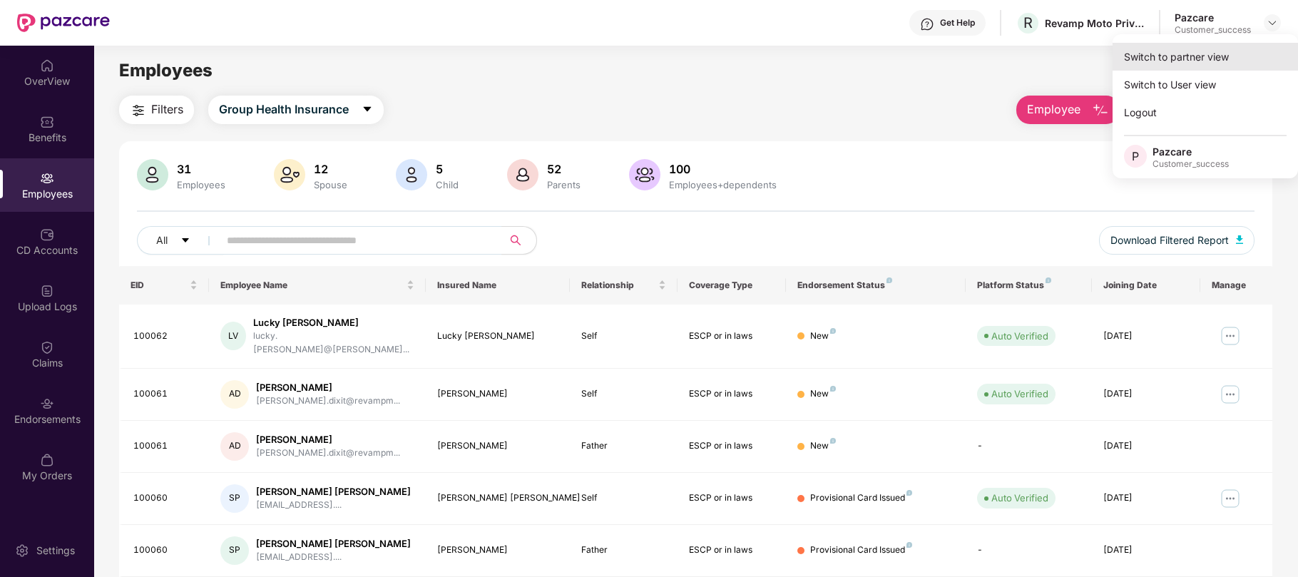
click at [1201, 58] on div "Switch to partner view" at bounding box center [1205, 57] width 185 height 28
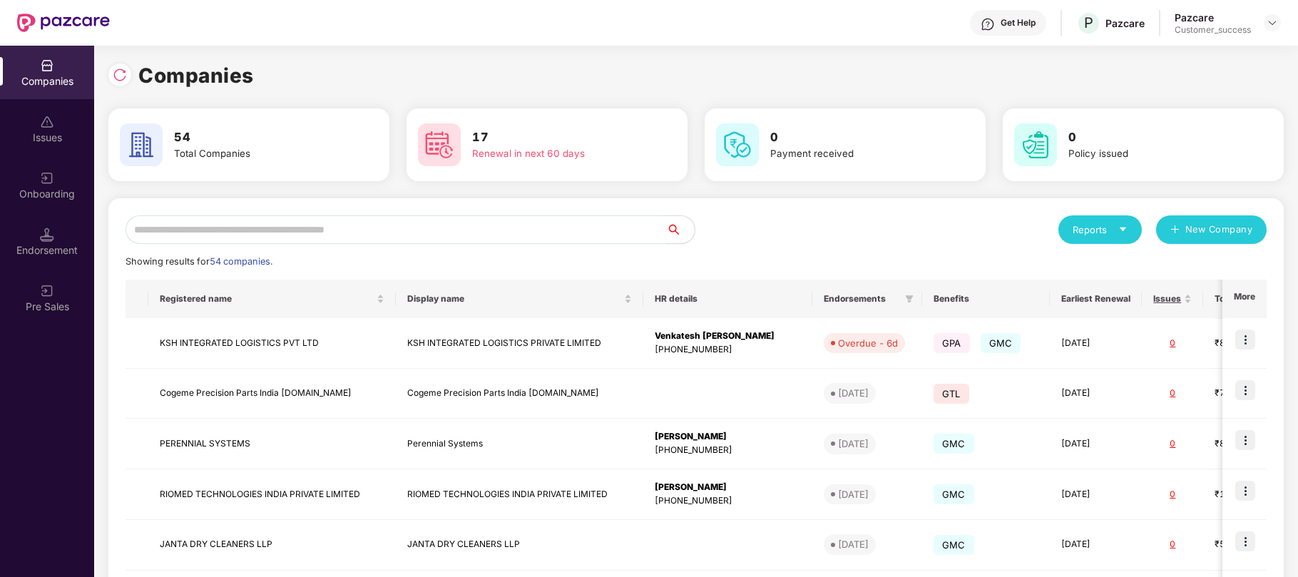
click at [166, 229] on input "text" at bounding box center [396, 229] width 541 height 29
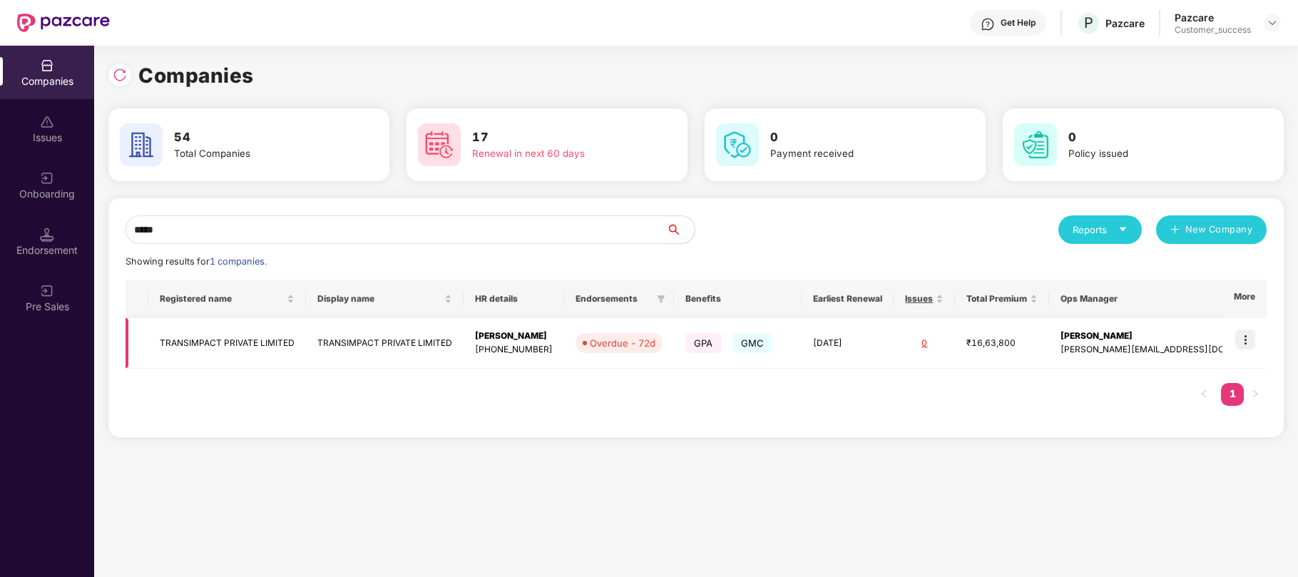
type input "*****"
click at [389, 335] on td "TRANSIMPACT PRIVATE LIMITED" at bounding box center [385, 343] width 158 height 51
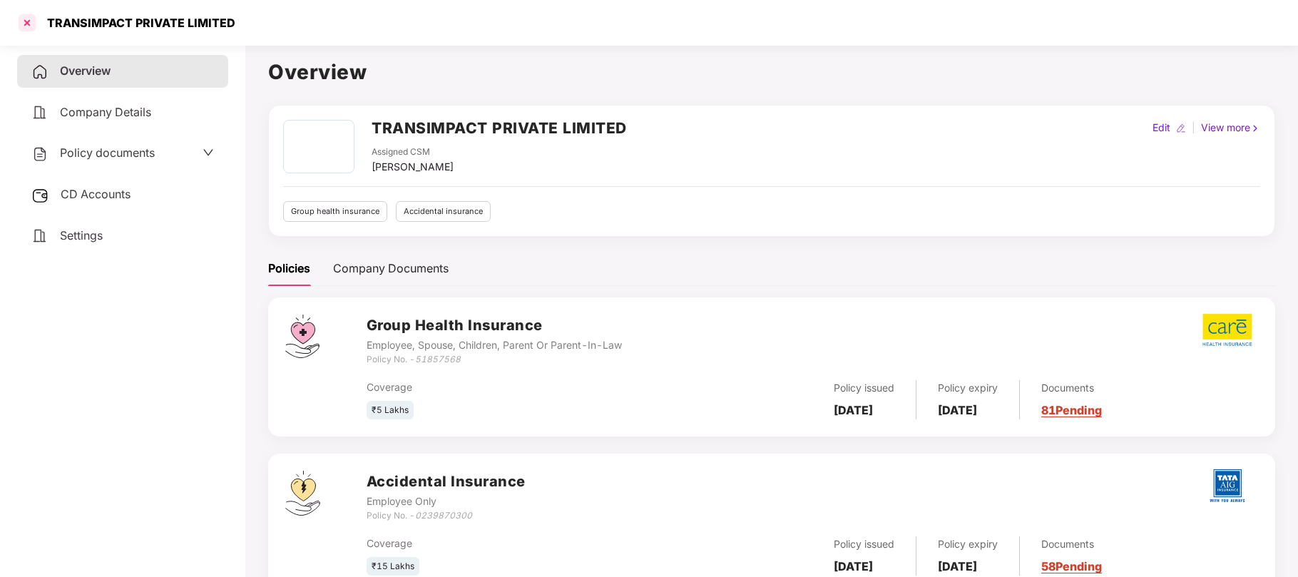
click at [24, 23] on div at bounding box center [27, 22] width 23 height 23
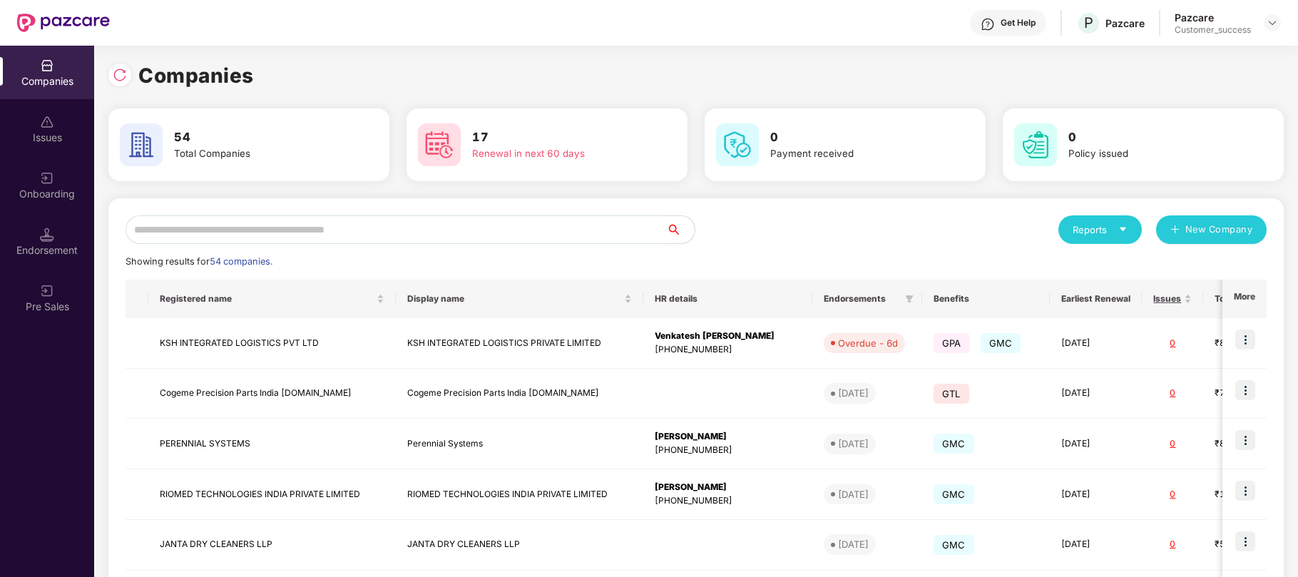
click at [288, 235] on input "text" at bounding box center [396, 229] width 541 height 29
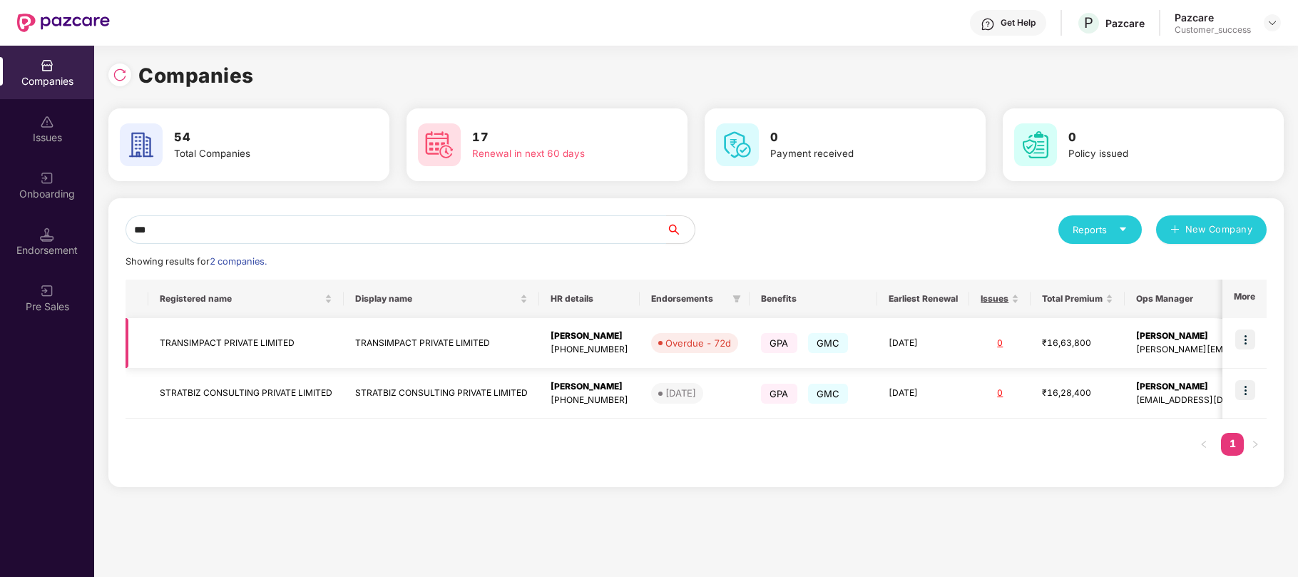
type input "***"
click at [1250, 340] on img at bounding box center [1245, 340] width 20 height 20
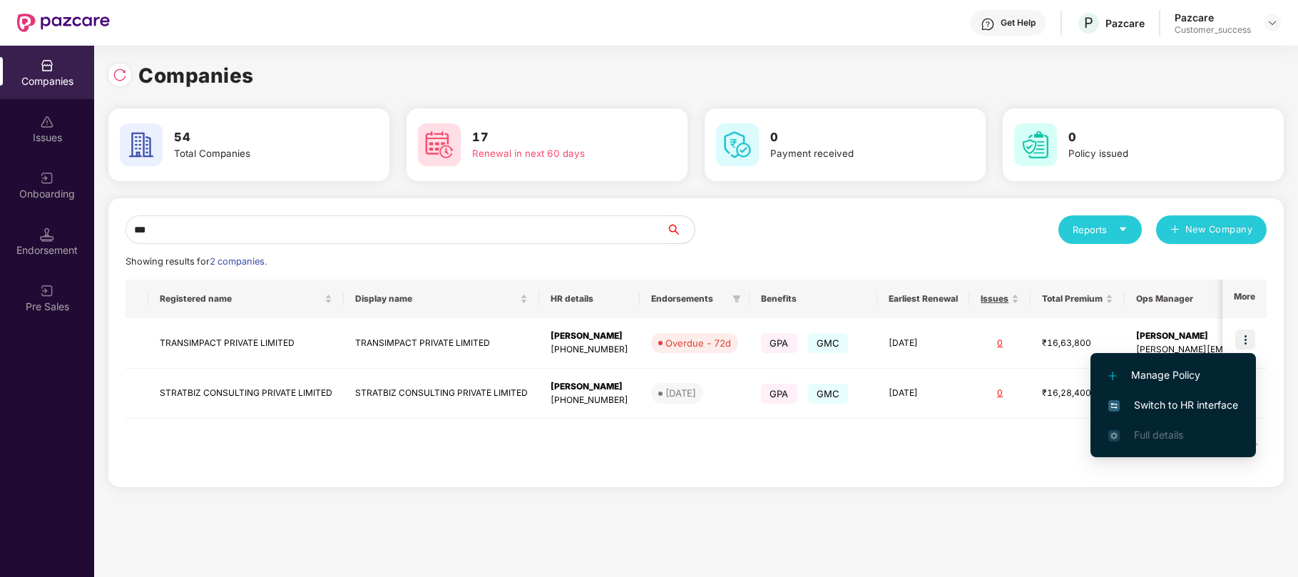
click at [1174, 404] on span "Switch to HR interface" at bounding box center [1173, 405] width 130 height 16
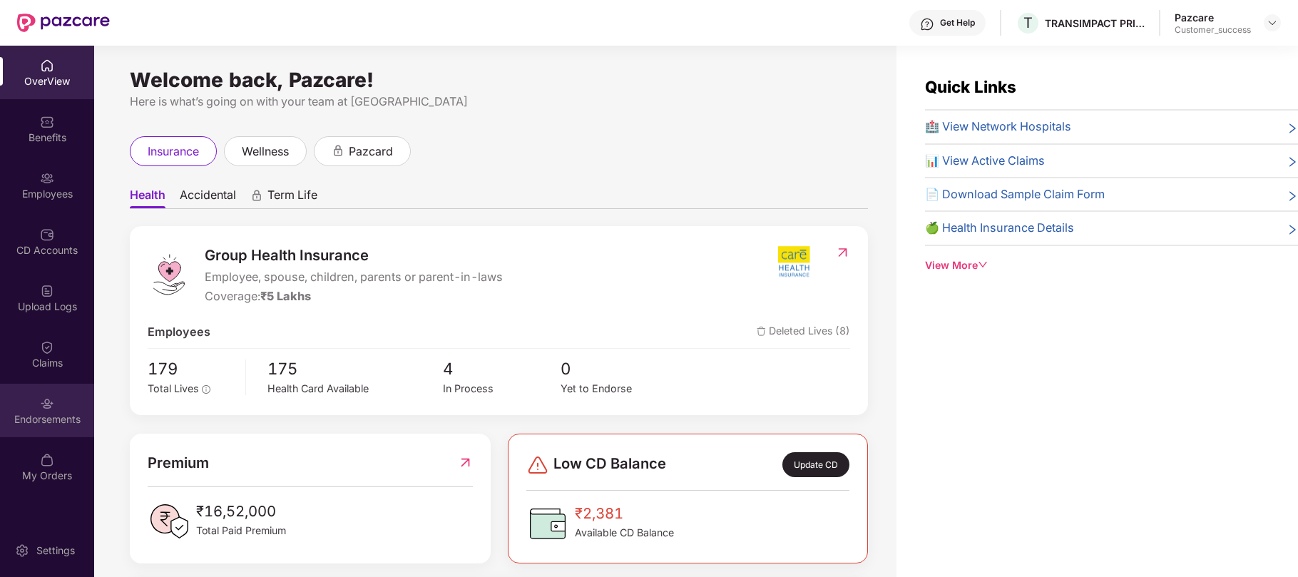
click at [44, 399] on img at bounding box center [47, 404] width 14 height 14
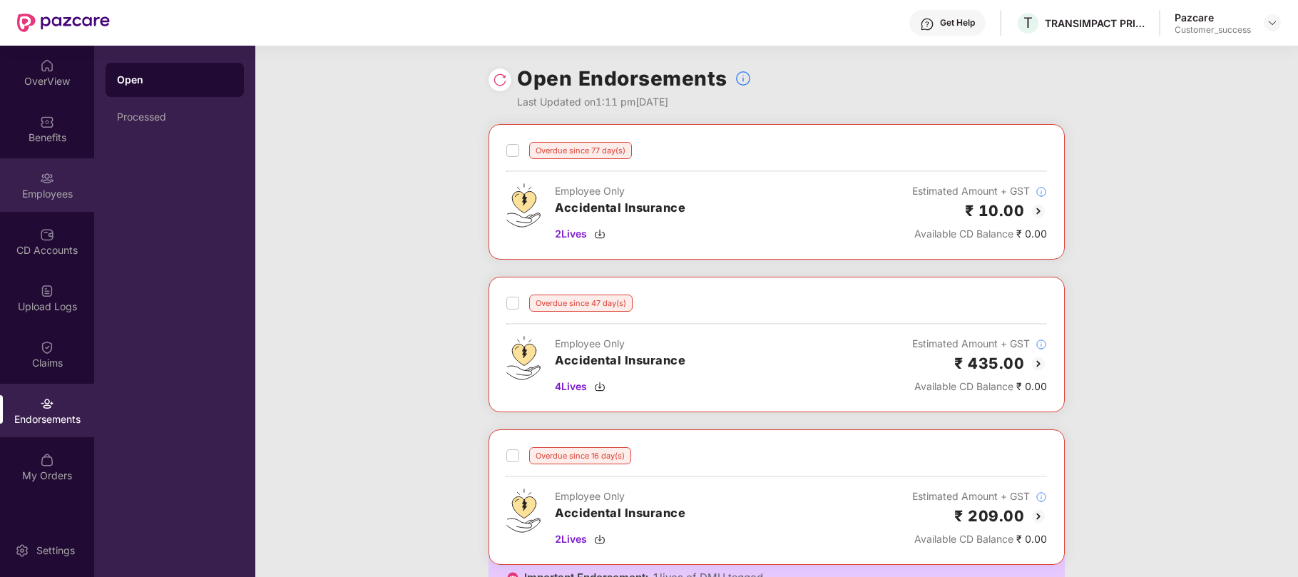
click at [37, 197] on div "Employees" at bounding box center [47, 194] width 94 height 14
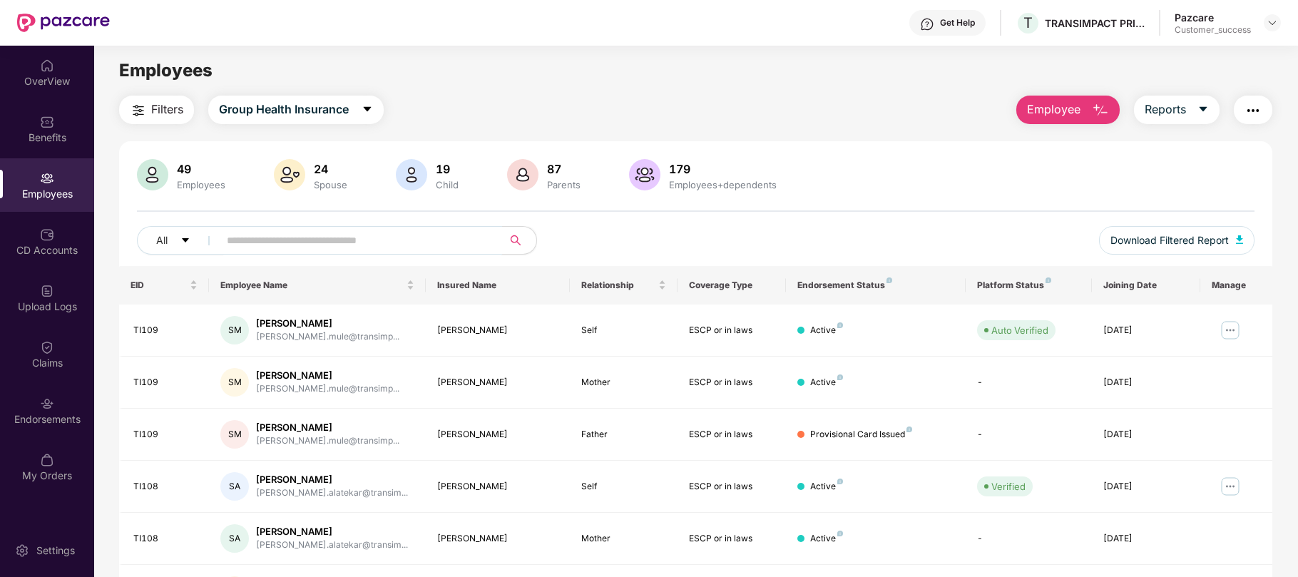
click at [494, 247] on span at bounding box center [490, 240] width 9 height 21
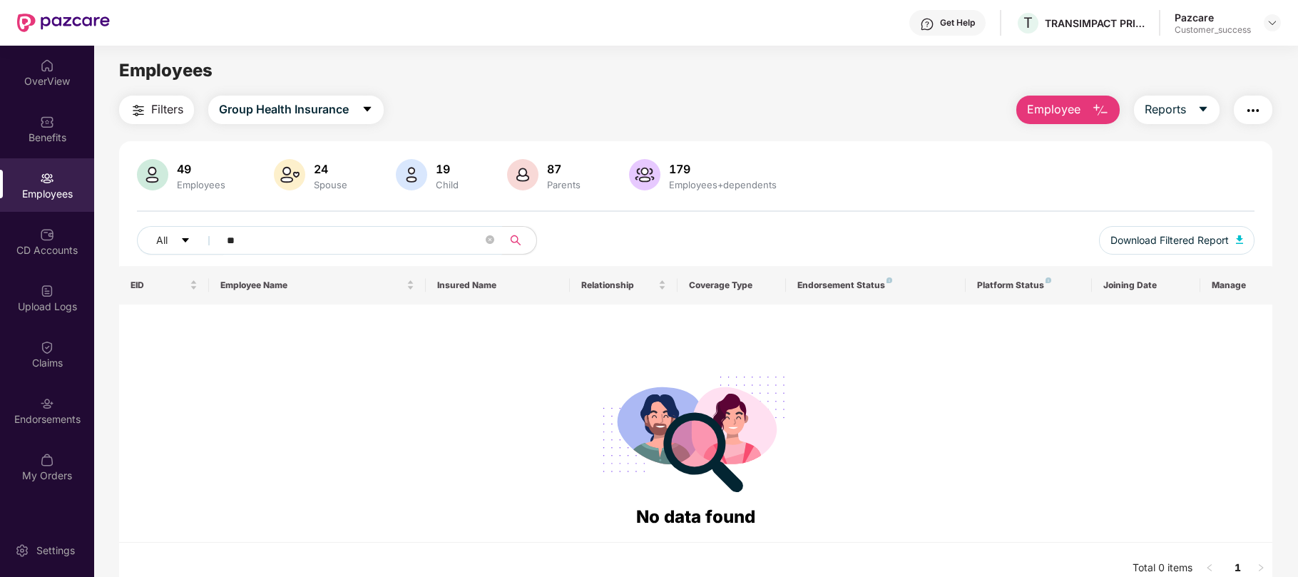
type input "*"
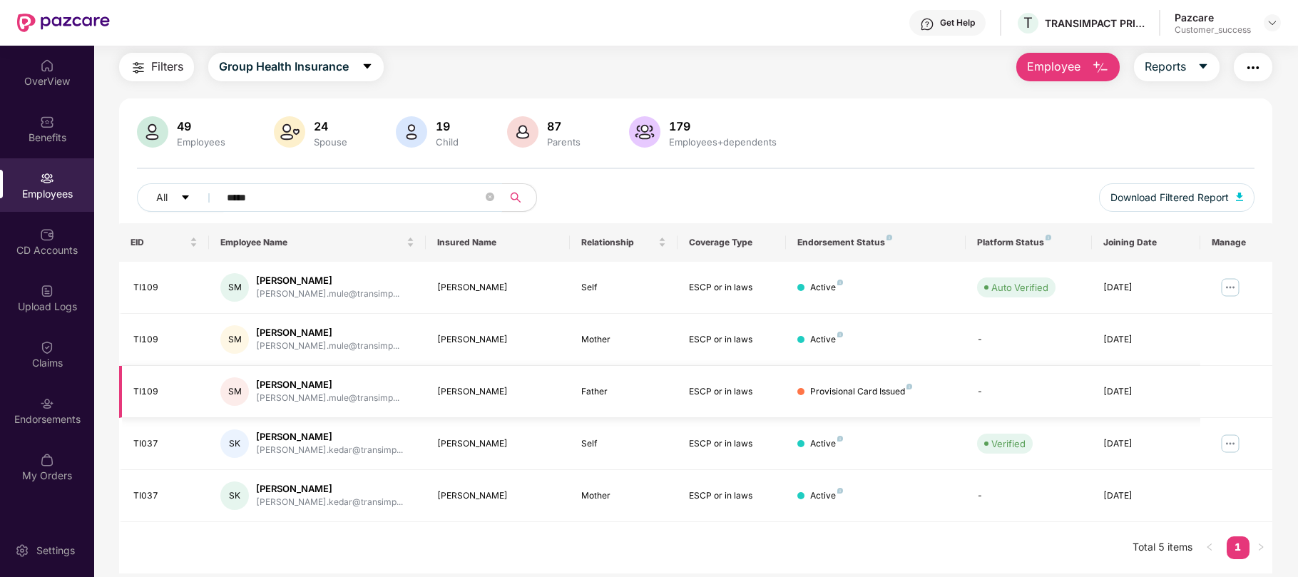
scroll to position [46, 0]
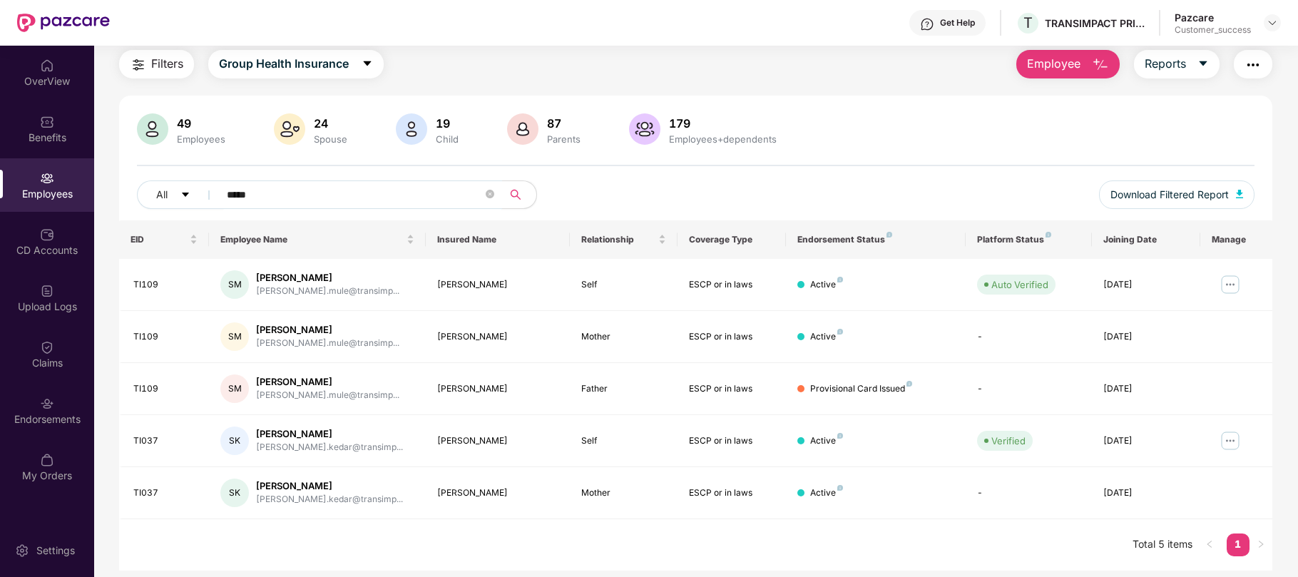
type input "*****"
click at [49, 387] on div "Endorsements" at bounding box center [47, 410] width 94 height 53
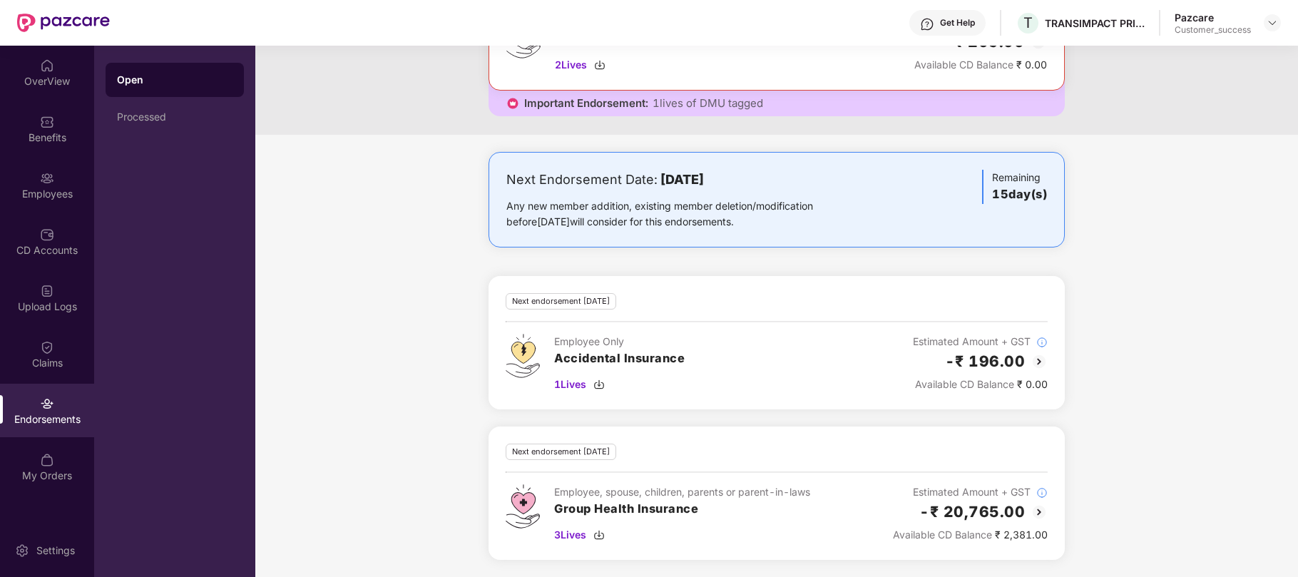
scroll to position [0, 0]
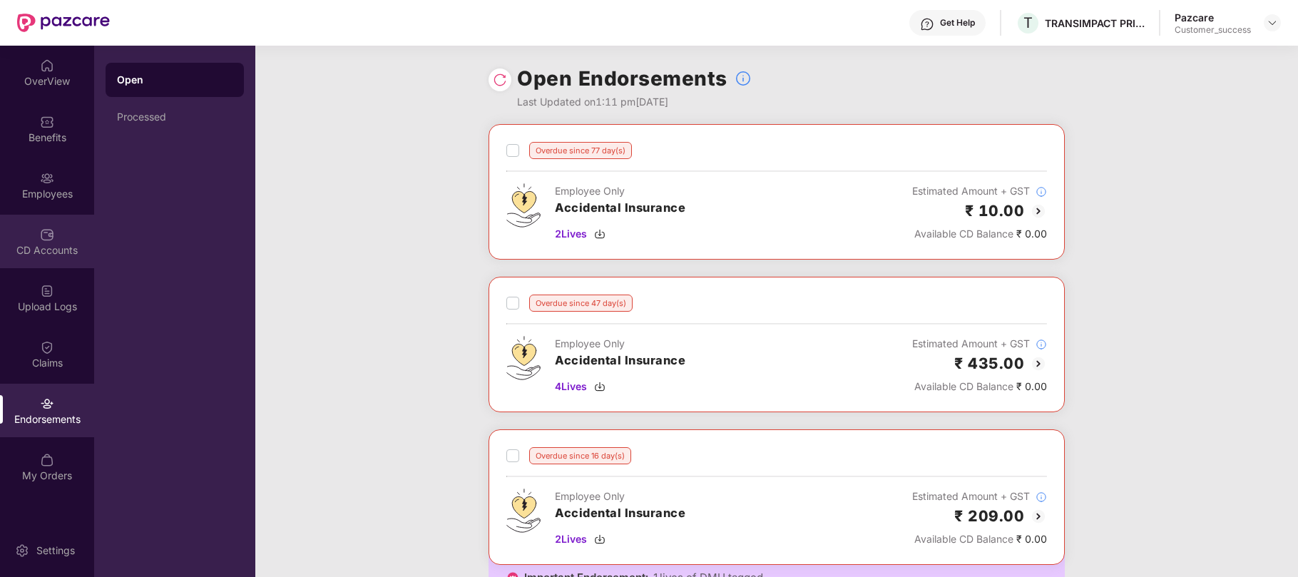
click at [37, 252] on div "CD Accounts" at bounding box center [47, 250] width 94 height 14
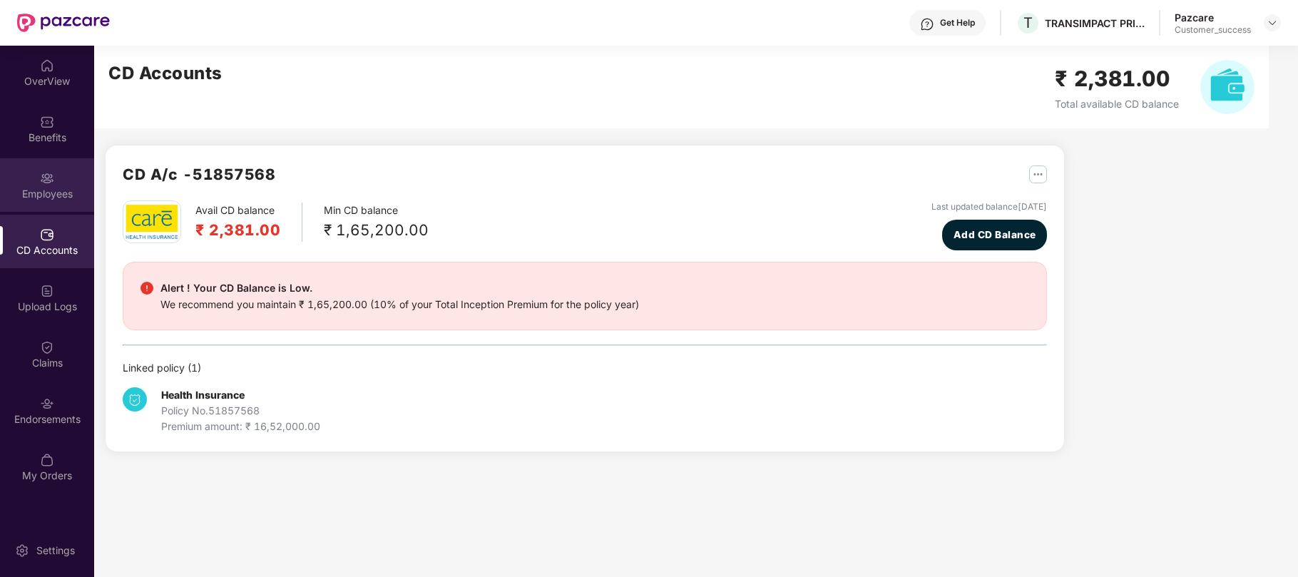
click at [43, 181] on img at bounding box center [47, 178] width 14 height 14
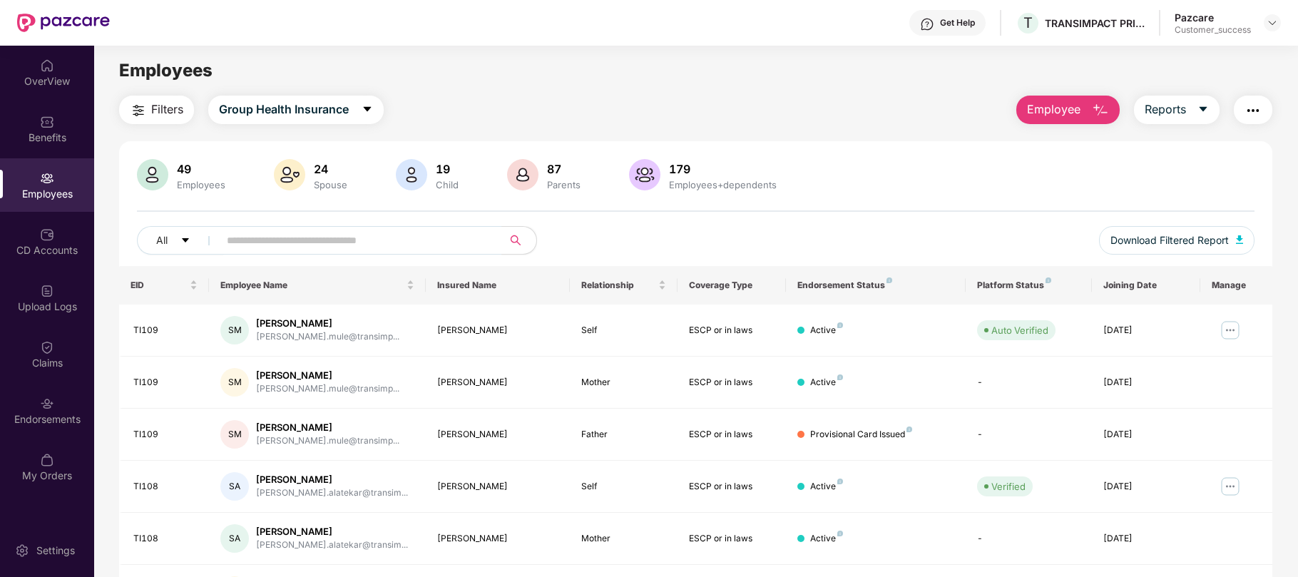
click at [1077, 109] on span "Employee" at bounding box center [1053, 110] width 53 height 18
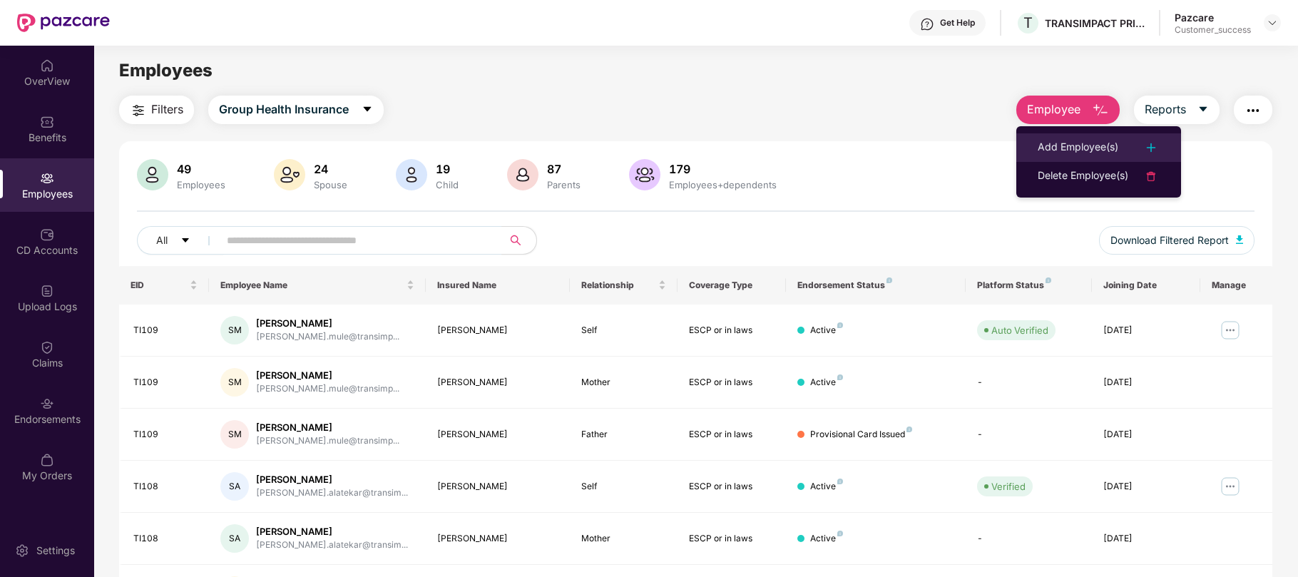
click at [1067, 141] on div "Add Employee(s)" at bounding box center [1078, 147] width 81 height 17
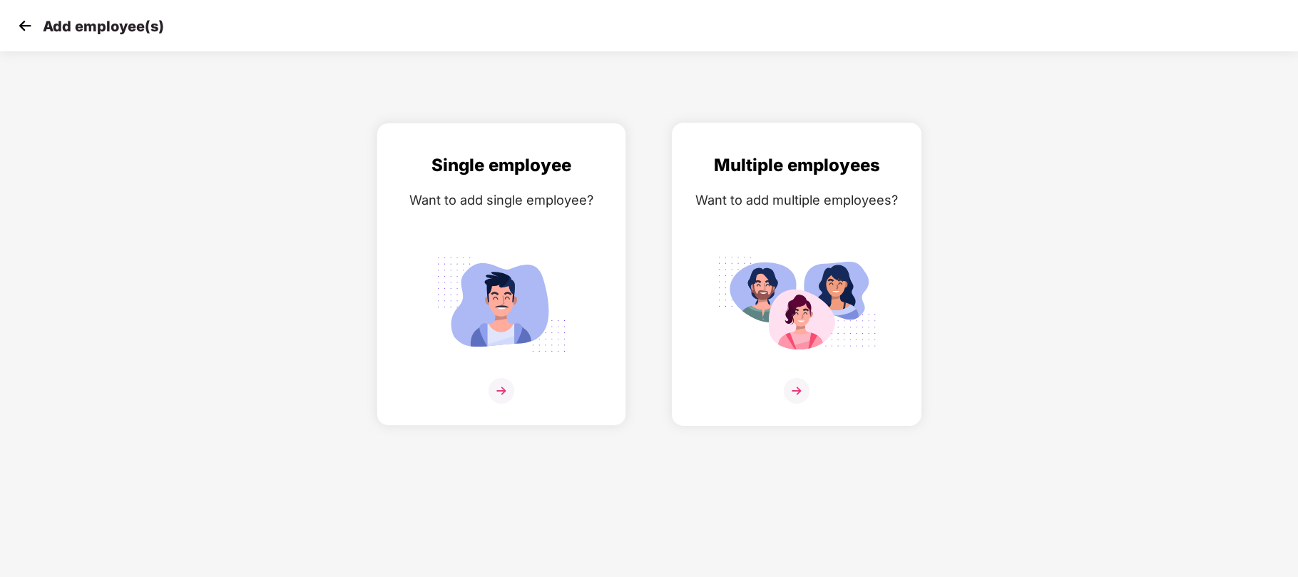
click at [772, 295] on img at bounding box center [797, 304] width 160 height 111
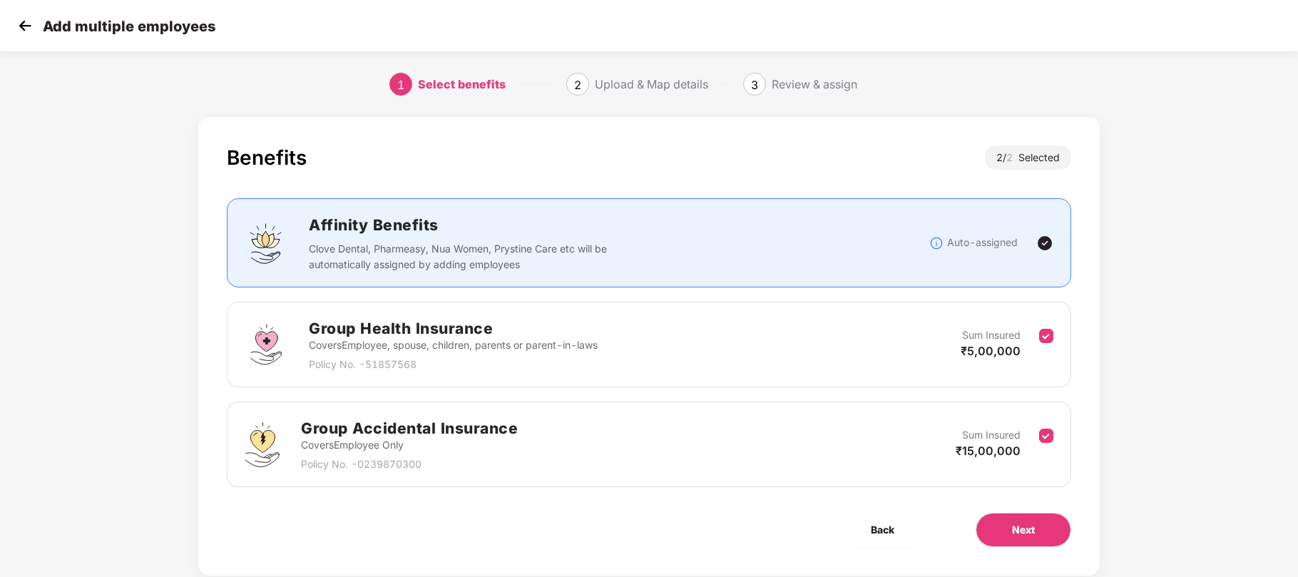
scroll to position [35, 0]
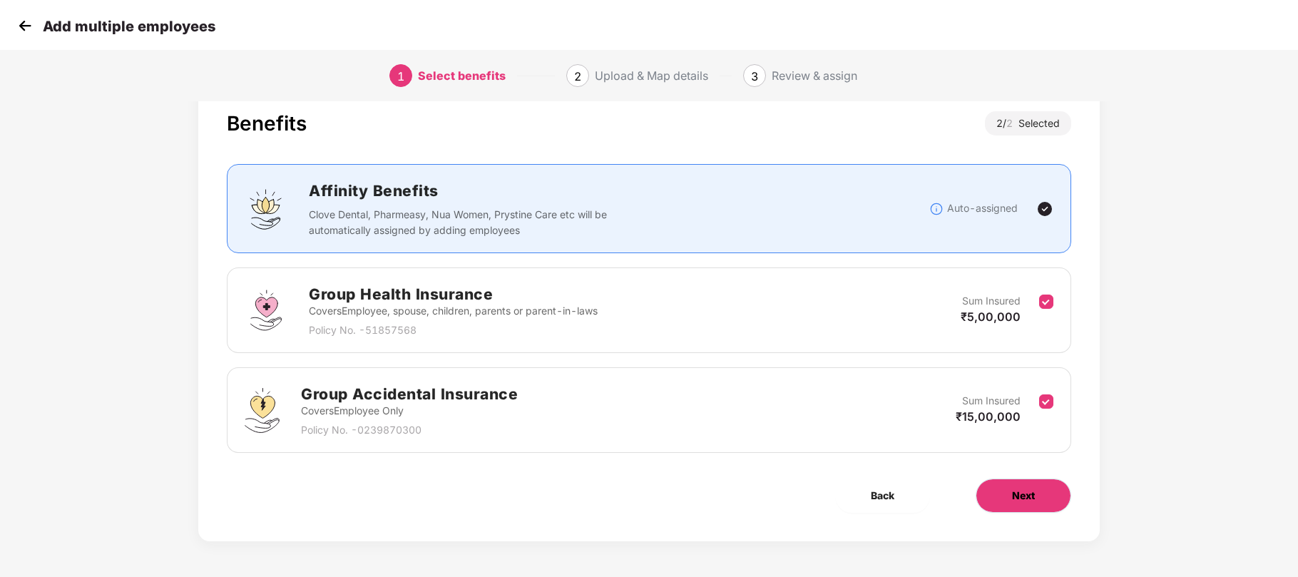
click at [1024, 501] on span "Next" at bounding box center [1023, 496] width 23 height 16
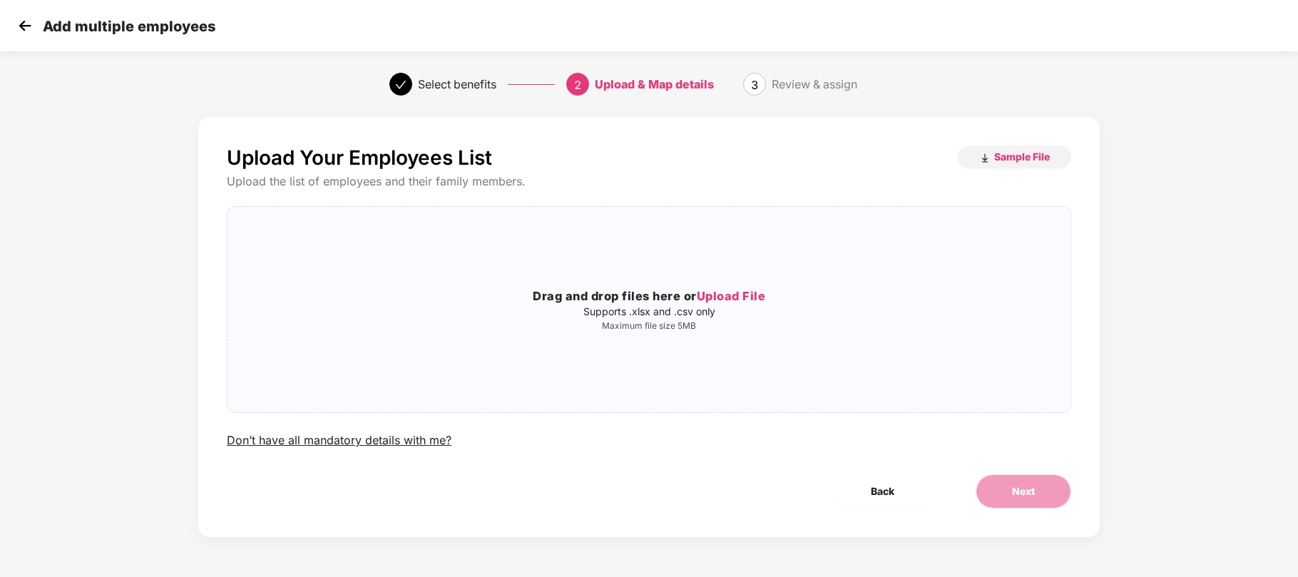
scroll to position [0, 0]
click at [728, 290] on span "Upload File" at bounding box center [731, 296] width 69 height 14
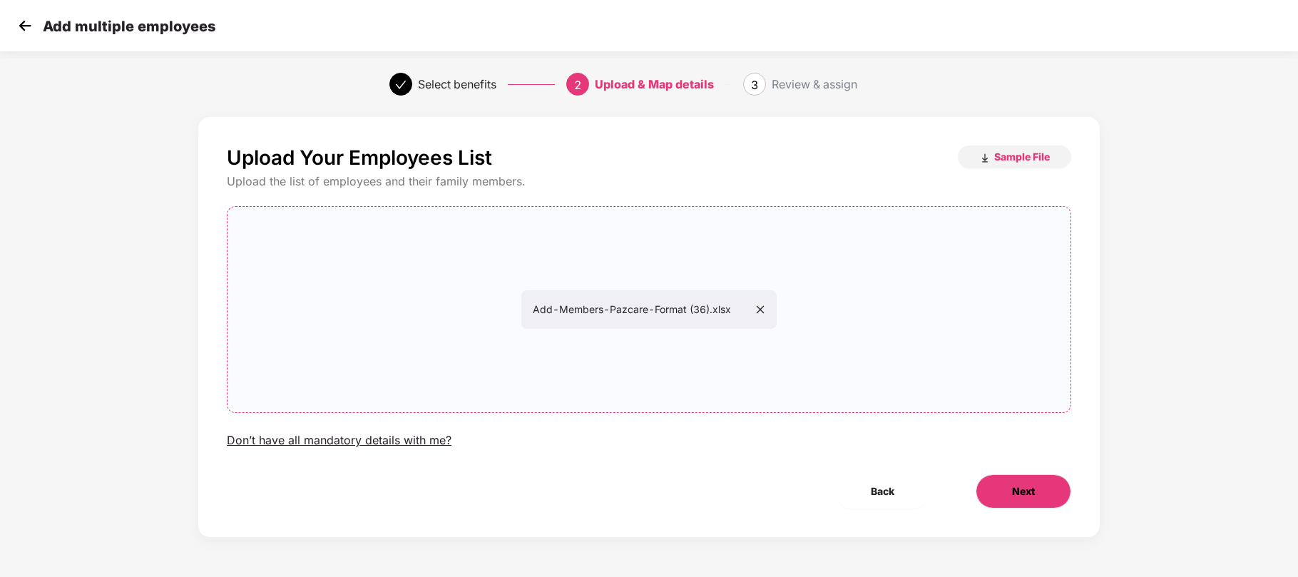
click at [1014, 491] on span "Next" at bounding box center [1023, 492] width 23 height 16
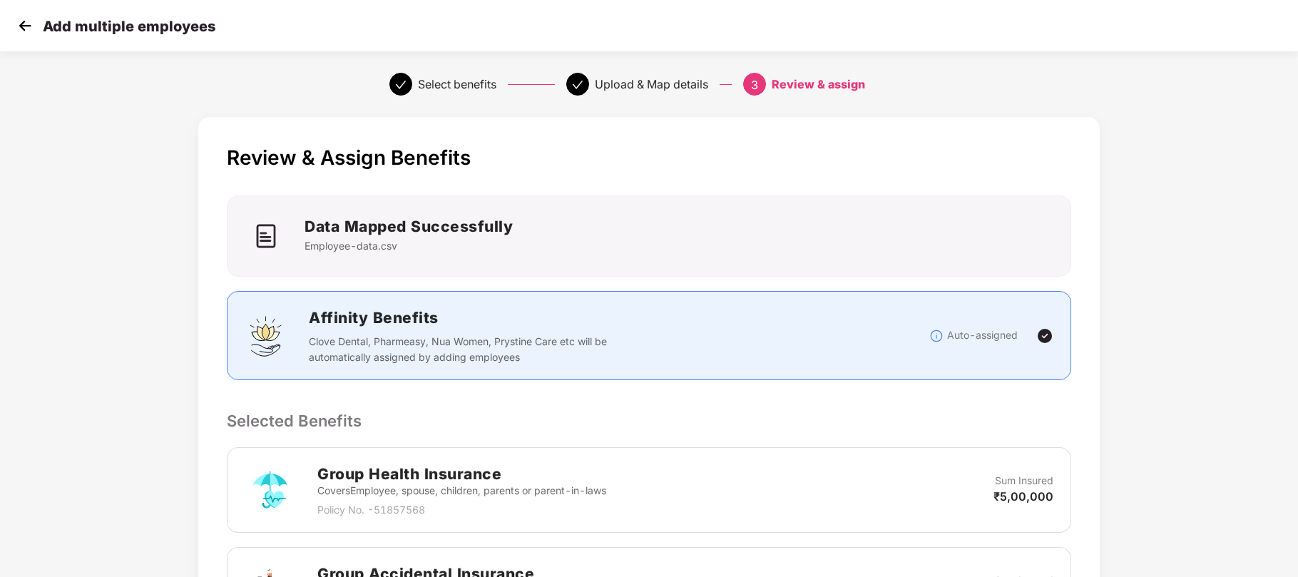
scroll to position [320, 0]
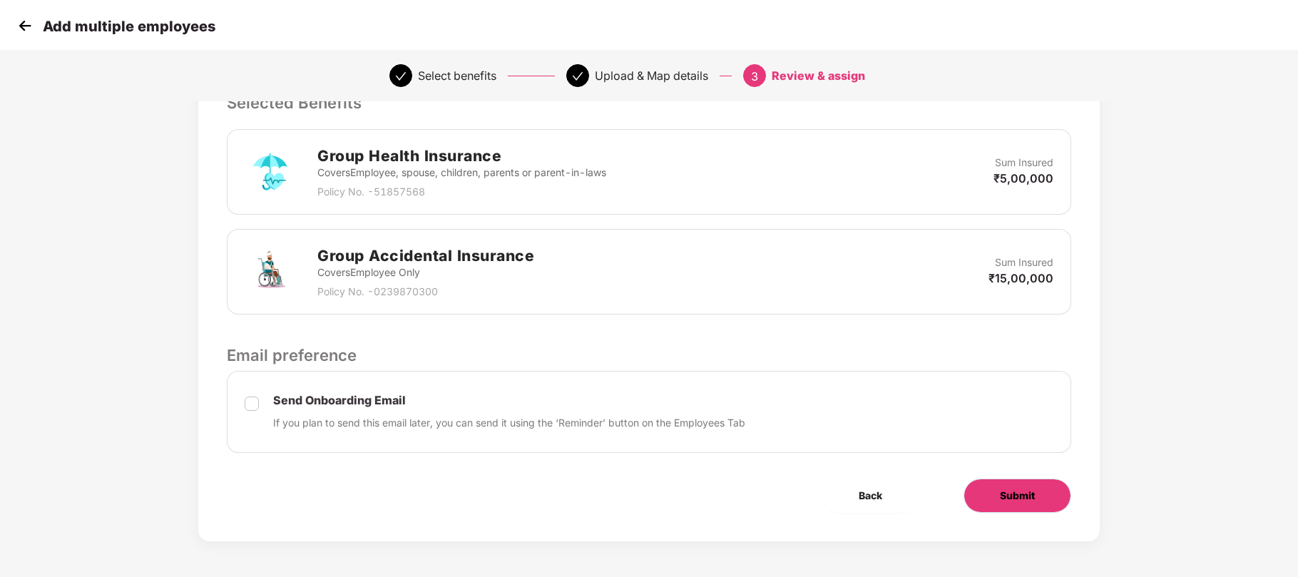
click at [1000, 486] on button "Submit" at bounding box center [1018, 496] width 108 height 34
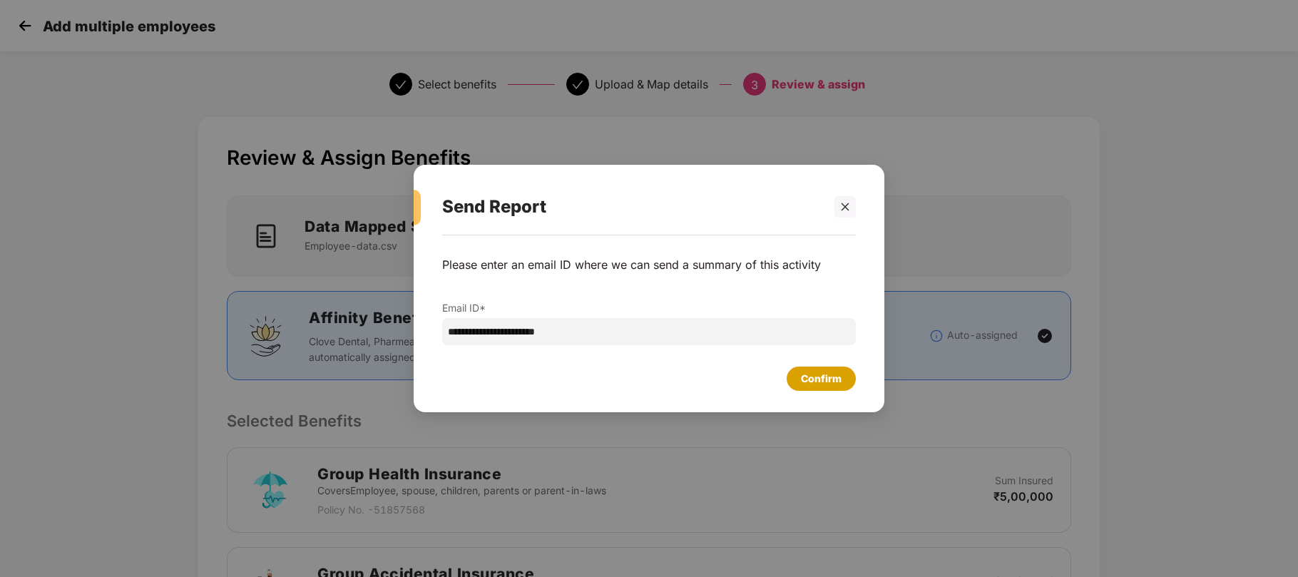
click at [812, 377] on div "Confirm" at bounding box center [821, 379] width 41 height 16
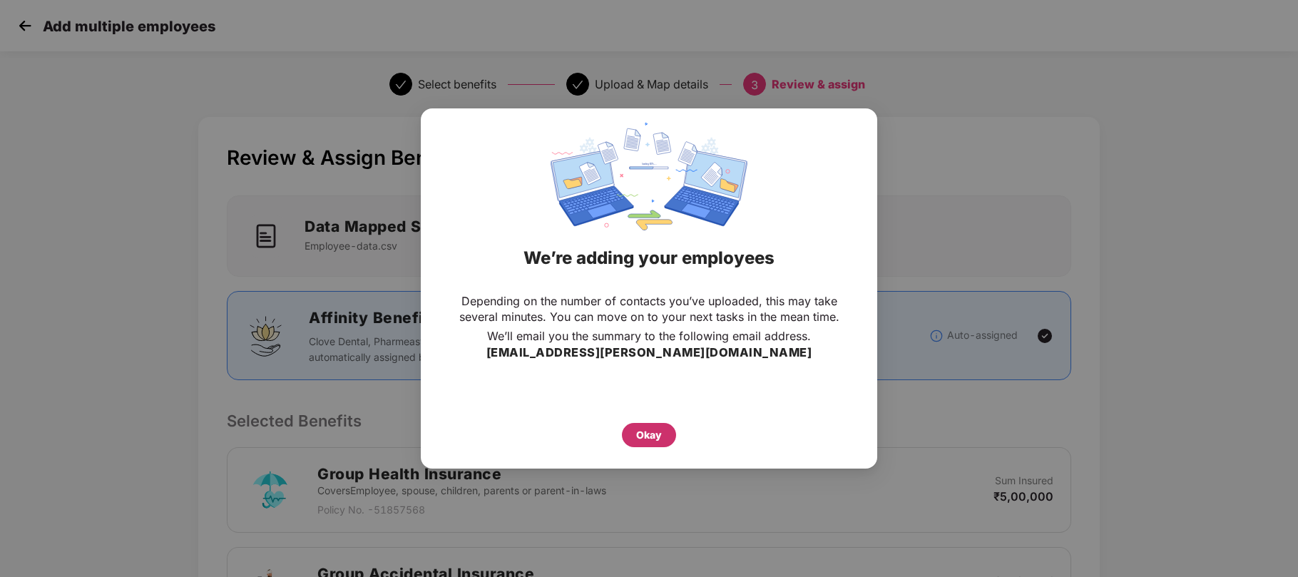
click at [654, 439] on div "Okay" at bounding box center [649, 435] width 26 height 16
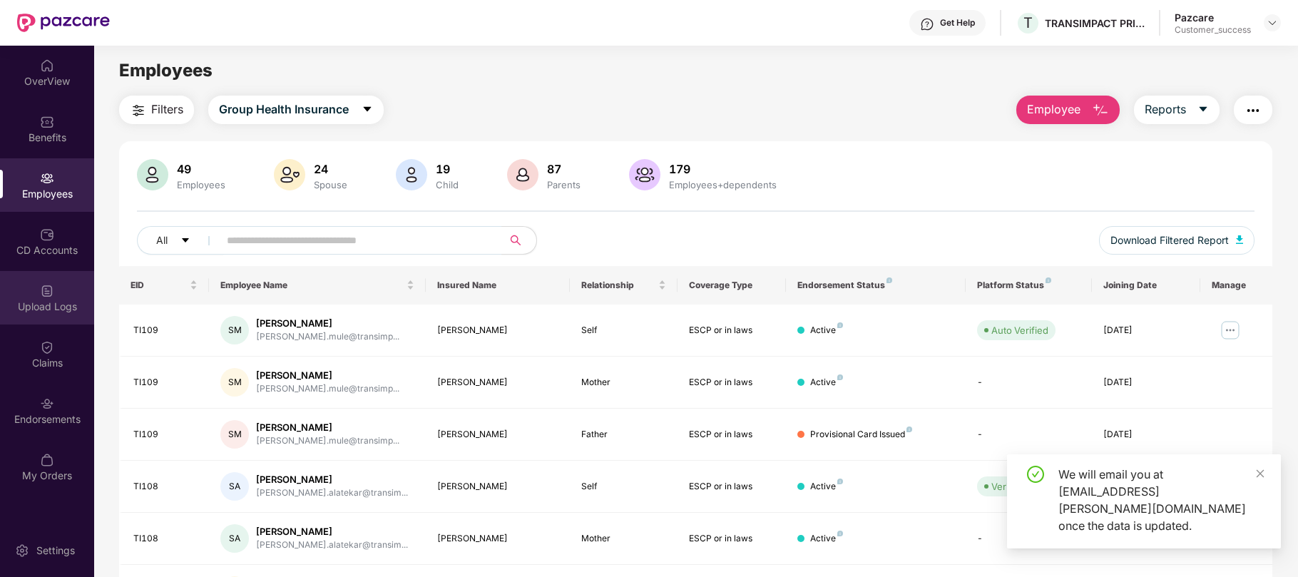
click at [38, 303] on div "Upload Logs" at bounding box center [47, 307] width 94 height 14
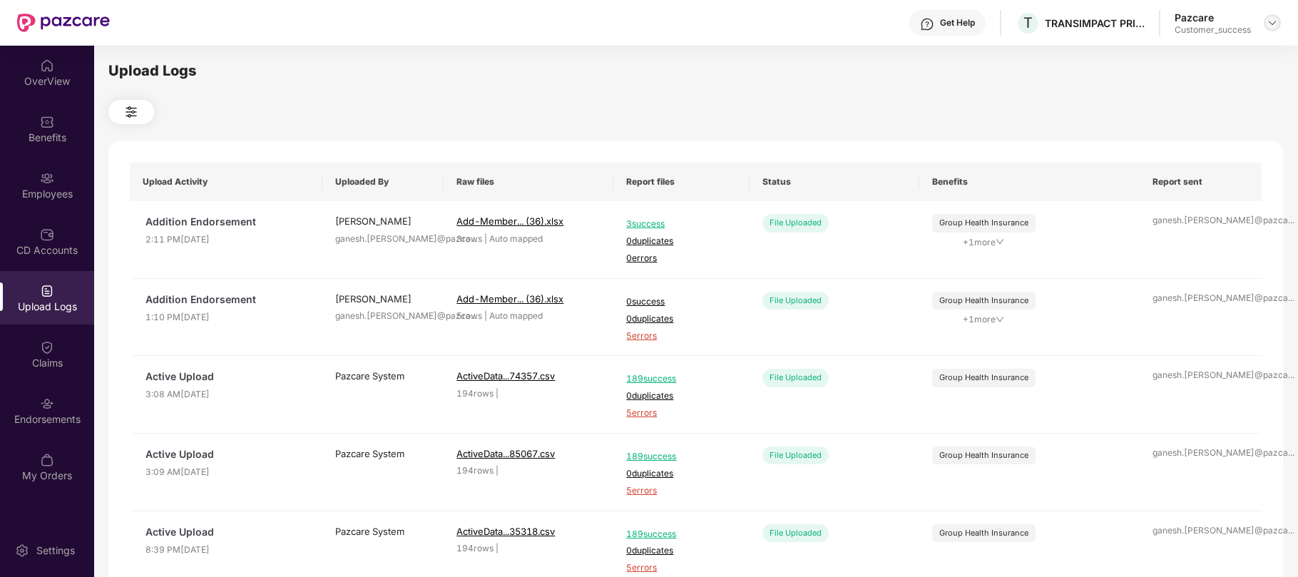
click at [1272, 26] on img at bounding box center [1272, 22] width 11 height 11
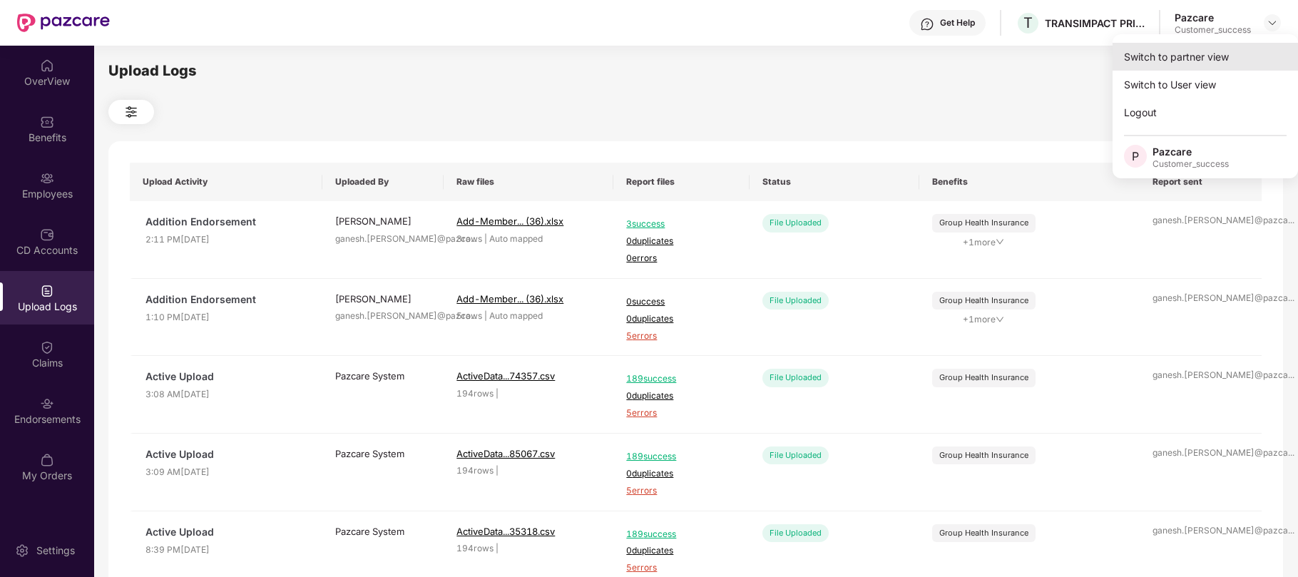
click at [1187, 60] on div "Switch to partner view" at bounding box center [1205, 57] width 185 height 28
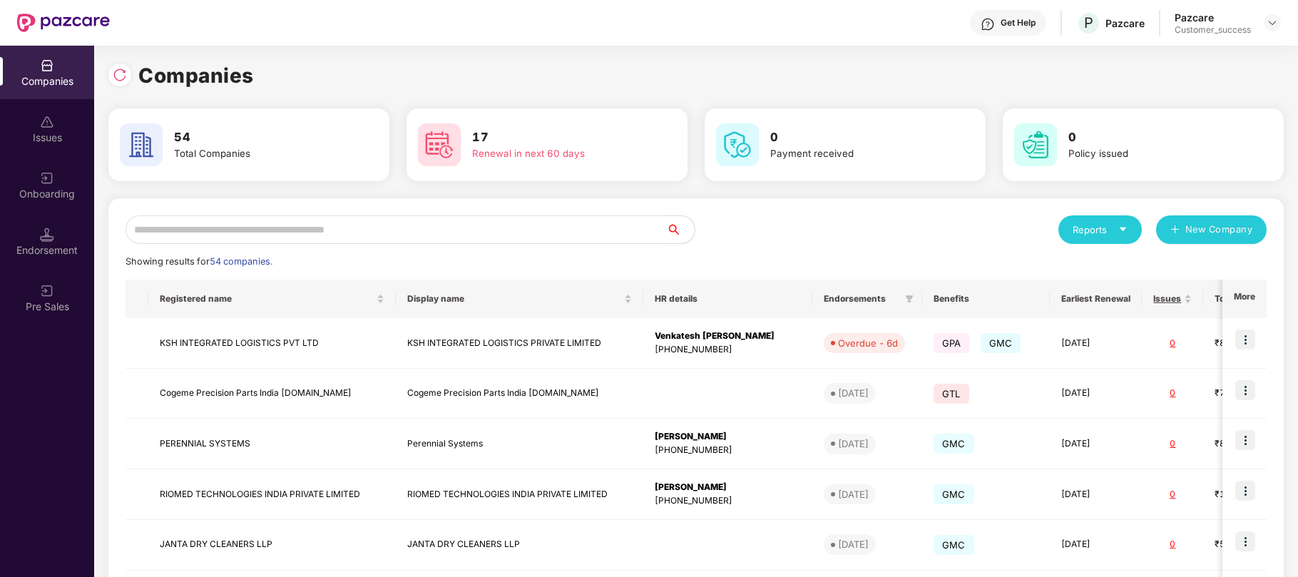
click at [432, 225] on input "text" at bounding box center [396, 229] width 541 height 29
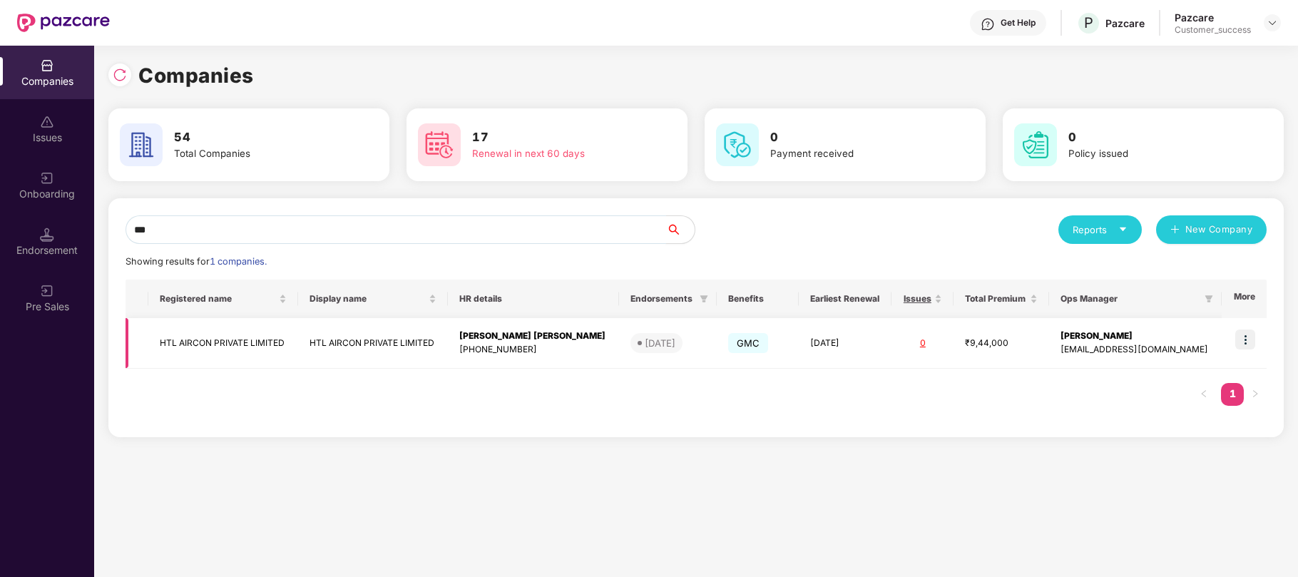
type input "***"
click at [1148, 349] on div "prashant.mali@pazcare.com" at bounding box center [1136, 350] width 150 height 14
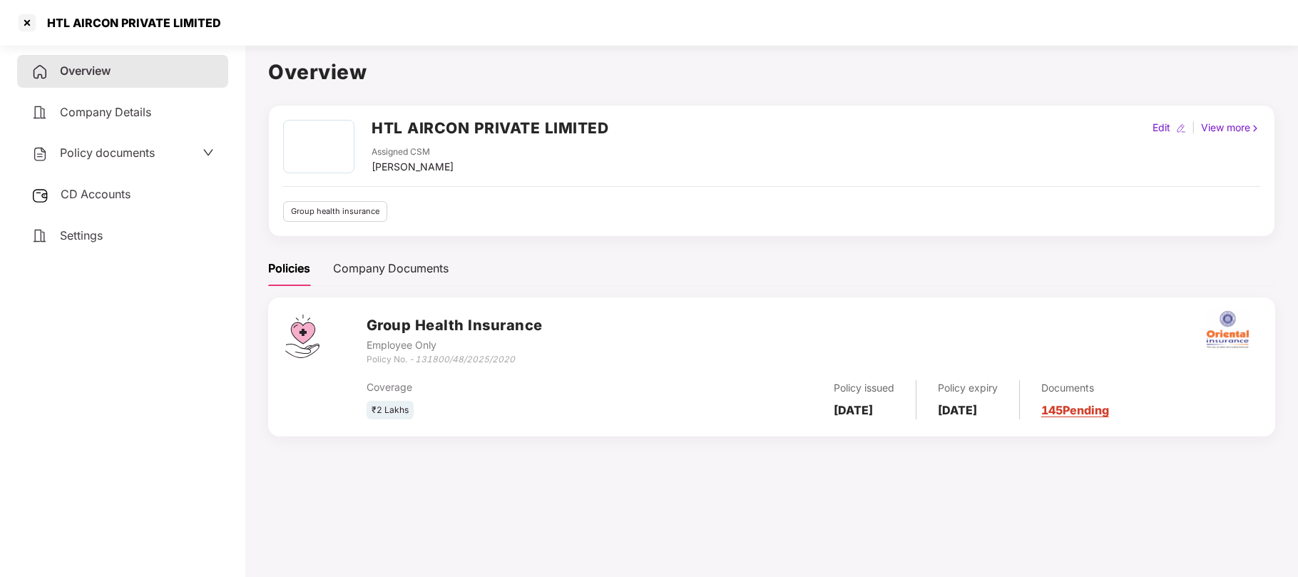
click at [123, 150] on span "Policy documents" at bounding box center [107, 153] width 95 height 14
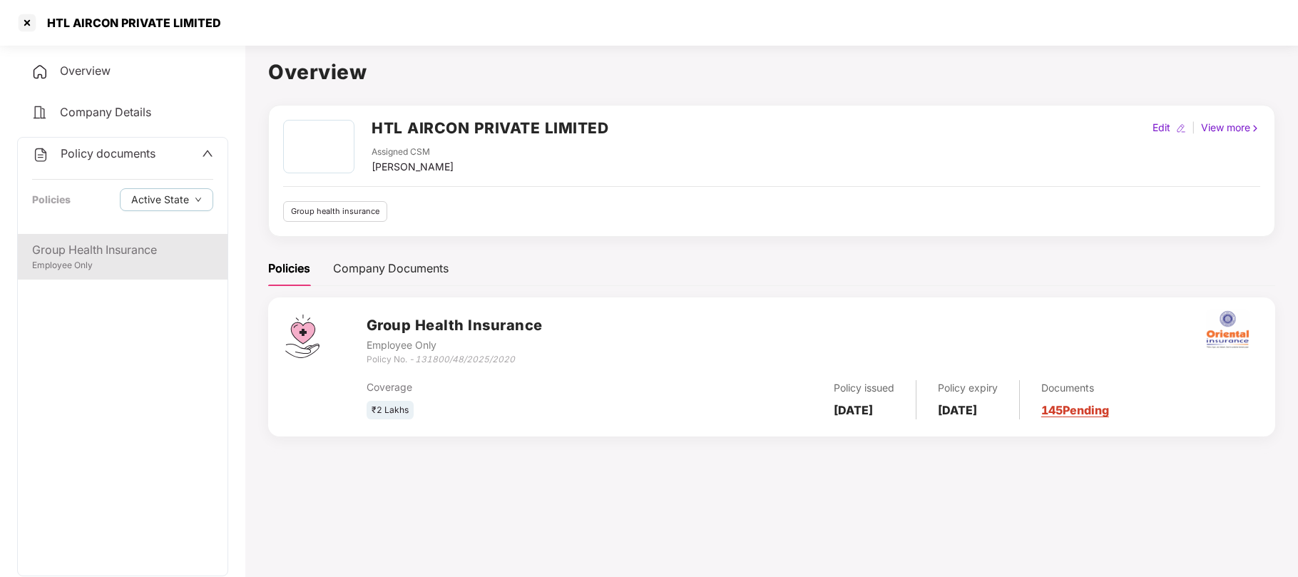
click at [88, 245] on div "Group Health Insurance" at bounding box center [122, 250] width 181 height 18
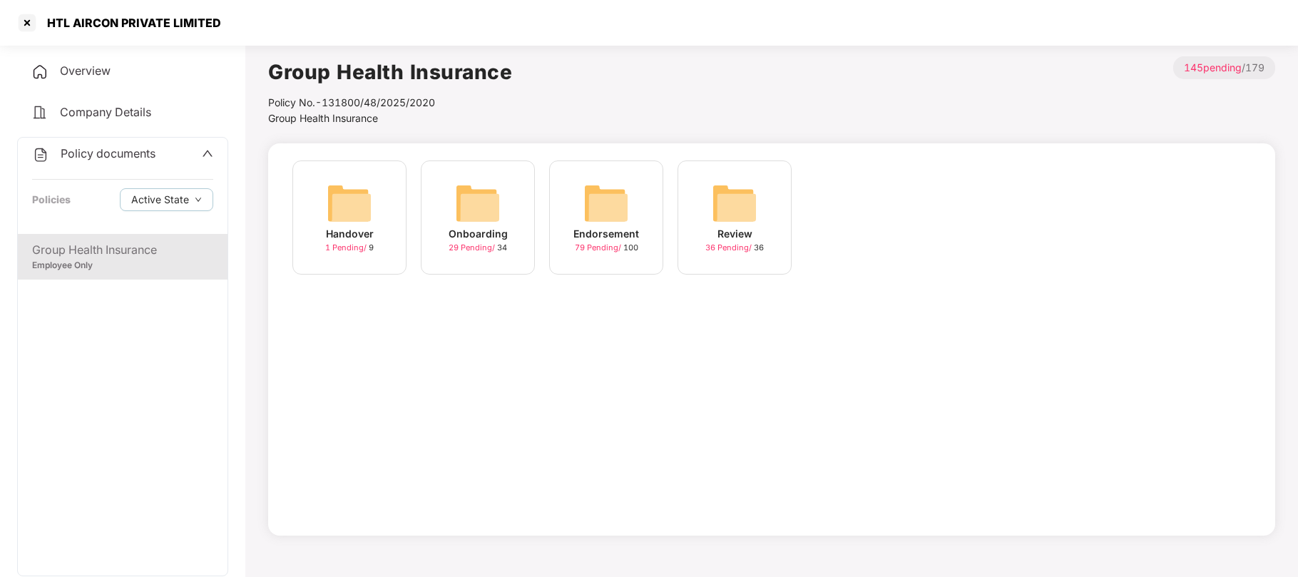
click at [597, 240] on div "Endorsement" at bounding box center [606, 234] width 66 height 16
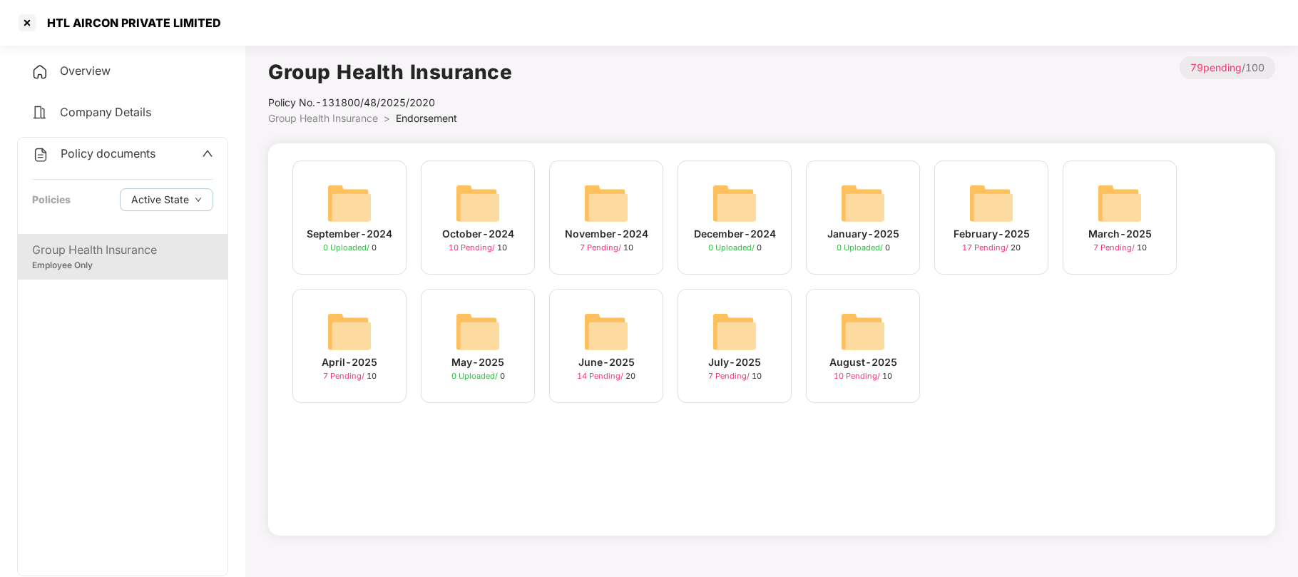
click at [748, 374] on span "7 Pending /" at bounding box center [730, 376] width 44 height 10
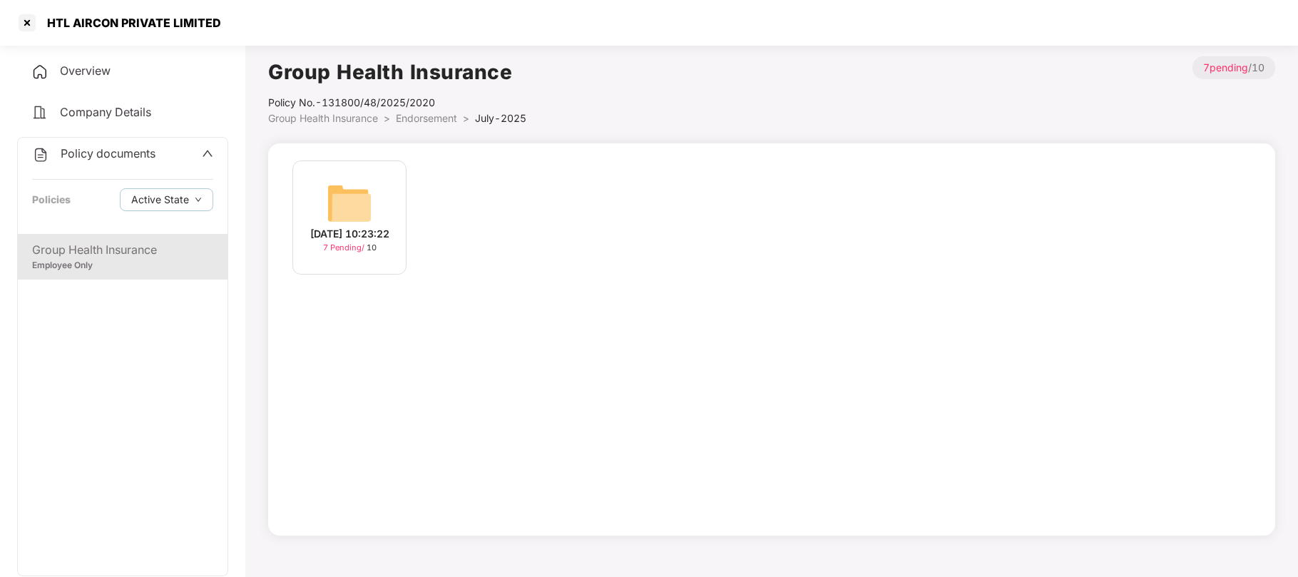
click at [369, 206] on img at bounding box center [350, 203] width 46 height 46
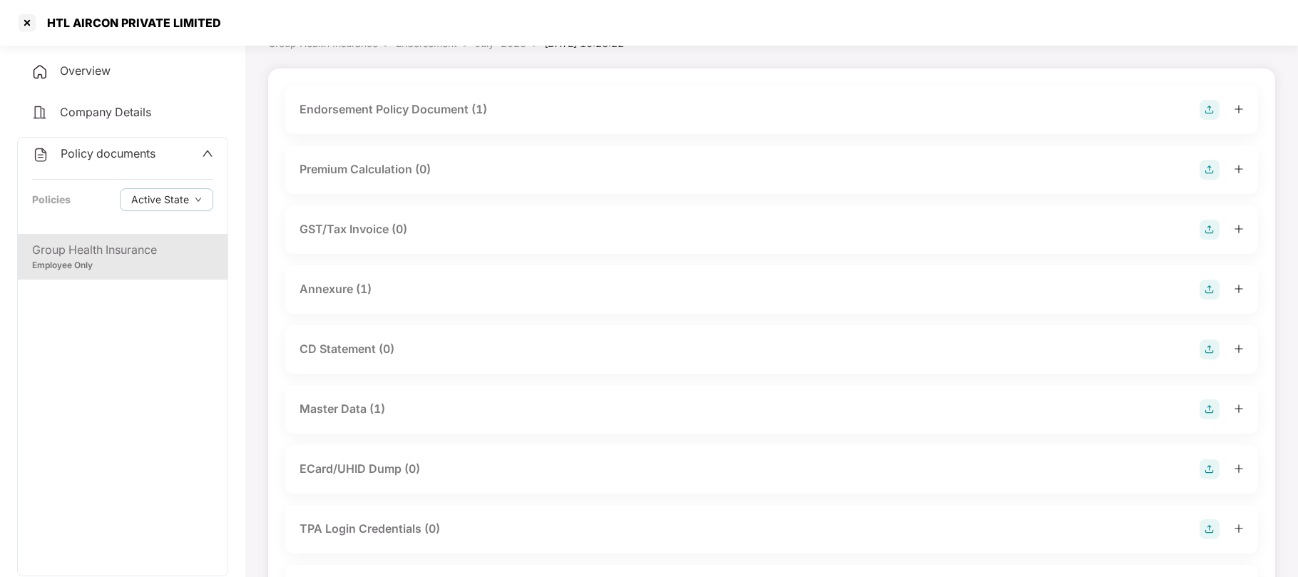
scroll to position [76, 0]
click at [354, 412] on div "Master Data (1)" at bounding box center [343, 408] width 86 height 18
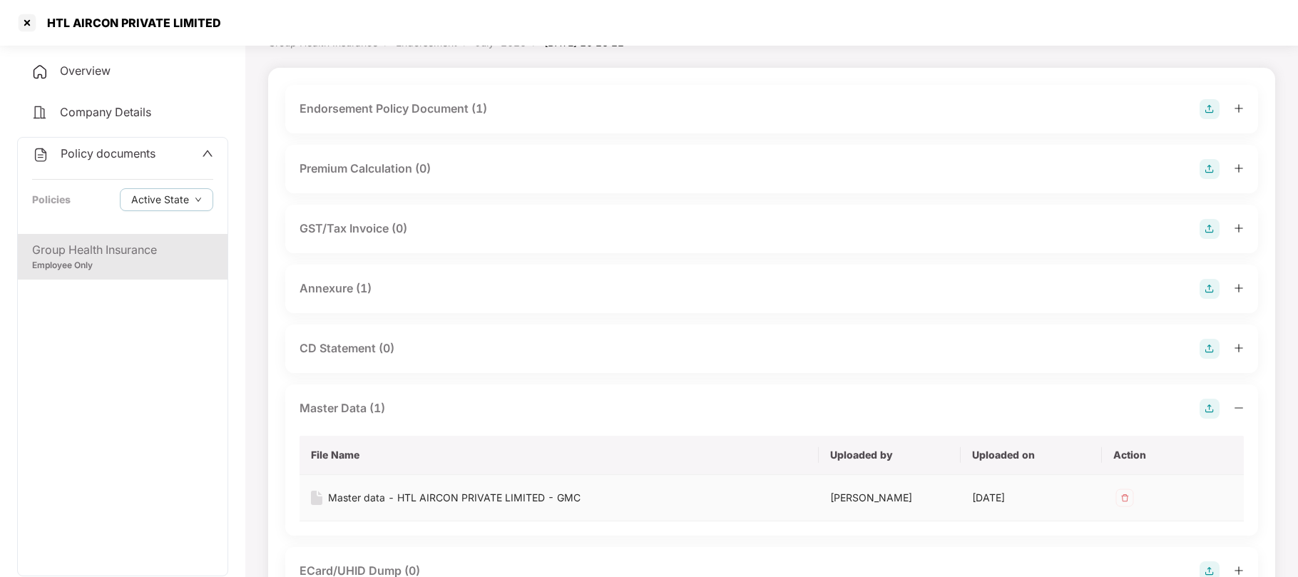
click at [424, 500] on div "Master data - HTL AIRCON PRIVATE LIMITED - GMC" at bounding box center [454, 498] width 252 height 16
click at [32, 20] on div at bounding box center [27, 22] width 23 height 23
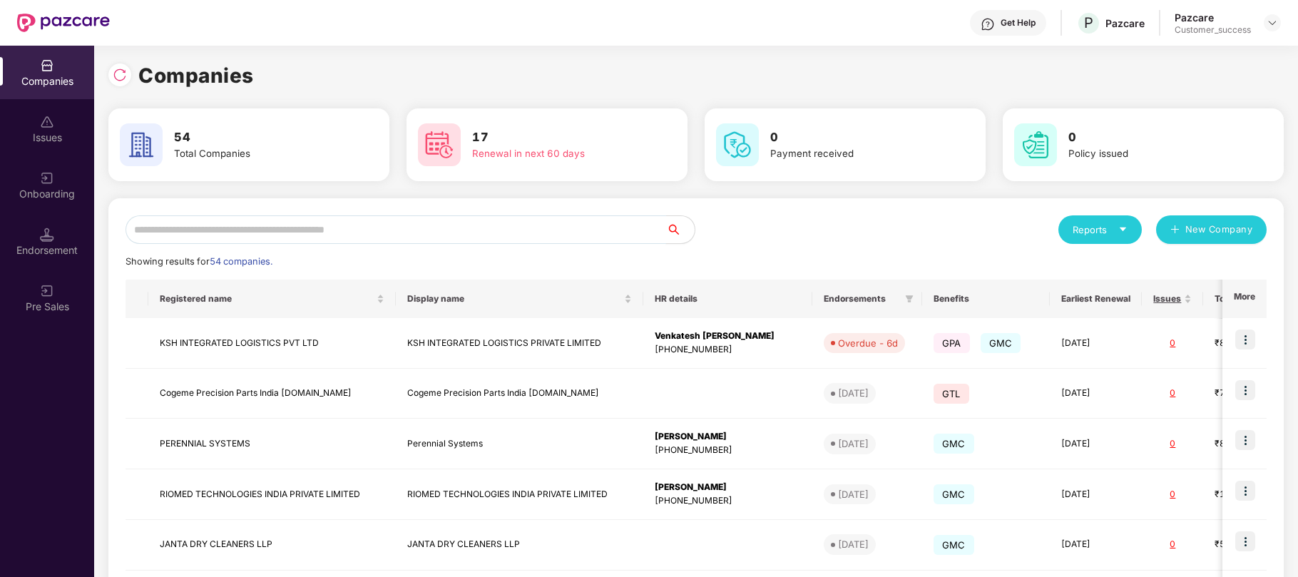
click at [275, 228] on input "text" at bounding box center [396, 229] width 541 height 29
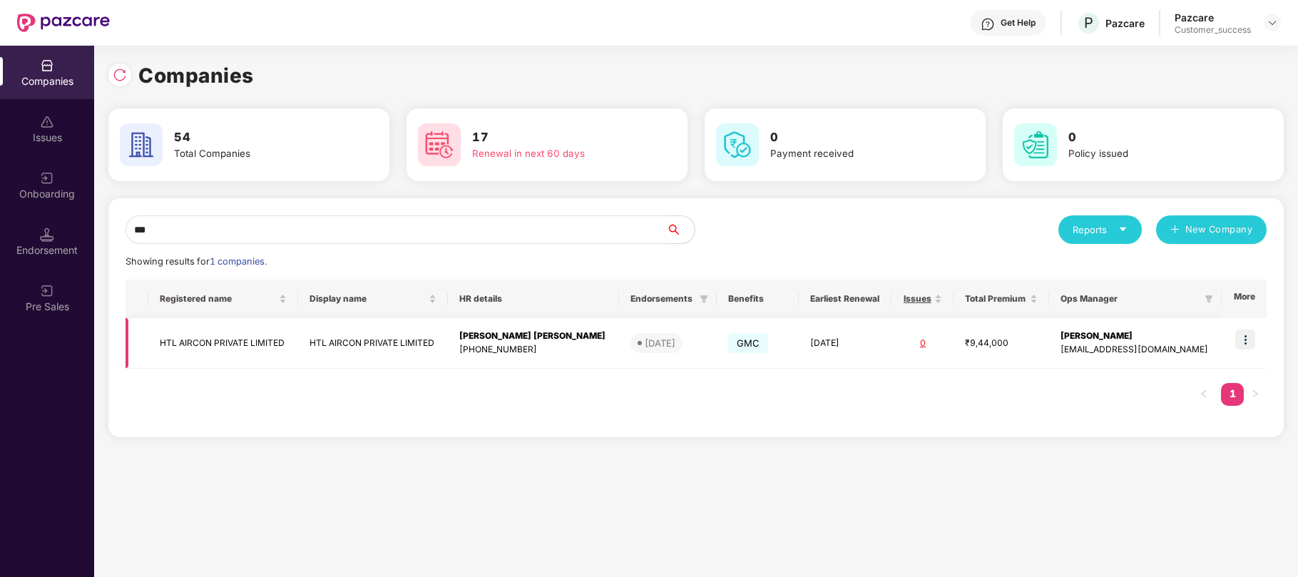
type input "***"
click at [1252, 341] on img at bounding box center [1245, 340] width 20 height 20
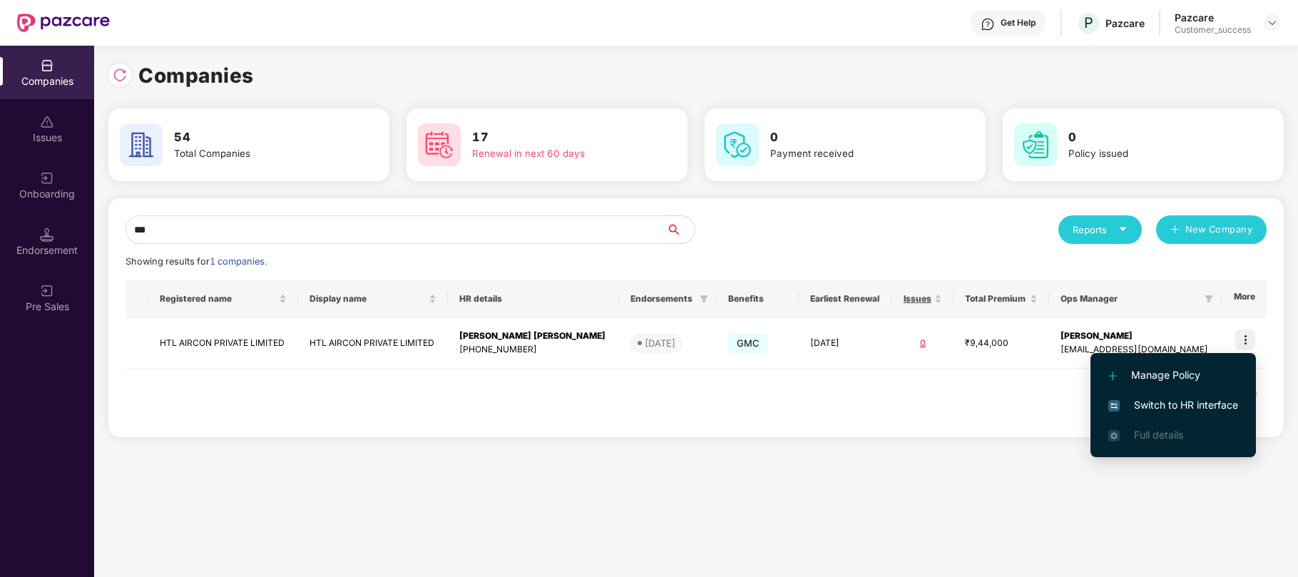
click at [1138, 401] on span "Switch to HR interface" at bounding box center [1173, 405] width 130 height 16
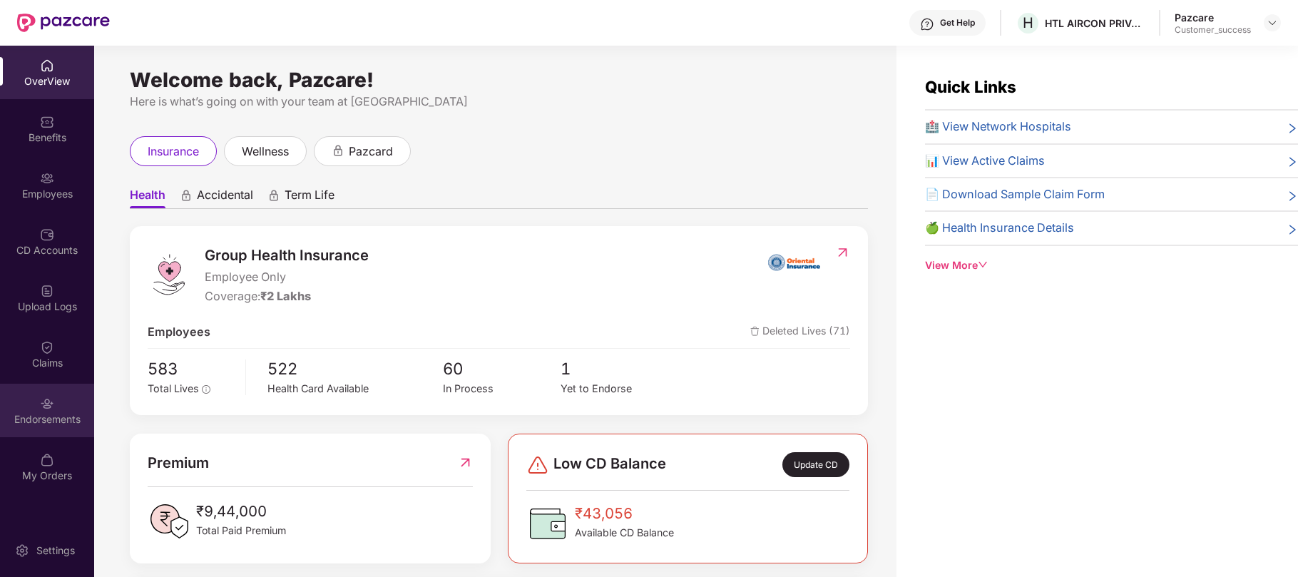
click at [41, 428] on div "Endorsements" at bounding box center [47, 410] width 94 height 53
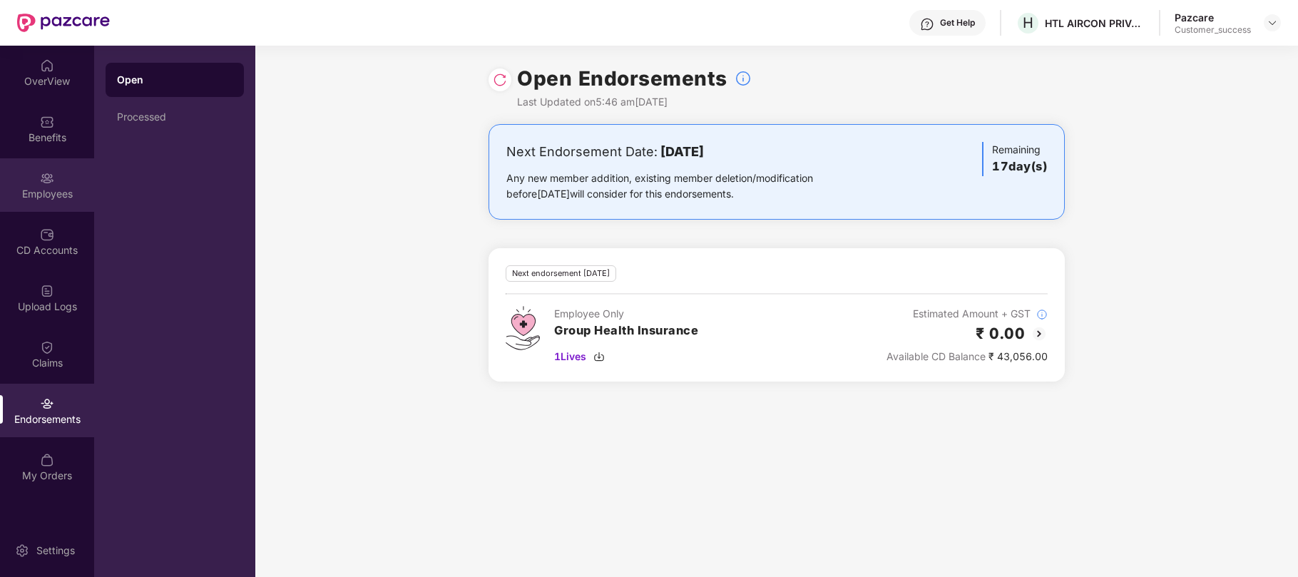
click at [46, 181] on img at bounding box center [47, 178] width 14 height 14
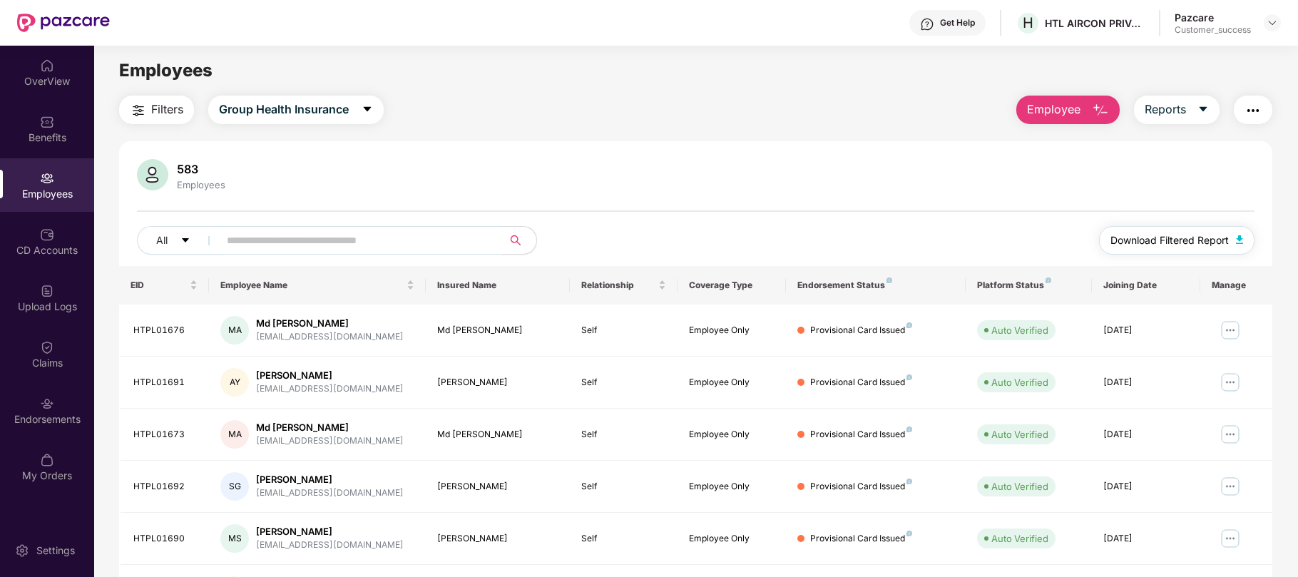
click at [1139, 235] on span "Download Filtered Report" at bounding box center [1170, 241] width 118 height 16
click at [1265, 24] on div at bounding box center [1272, 22] width 17 height 17
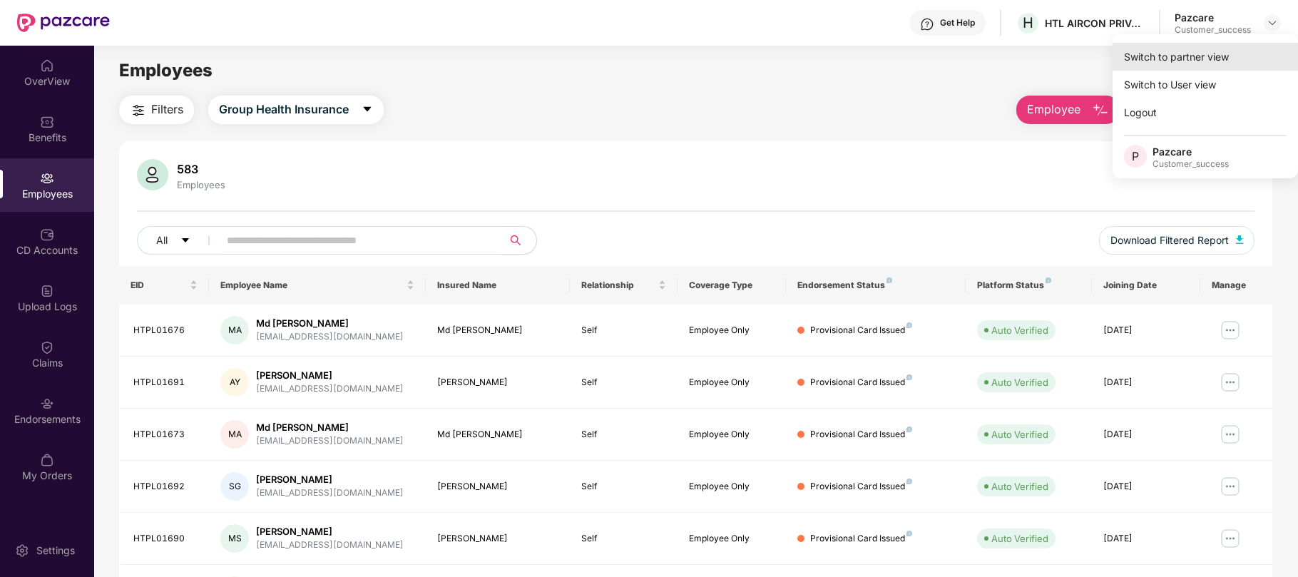
click at [1185, 58] on div "Switch to partner view" at bounding box center [1205, 57] width 185 height 28
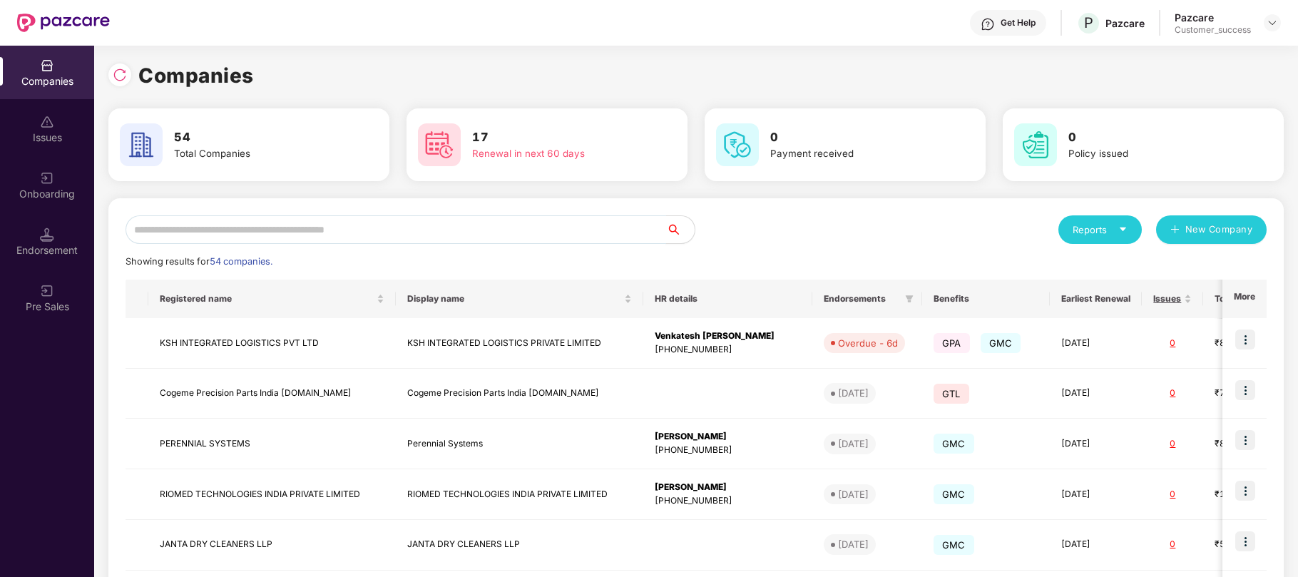
click at [651, 221] on input "text" at bounding box center [396, 229] width 541 height 29
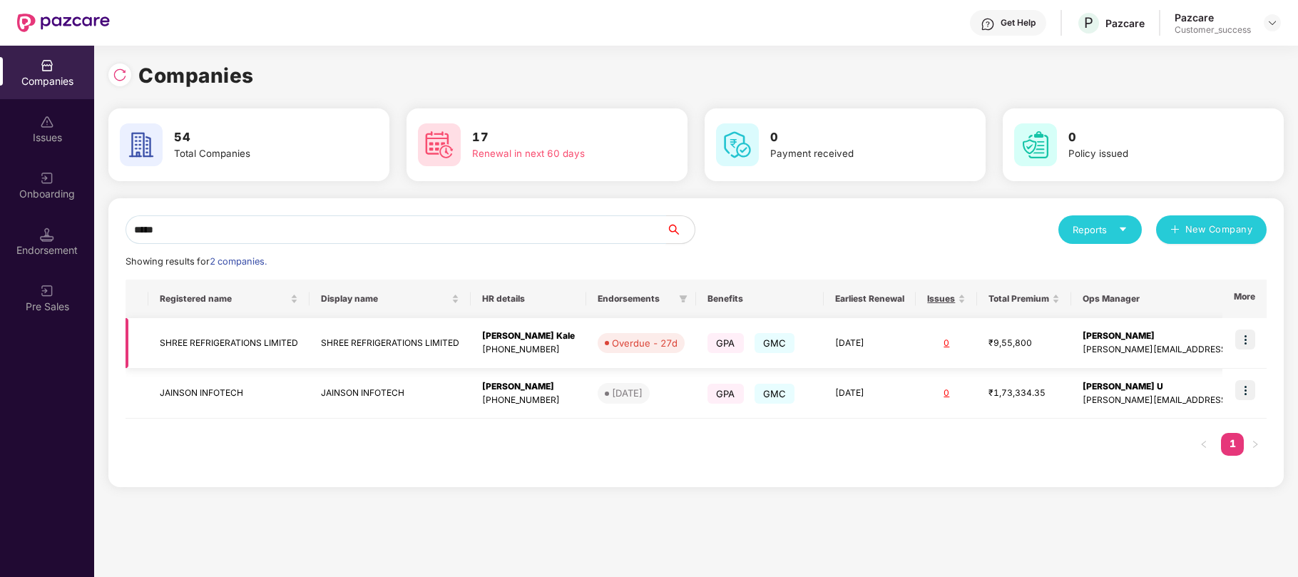
type input "*****"
click at [1242, 341] on img at bounding box center [1245, 340] width 20 height 20
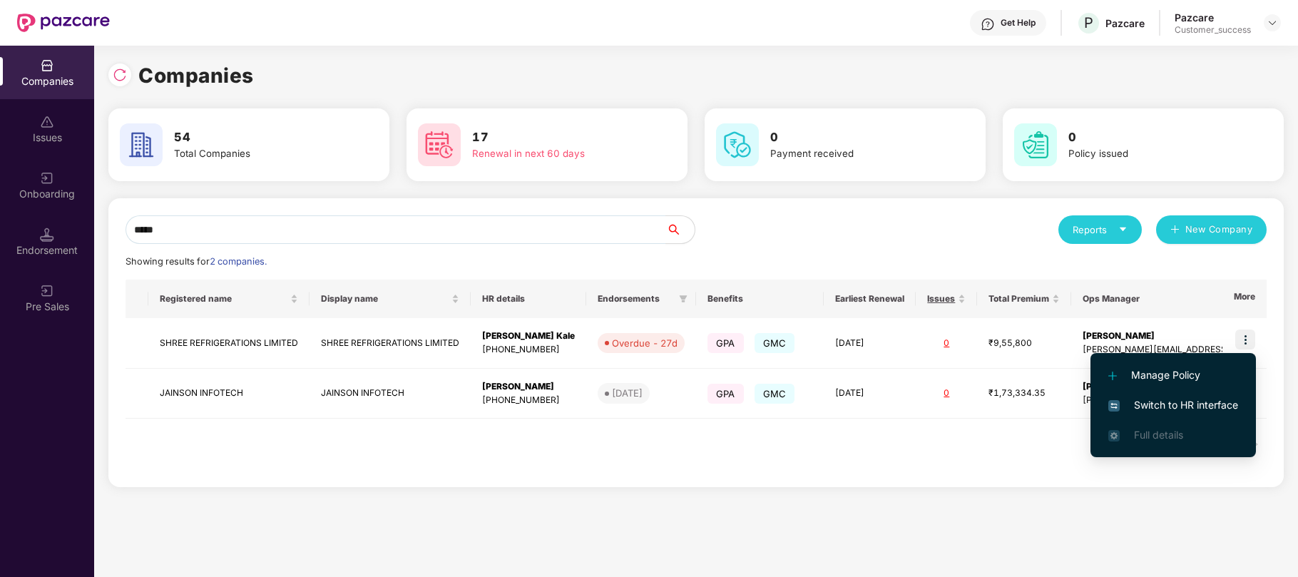
click at [1150, 405] on span "Switch to HR interface" at bounding box center [1173, 405] width 130 height 16
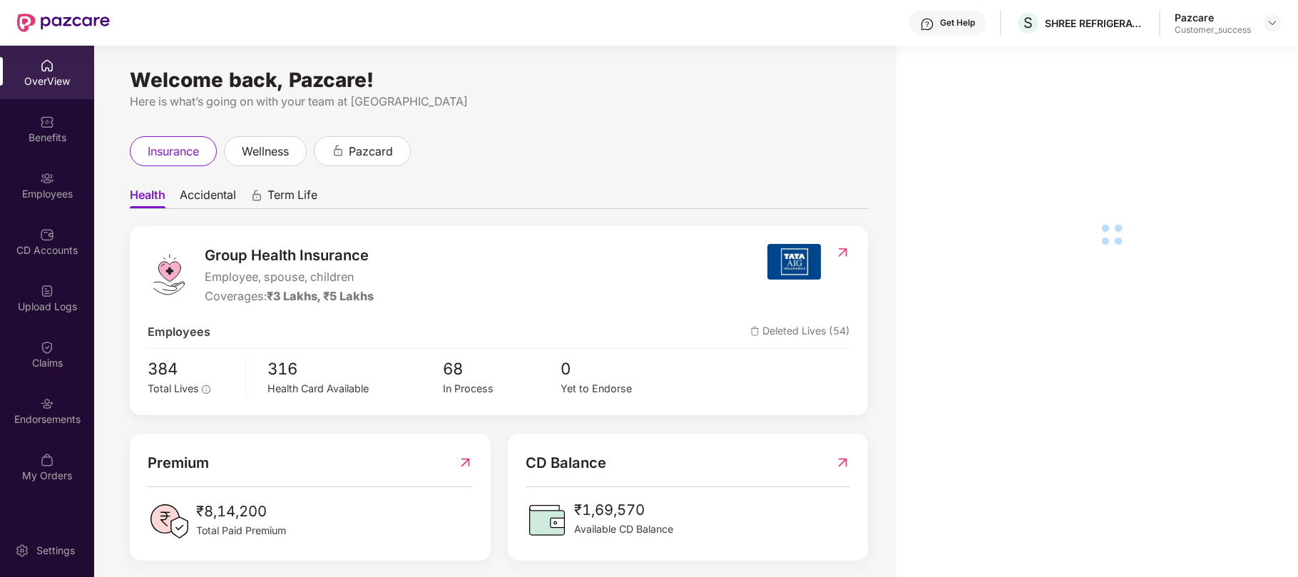
click at [41, 194] on div "Employees" at bounding box center [47, 194] width 94 height 14
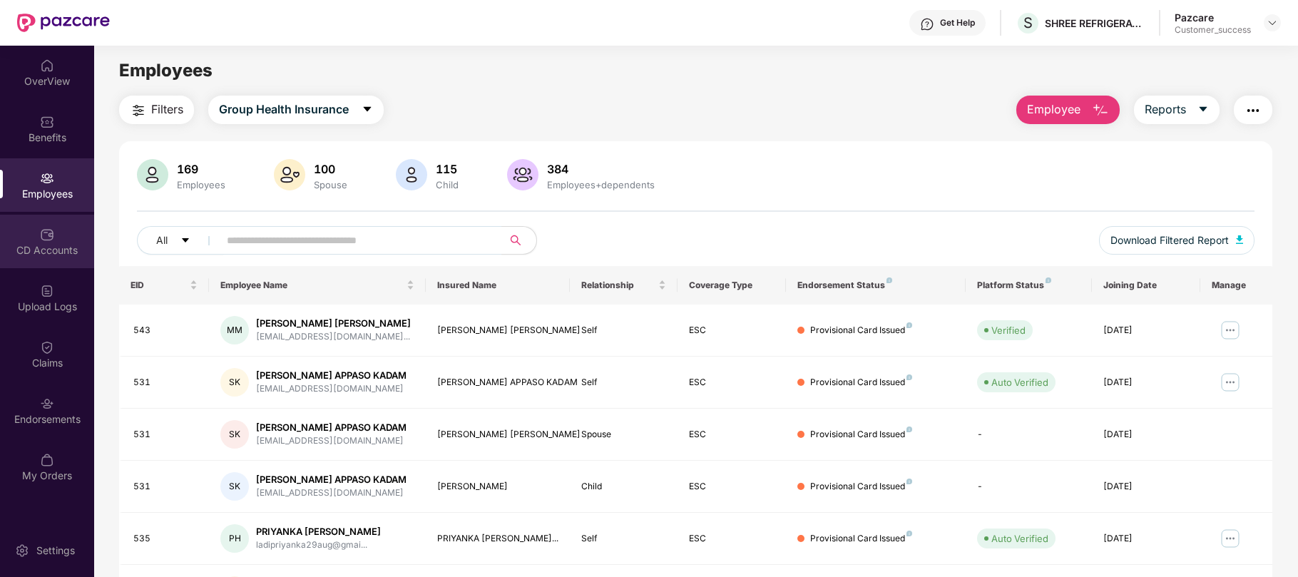
click at [40, 243] on div "CD Accounts" at bounding box center [47, 250] width 94 height 14
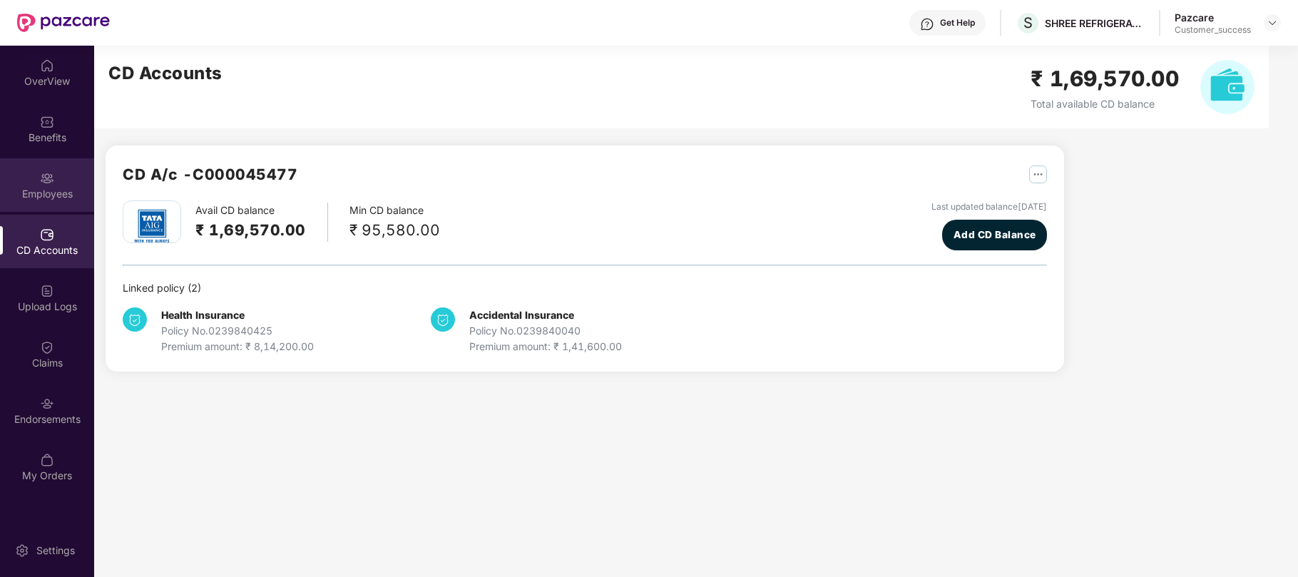
click at [44, 197] on div "Employees" at bounding box center [47, 194] width 94 height 14
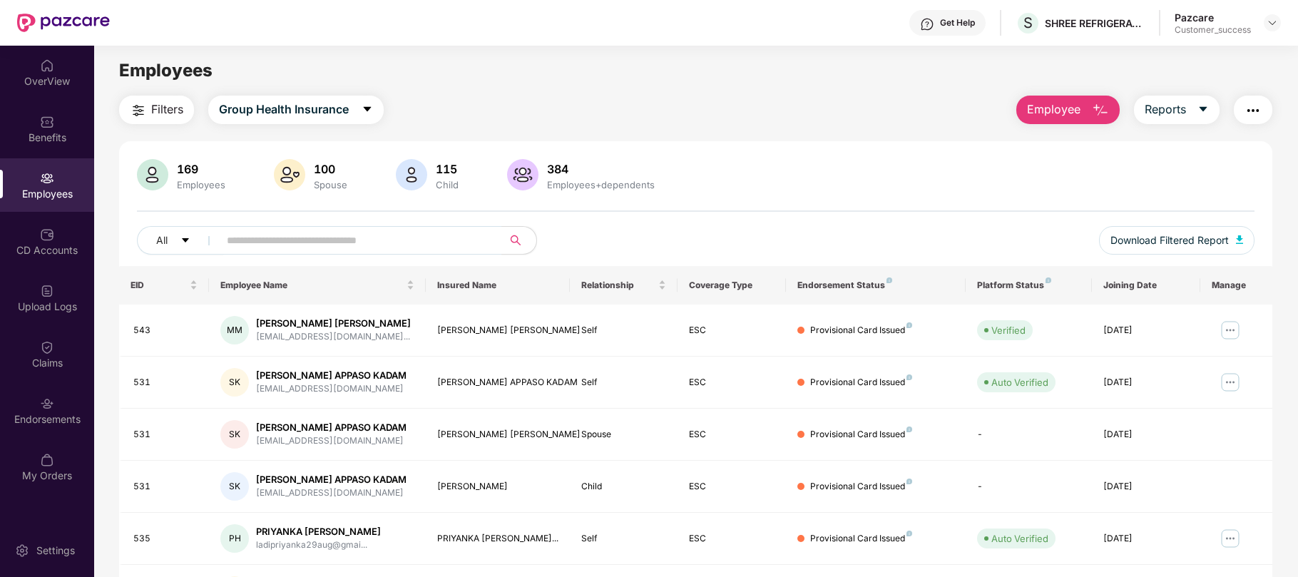
click at [1068, 107] on span "Employee" at bounding box center [1053, 110] width 53 height 18
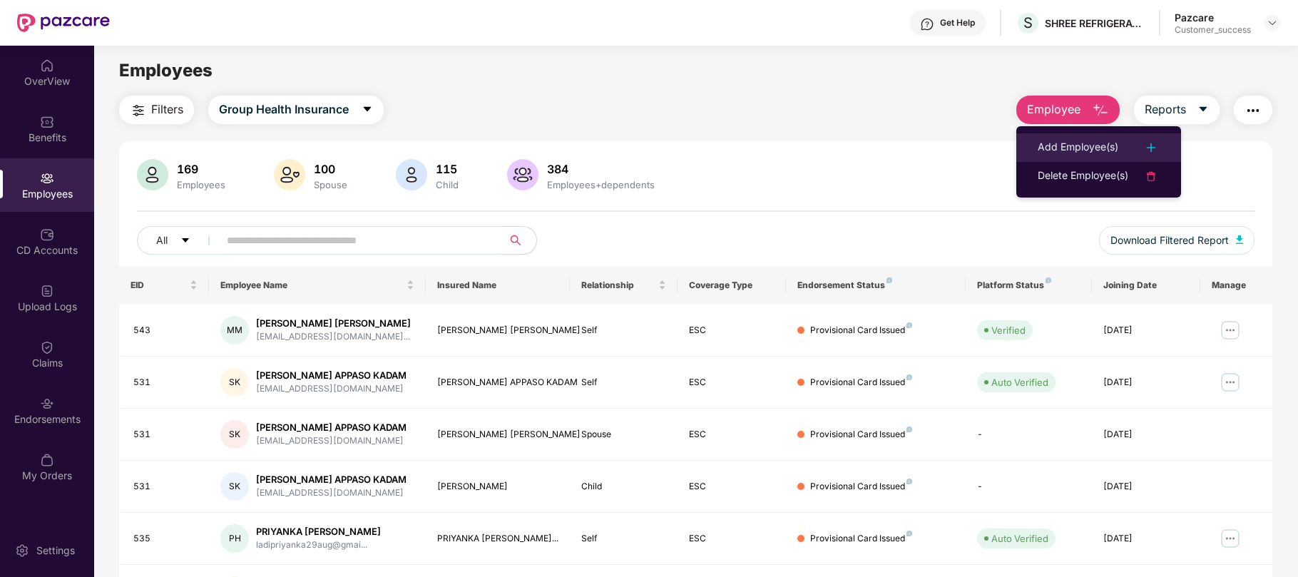
click at [1050, 143] on div "Add Employee(s)" at bounding box center [1078, 147] width 81 height 17
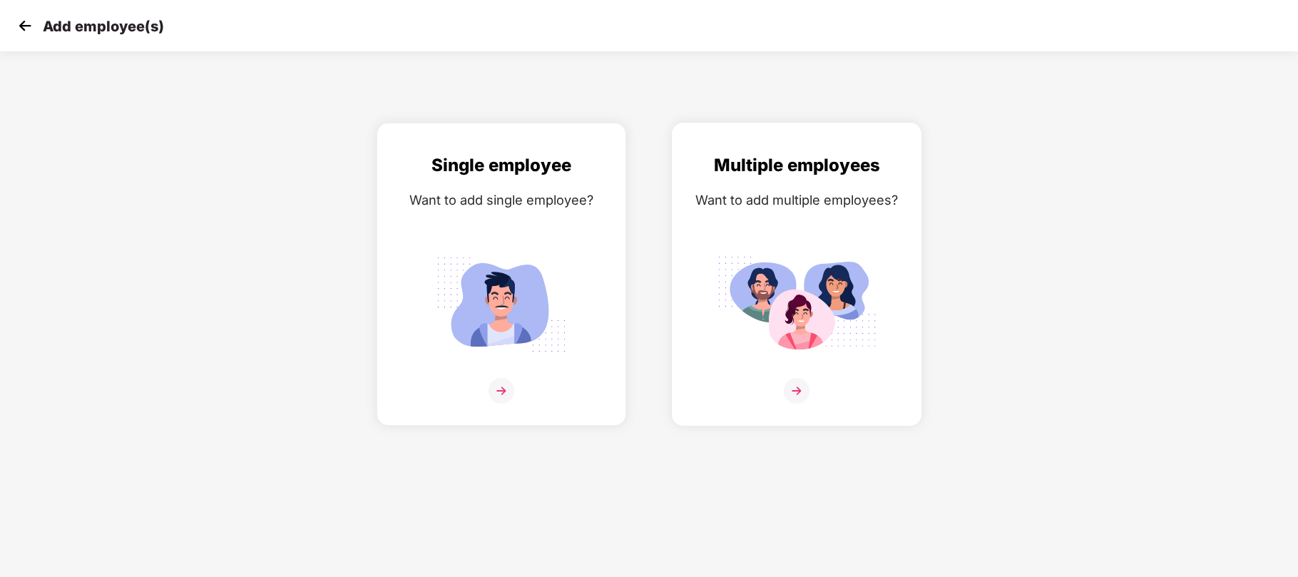
click at [757, 290] on img at bounding box center [797, 304] width 160 height 111
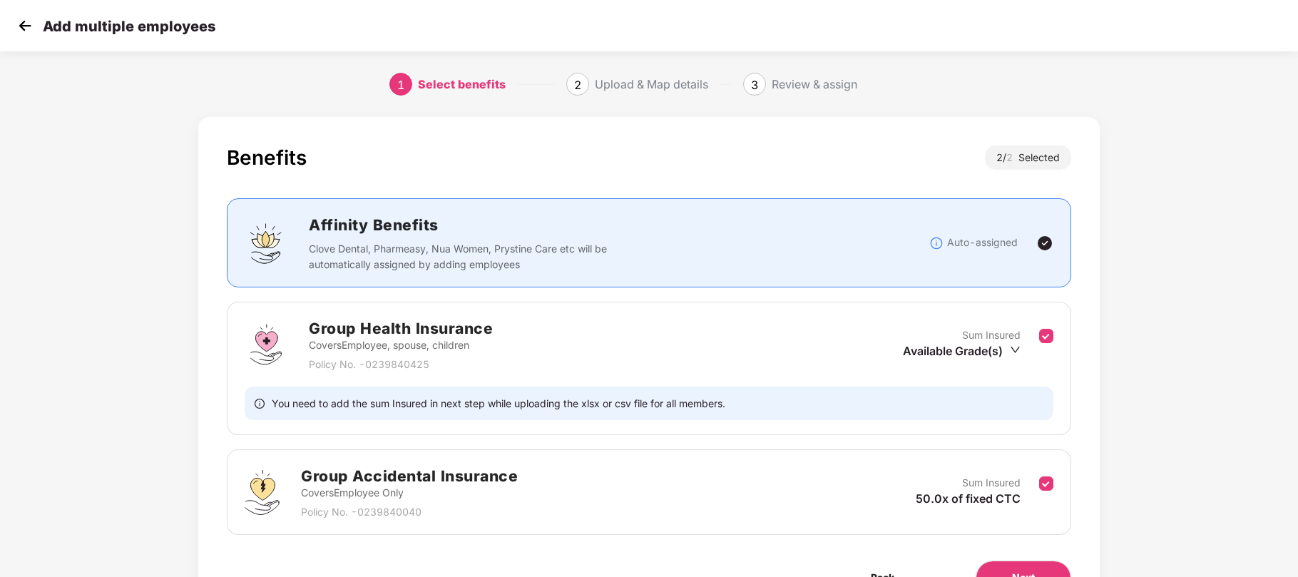
scroll to position [83, 0]
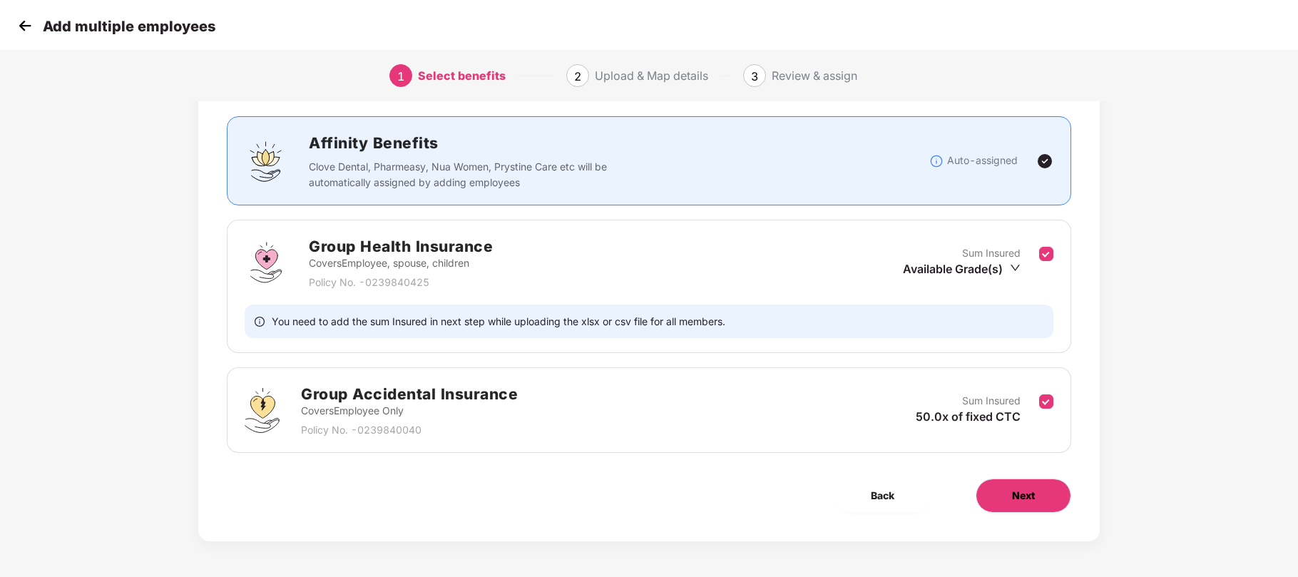
click at [999, 508] on button "Next" at bounding box center [1024, 496] width 96 height 34
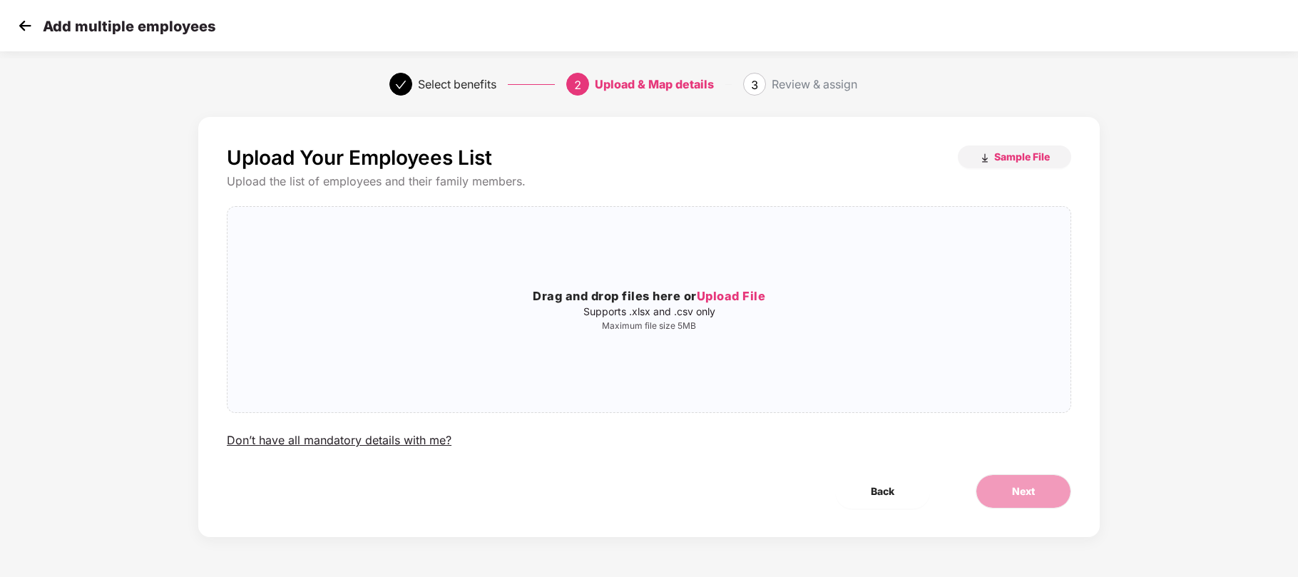
scroll to position [0, 0]
click at [743, 301] on span "Upload File" at bounding box center [731, 296] width 69 height 14
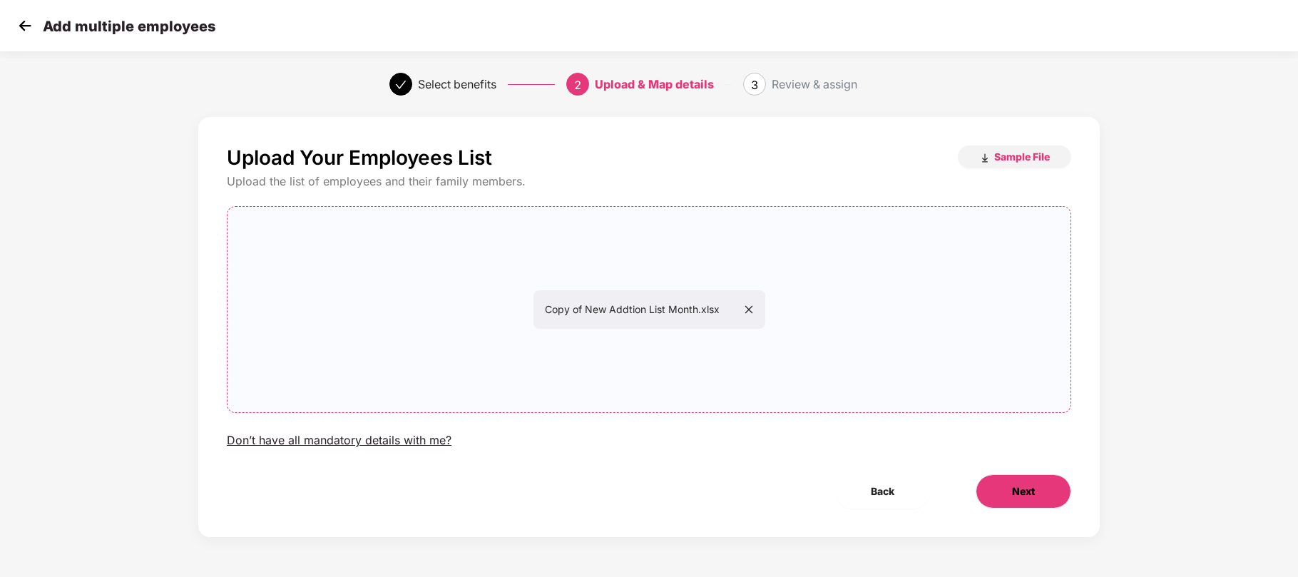
click at [1009, 485] on button "Next" at bounding box center [1024, 491] width 96 height 34
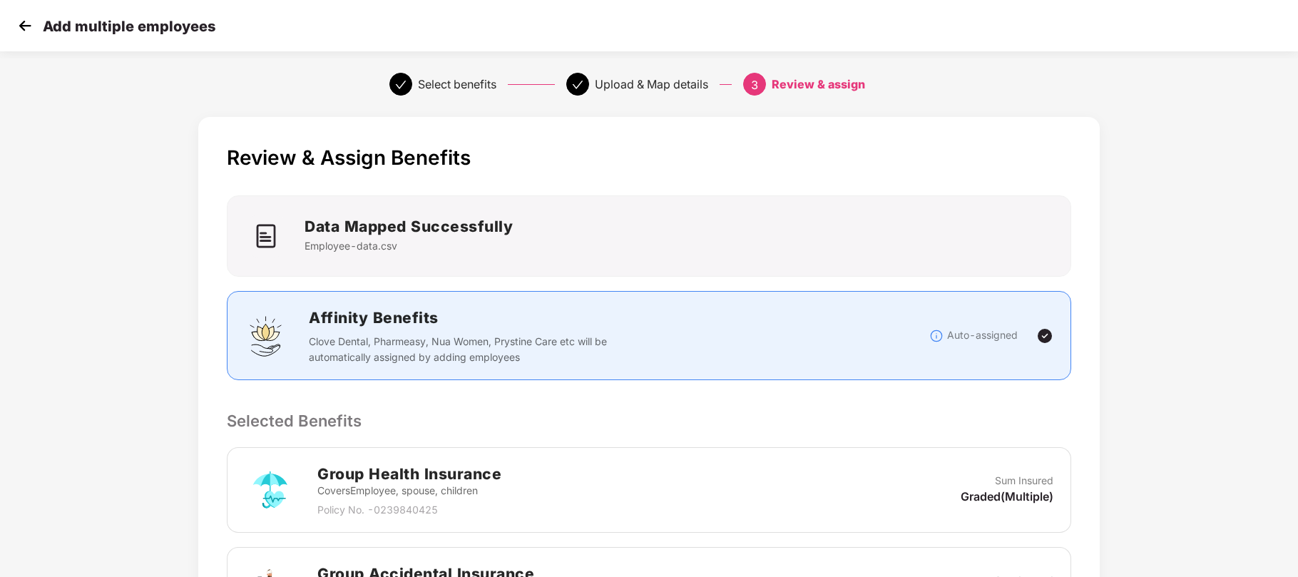
scroll to position [320, 0]
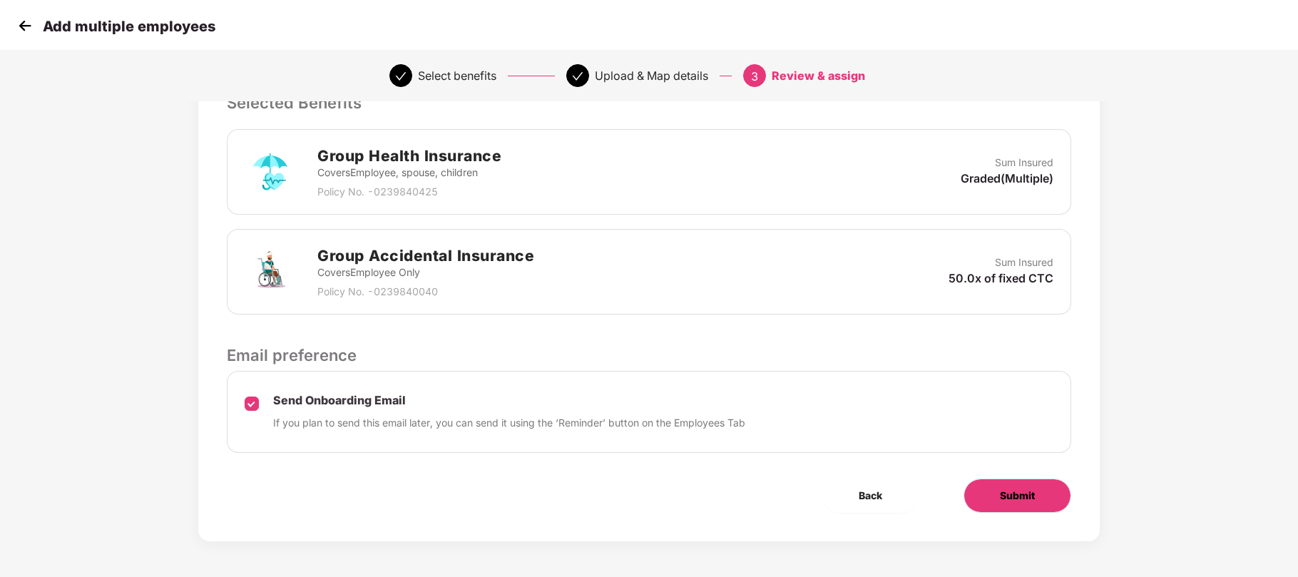
click at [1007, 495] on span "Submit" at bounding box center [1017, 496] width 35 height 16
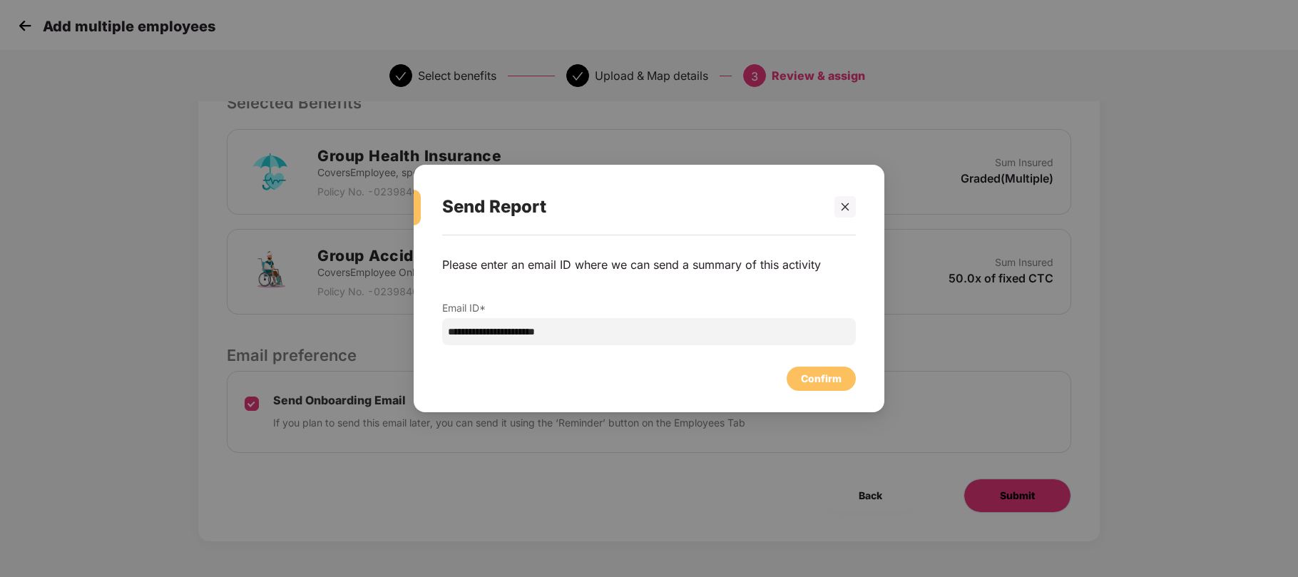
scroll to position [0, 0]
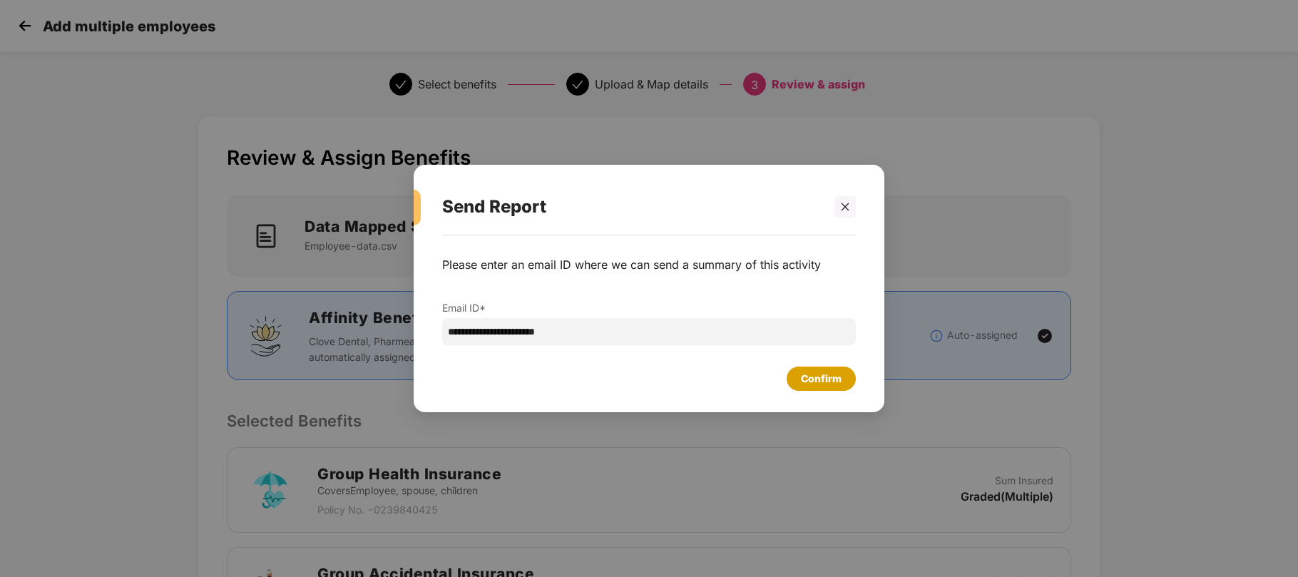
click at [827, 378] on div "Confirm" at bounding box center [821, 379] width 41 height 16
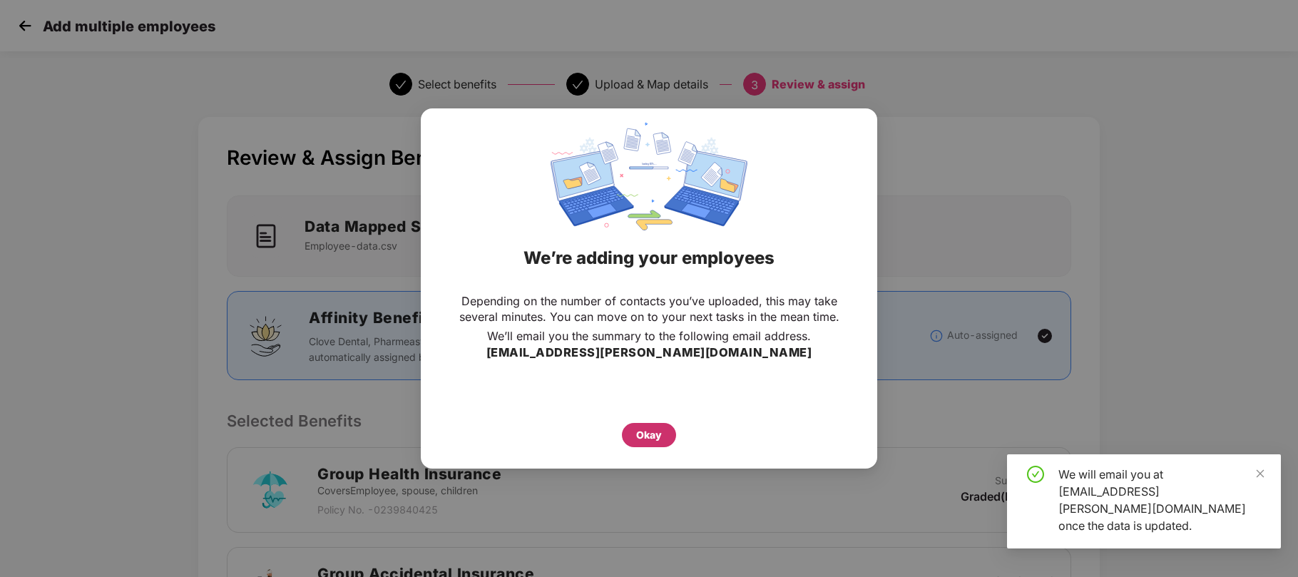
click at [643, 427] on div "Okay" at bounding box center [649, 435] width 26 height 16
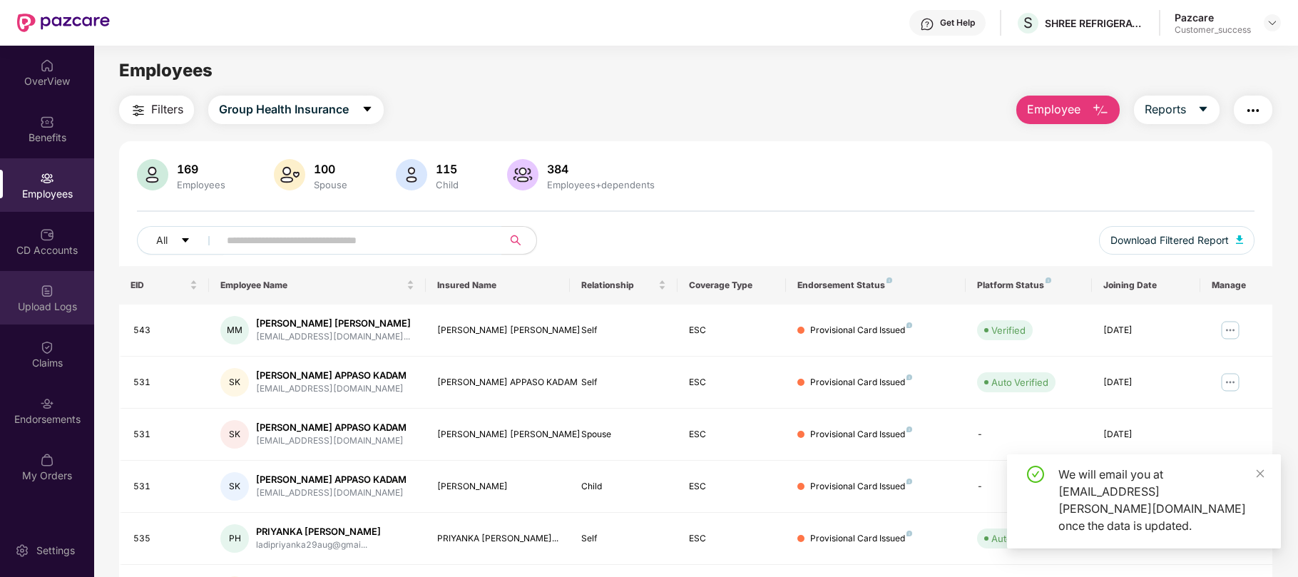
click at [41, 314] on div "Upload Logs" at bounding box center [47, 297] width 94 height 53
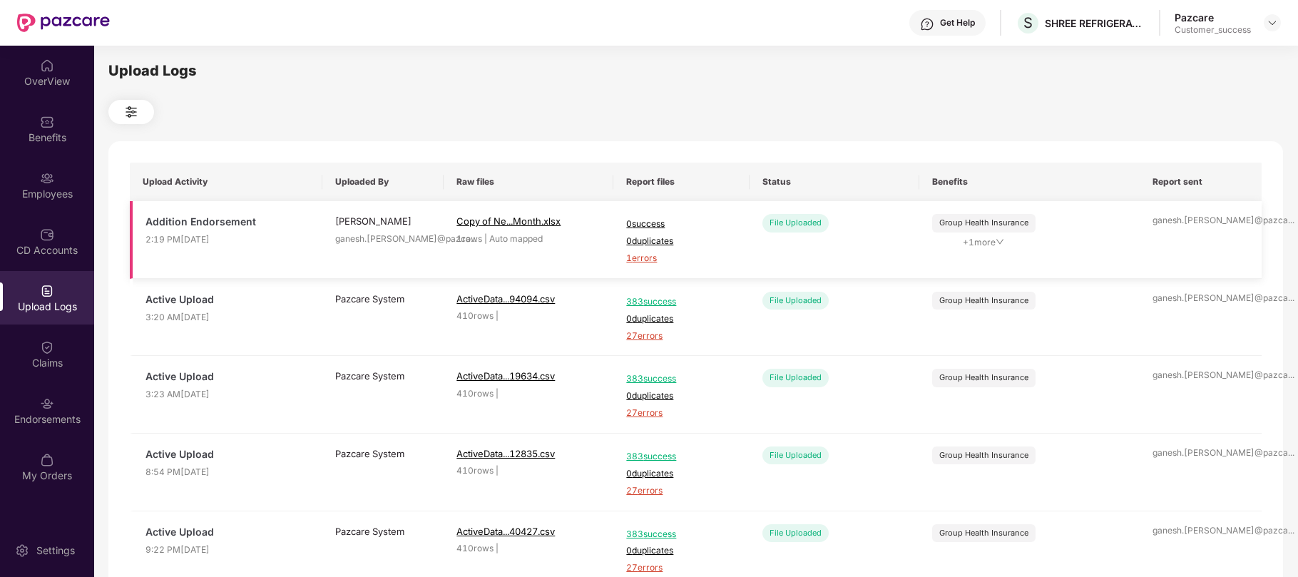
click at [646, 255] on span "1 errors" at bounding box center [681, 259] width 110 height 14
click at [46, 175] on img at bounding box center [47, 178] width 14 height 14
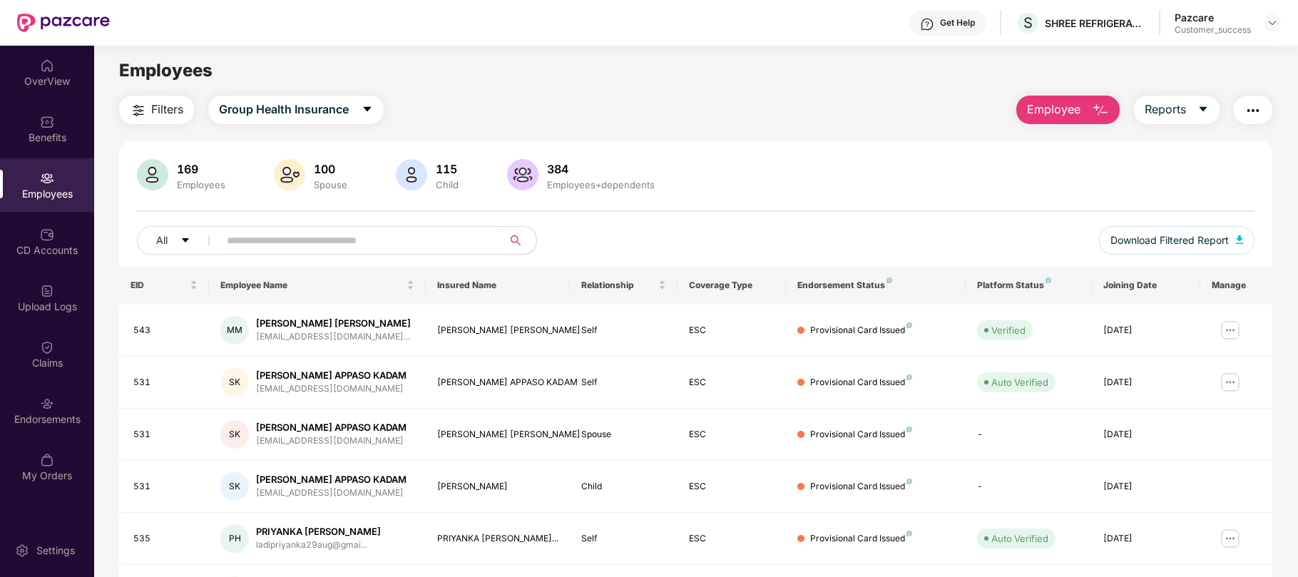
click at [1084, 106] on button "Employee" at bounding box center [1067, 110] width 103 height 29
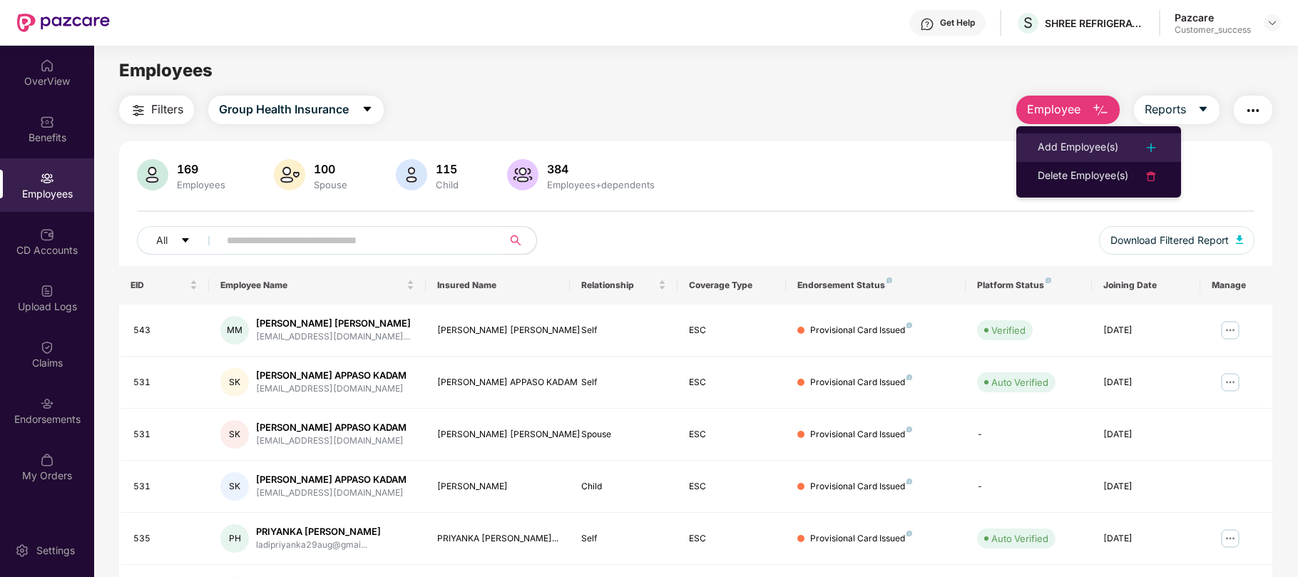
click at [1091, 148] on div "Add Employee(s)" at bounding box center [1078, 147] width 81 height 17
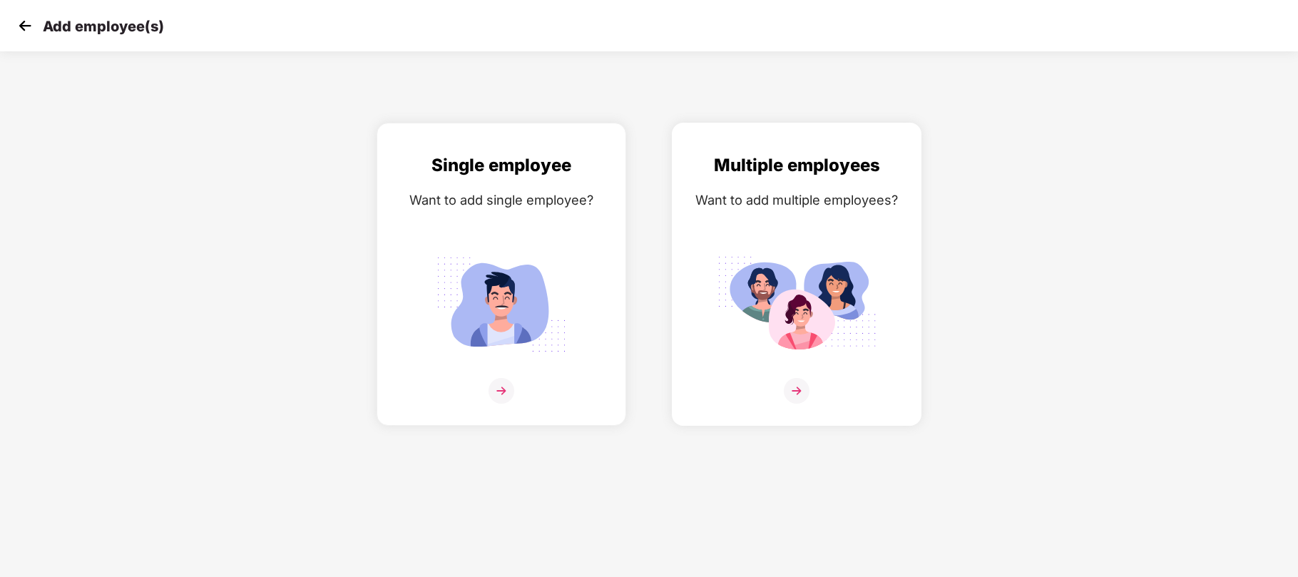
click at [837, 298] on img at bounding box center [797, 304] width 160 height 111
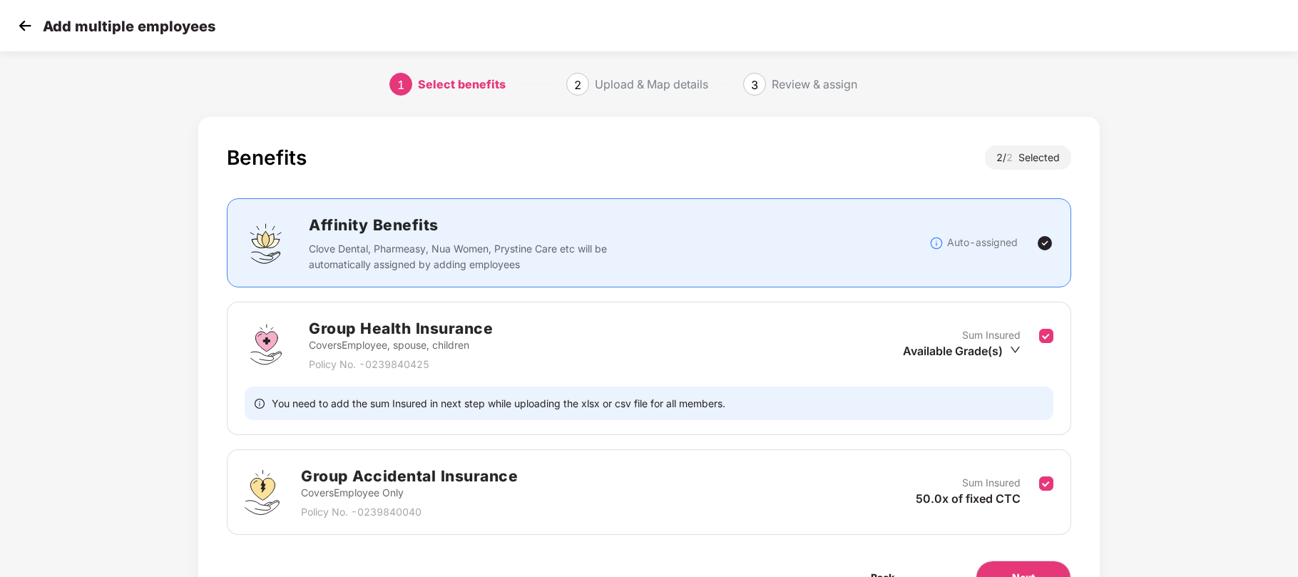
scroll to position [83, 0]
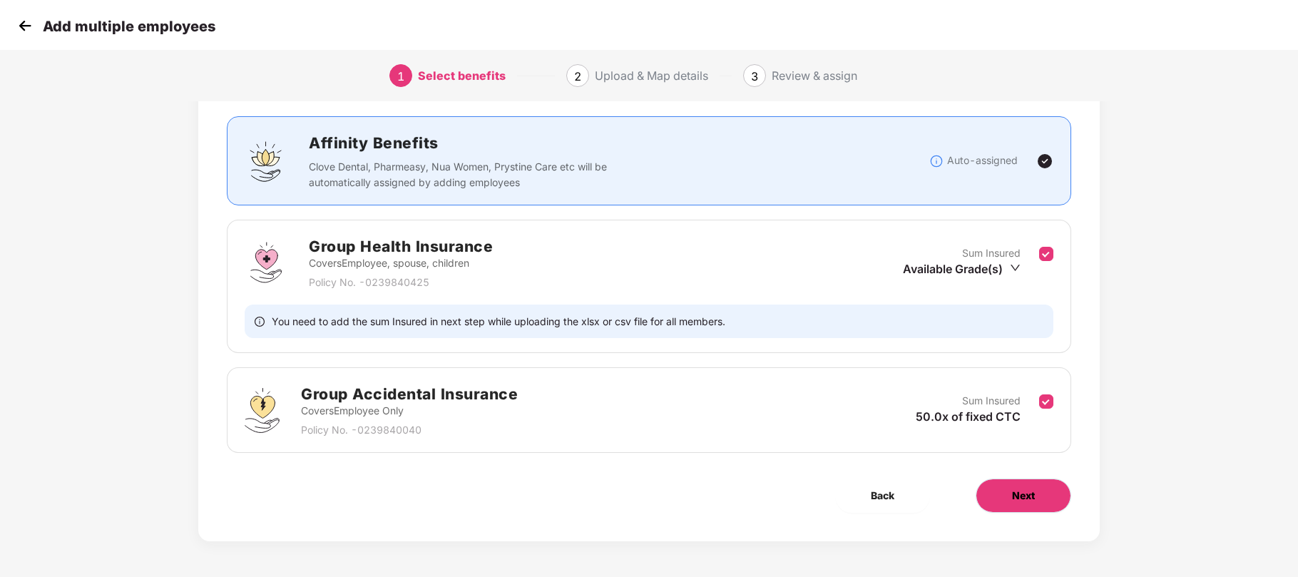
click at [1027, 503] on span "Next" at bounding box center [1023, 496] width 23 height 16
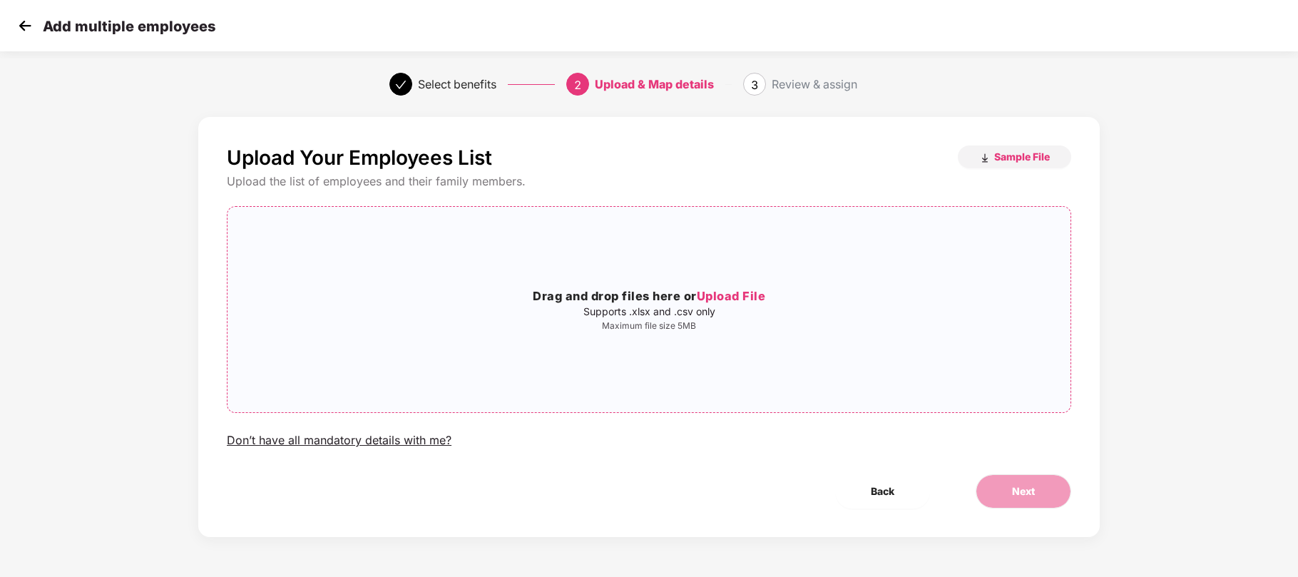
click at [735, 307] on p "Supports .xlsx and .csv only" at bounding box center [649, 311] width 843 height 11
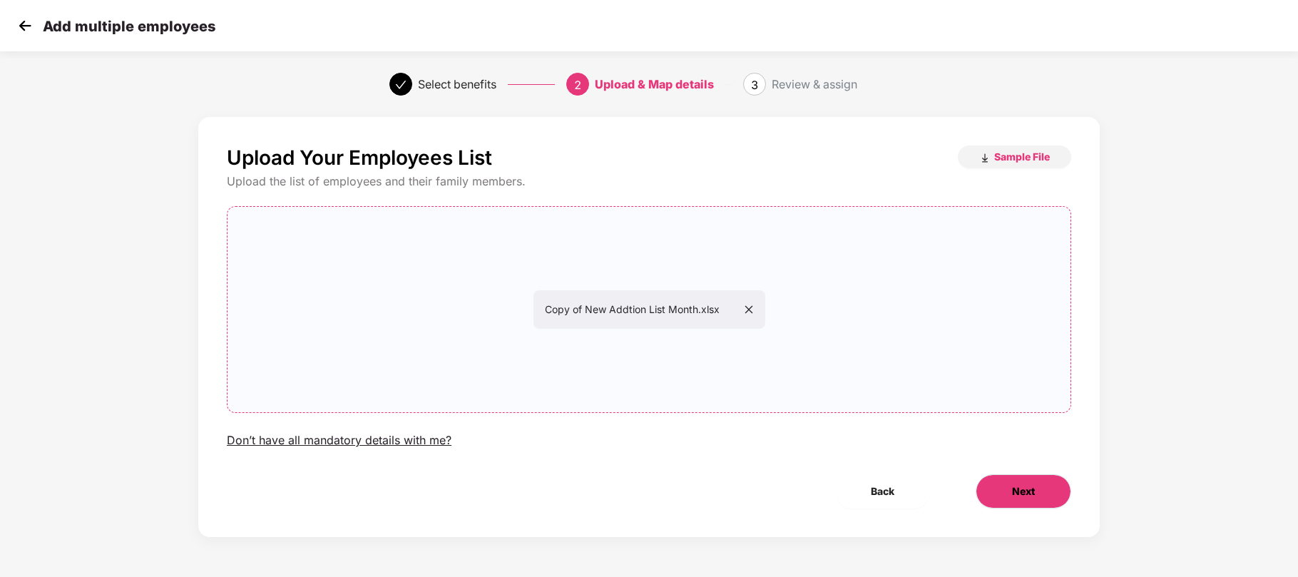
click at [1022, 494] on span "Next" at bounding box center [1023, 492] width 23 height 16
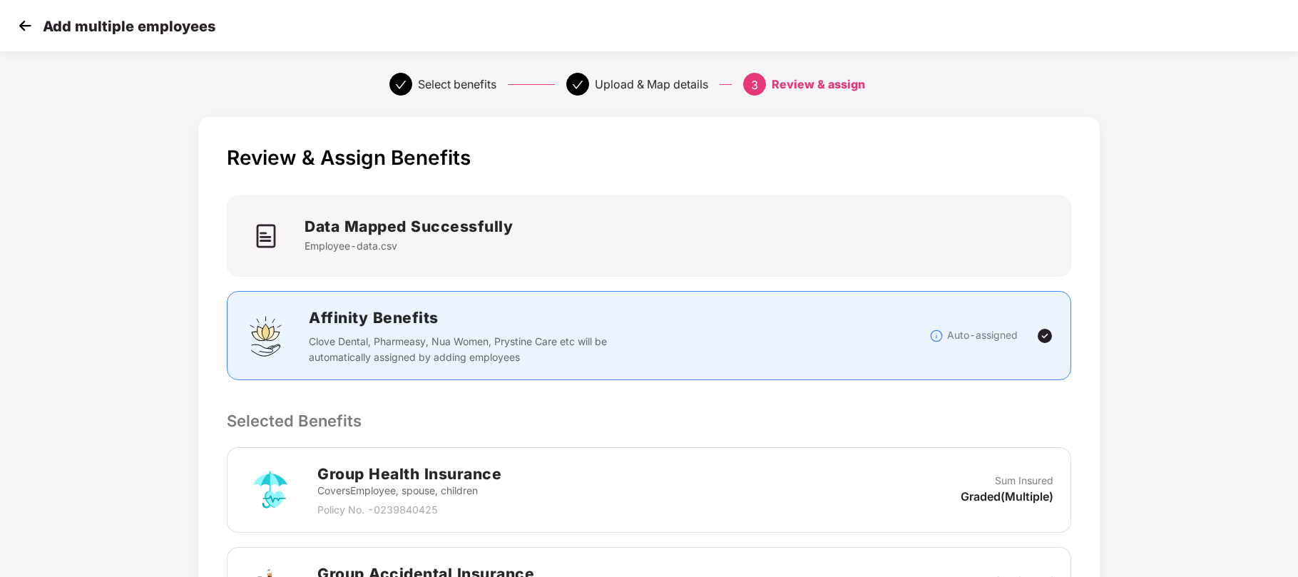
scroll to position [320, 0]
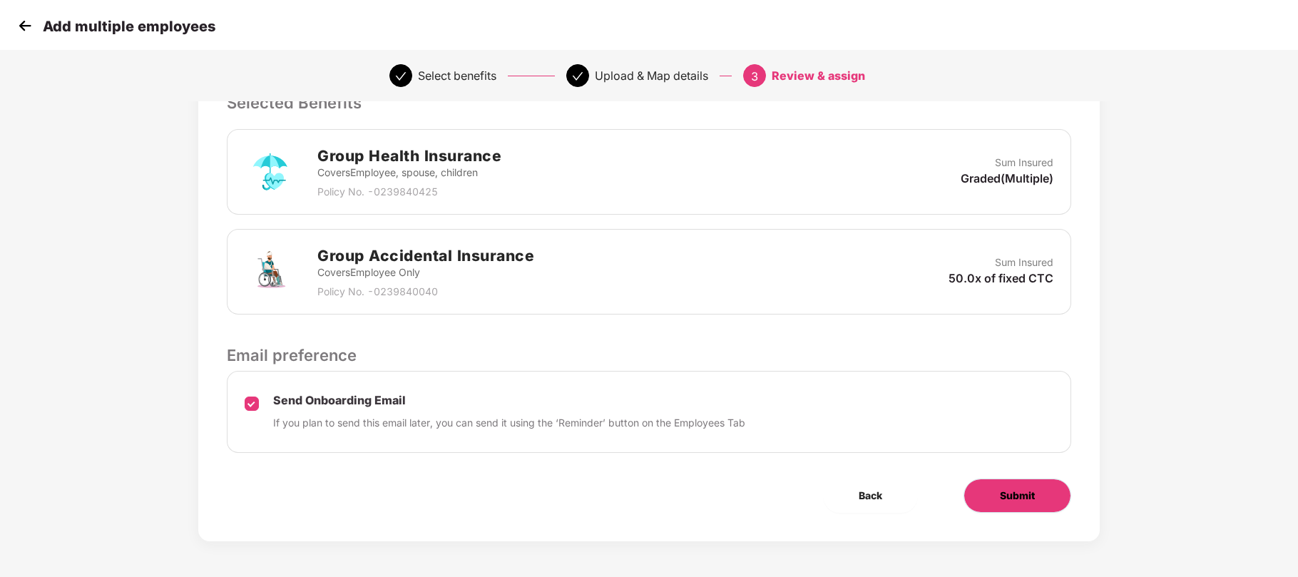
click at [1002, 508] on button "Submit" at bounding box center [1018, 496] width 108 height 34
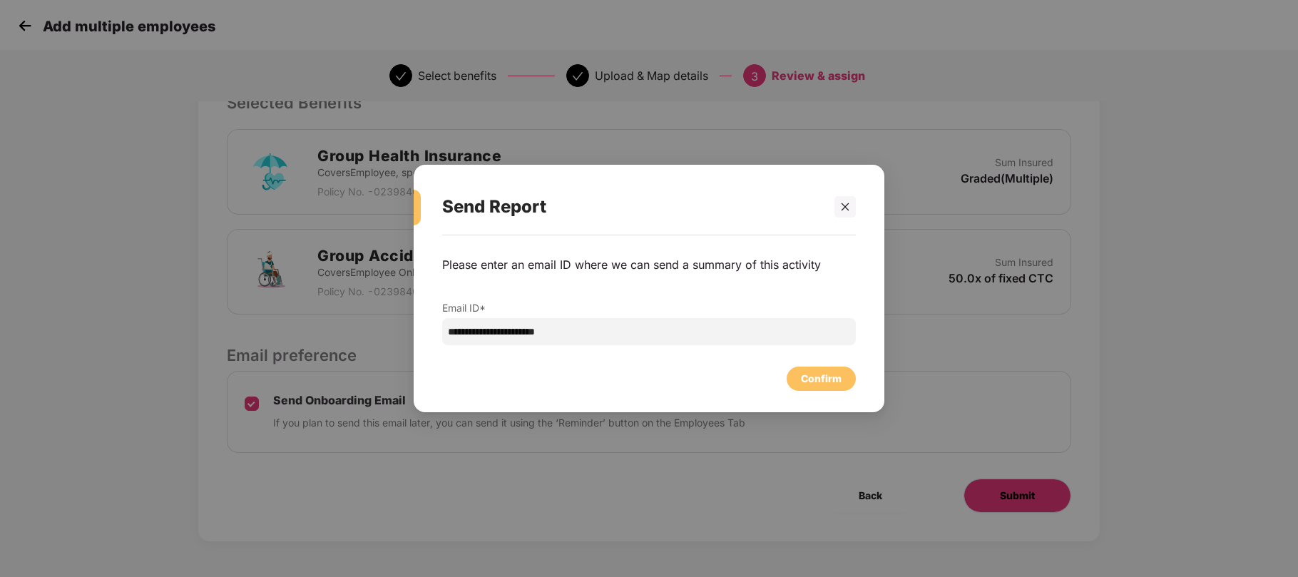
scroll to position [0, 0]
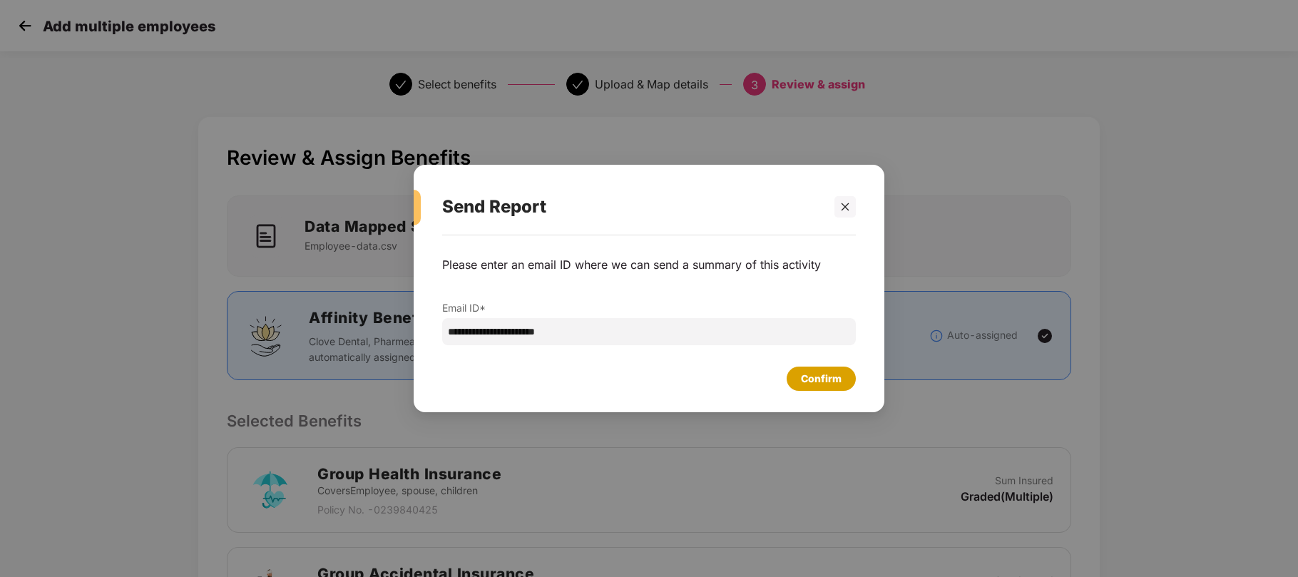
click at [810, 368] on div "Confirm" at bounding box center [821, 379] width 69 height 24
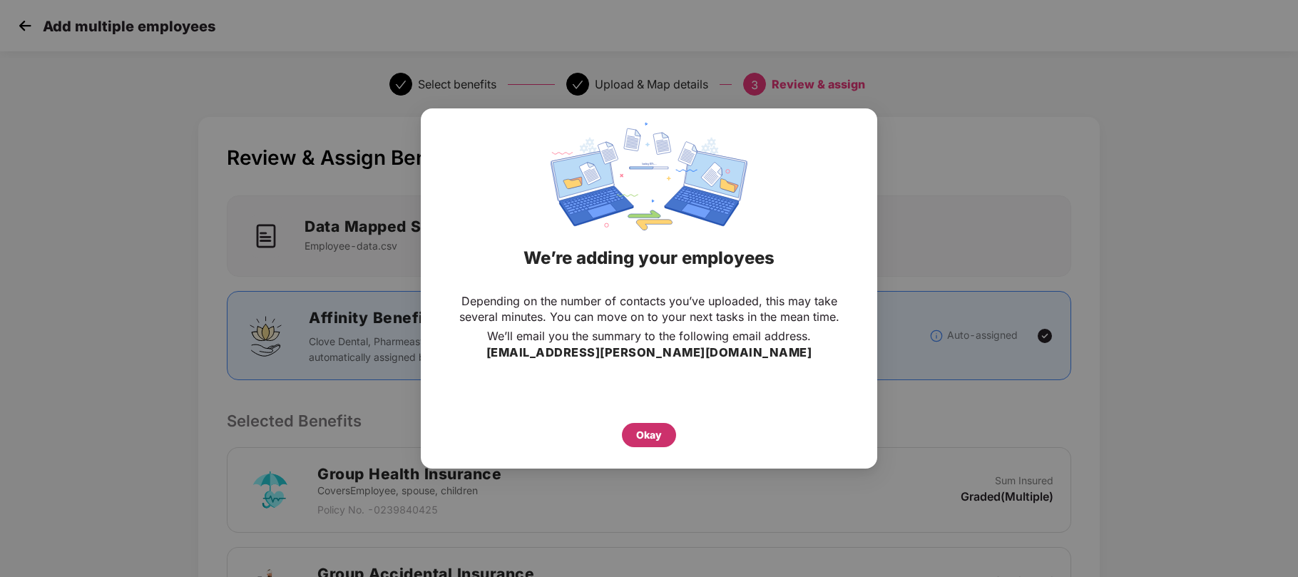
click at [649, 432] on div "Okay" at bounding box center [649, 435] width 26 height 16
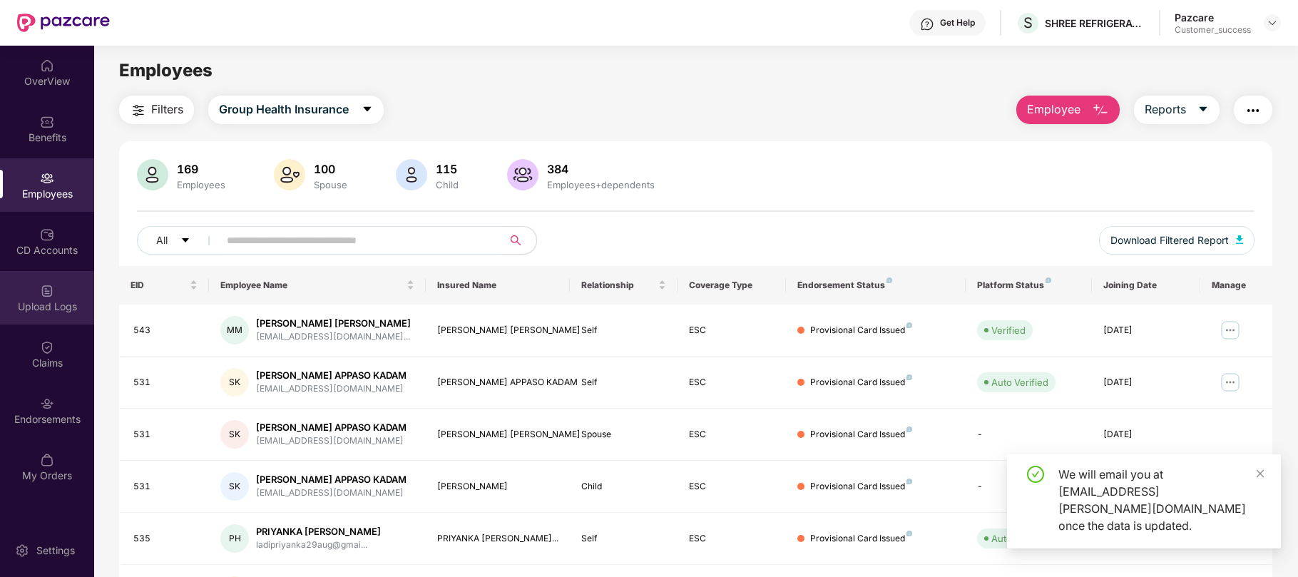
click at [41, 307] on div "Upload Logs" at bounding box center [47, 307] width 94 height 14
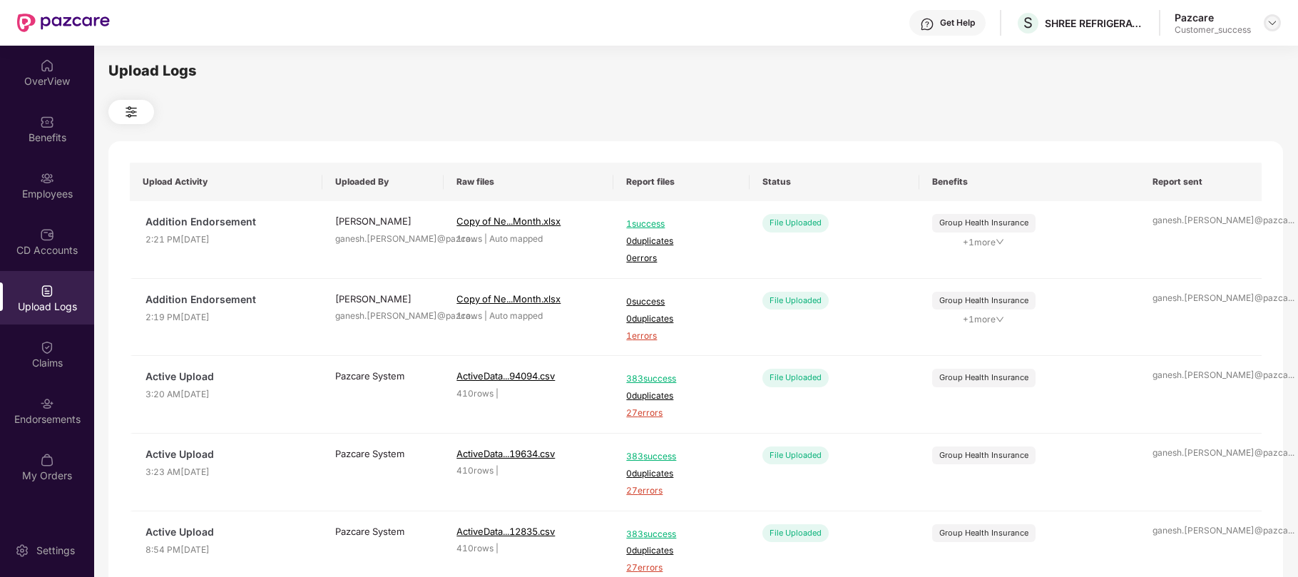
click at [1270, 24] on img at bounding box center [1272, 22] width 11 height 11
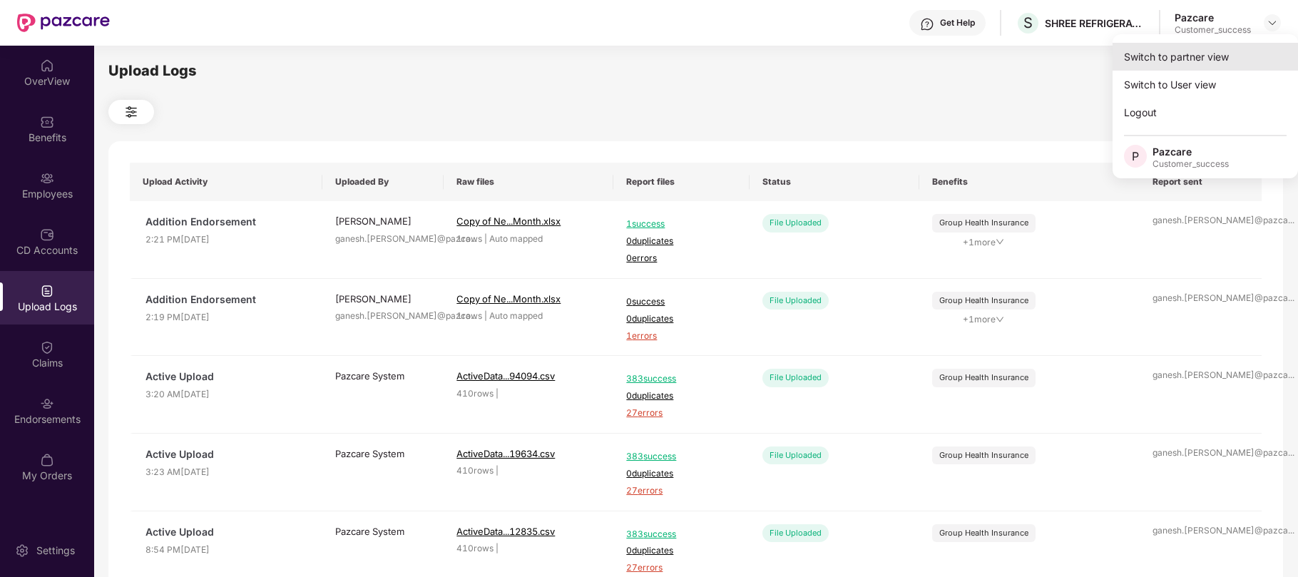
click at [1143, 61] on div "Switch to partner view" at bounding box center [1205, 57] width 185 height 28
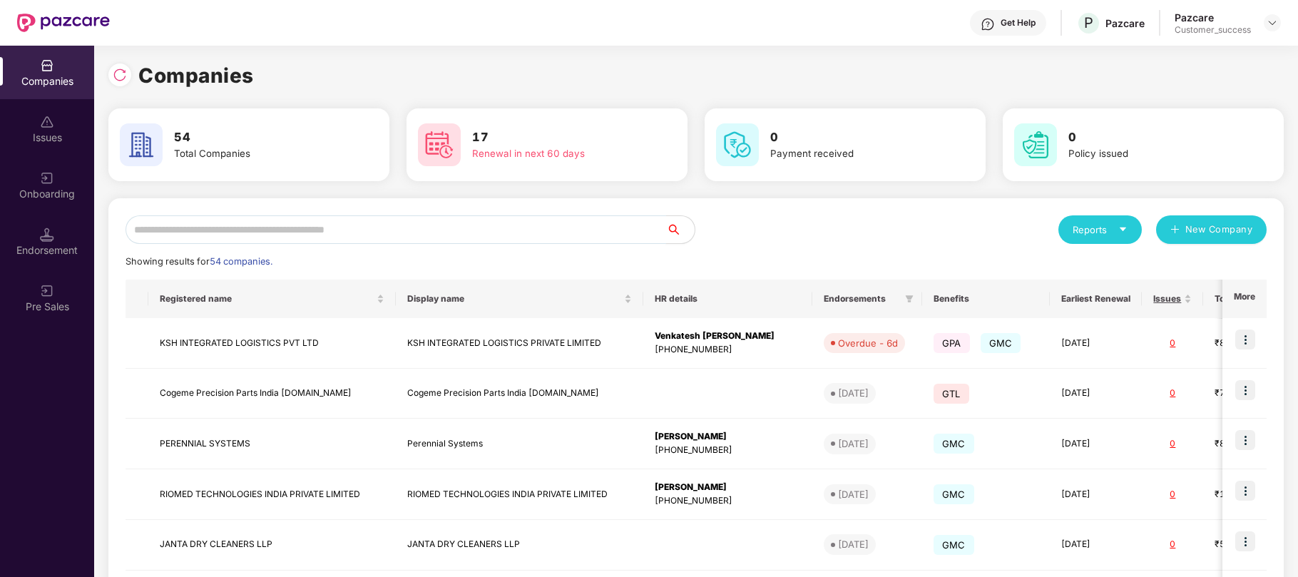
click at [538, 223] on input "text" at bounding box center [396, 229] width 541 height 29
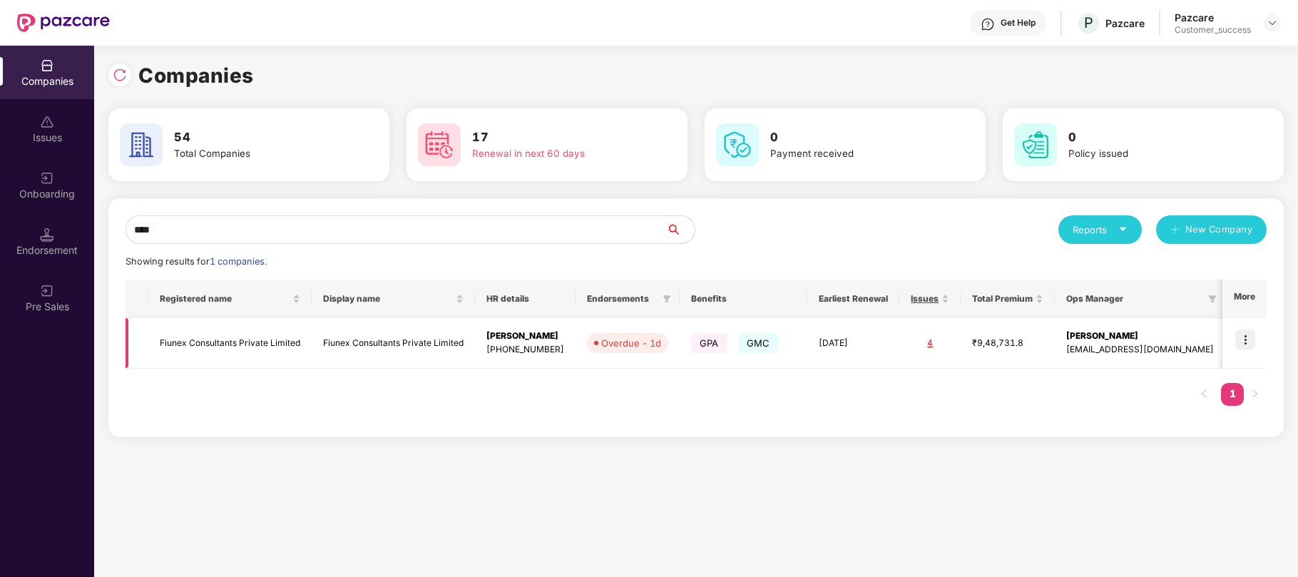
type input "****"
click at [1248, 346] on img at bounding box center [1245, 340] width 20 height 20
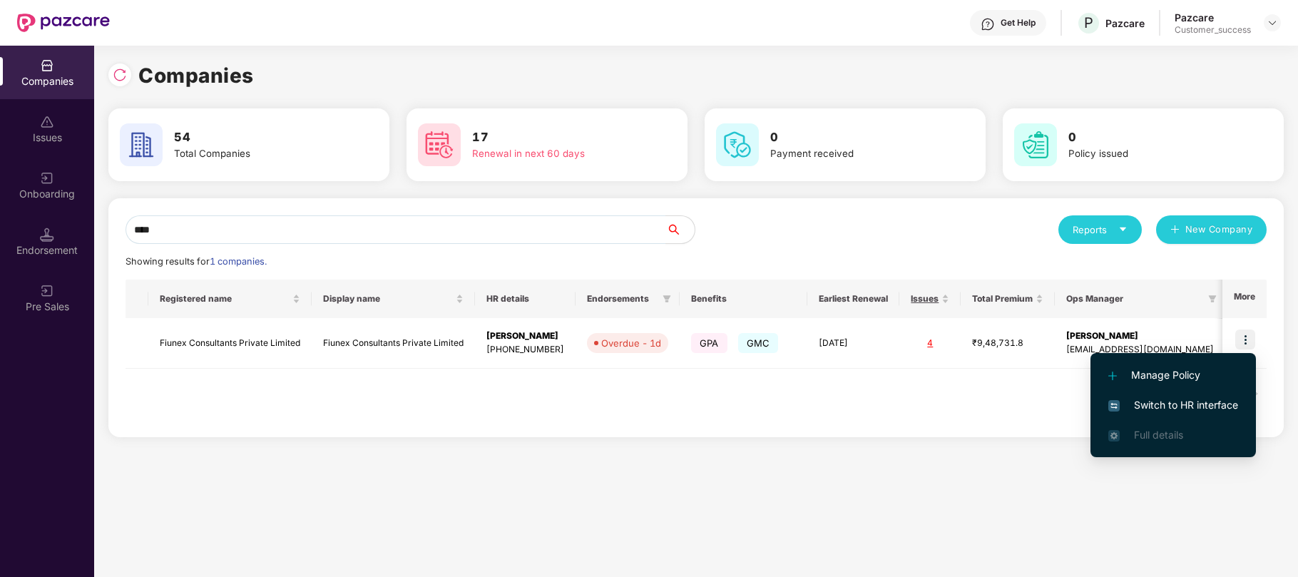
click at [1165, 409] on span "Switch to HR interface" at bounding box center [1173, 405] width 130 height 16
